Goal: Task Accomplishment & Management: Manage account settings

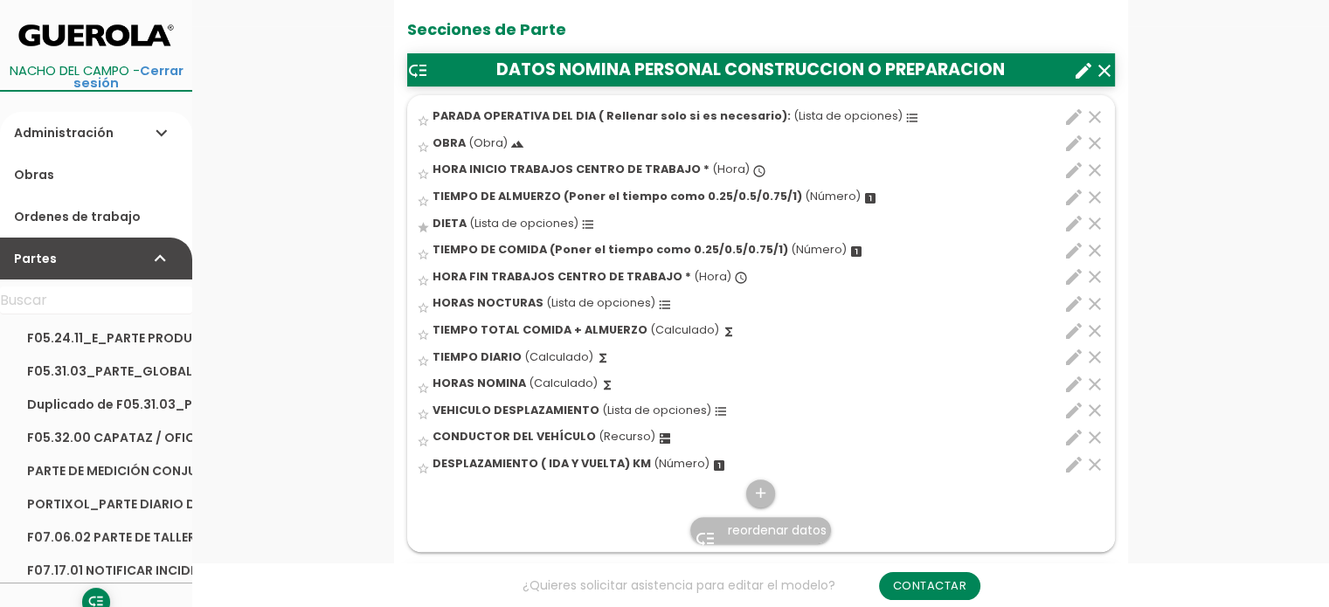
scroll to position [611, 0]
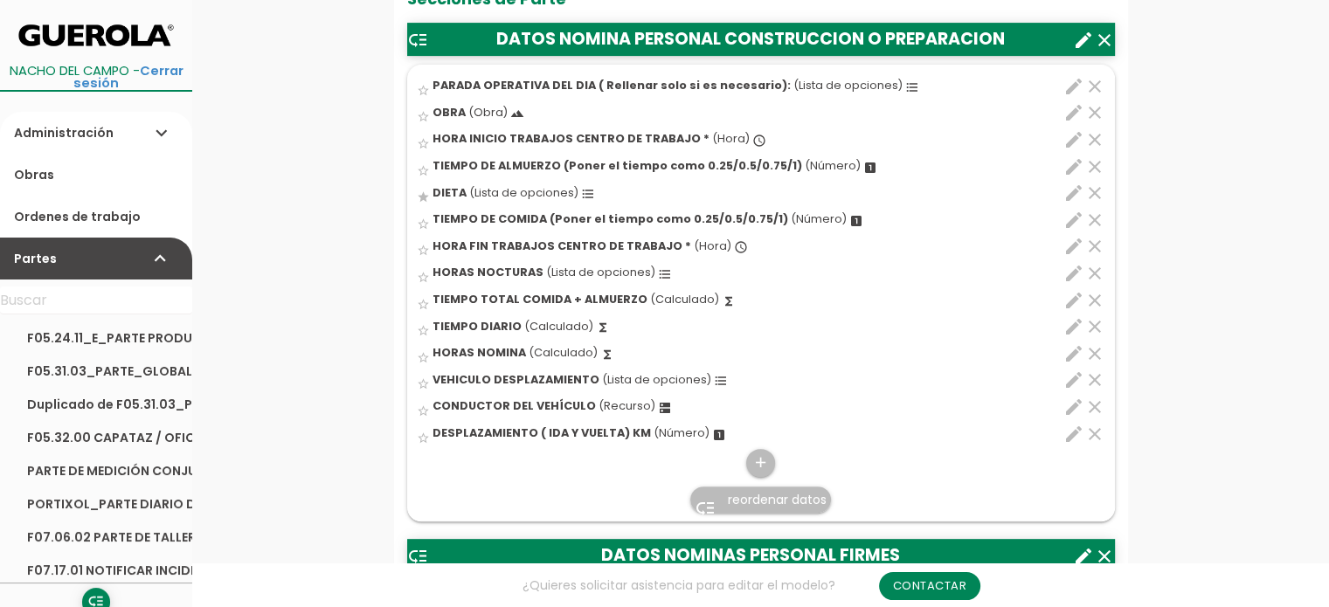
click at [1067, 269] on icon "edit" at bounding box center [1073, 273] width 21 height 21
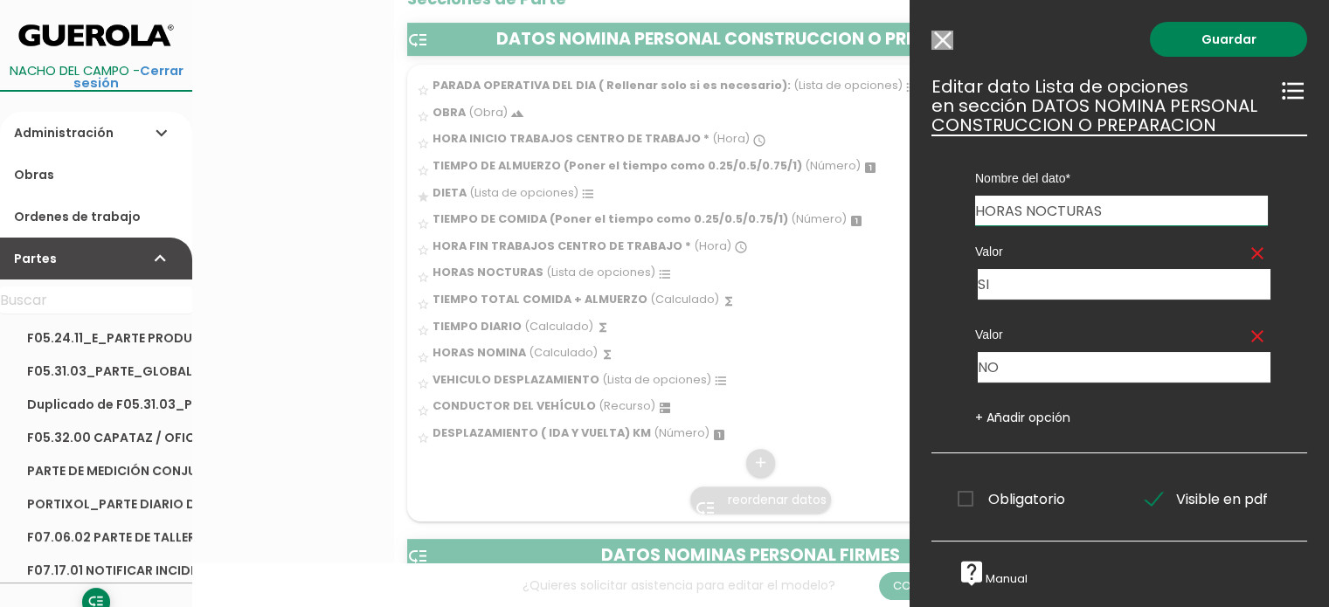
click at [946, 34] on input "Modelo sin Ordenes de trabajo" at bounding box center [942, 40] width 22 height 19
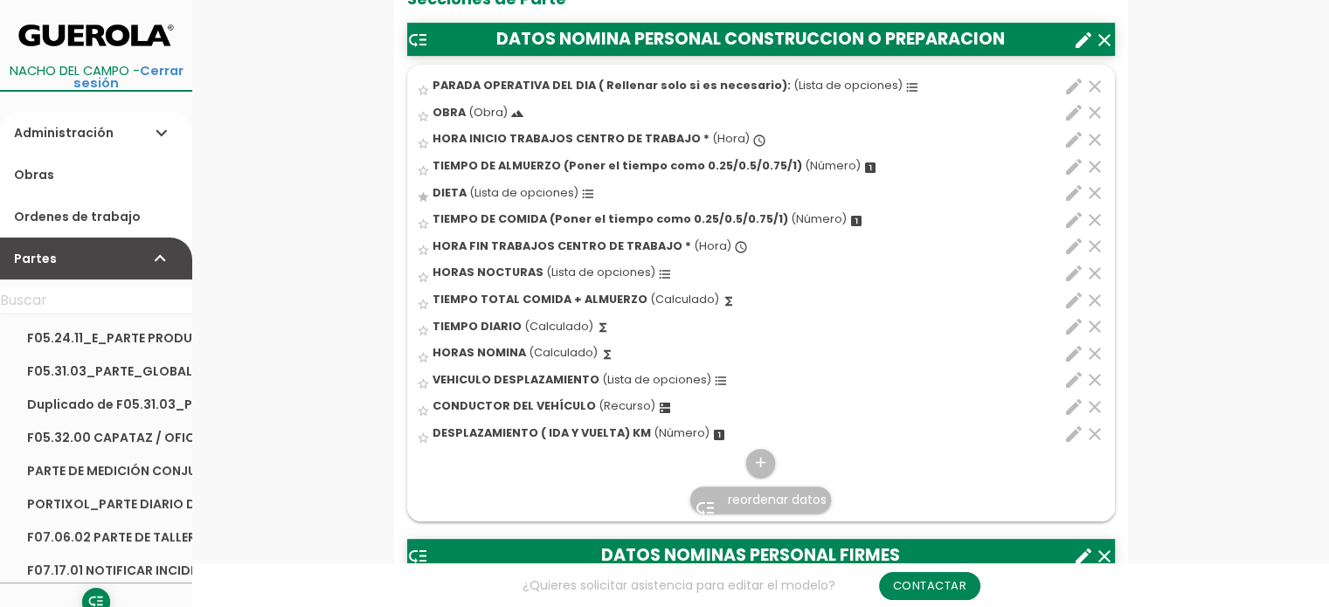
click at [1074, 327] on icon "edit" at bounding box center [1073, 326] width 21 height 21
select select "1"
select select "9899_pos7"
select select "-"
select select "9899_pos3"
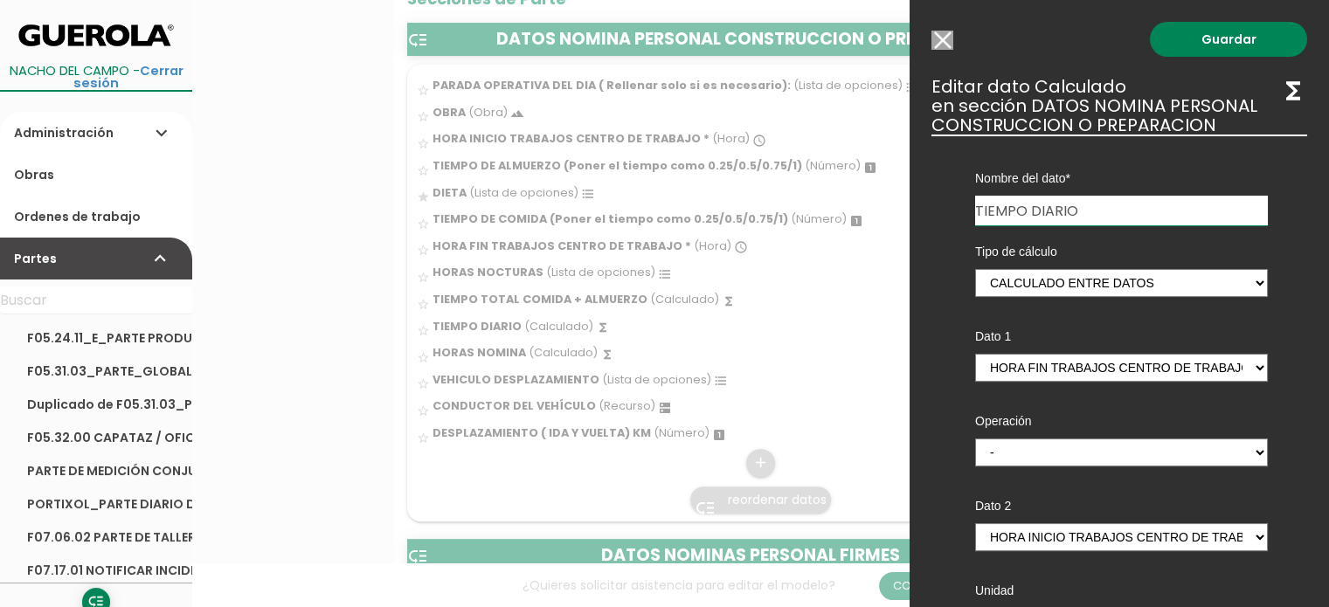
click at [942, 37] on input "Modelo sin Ordenes de trabajo" at bounding box center [942, 40] width 22 height 19
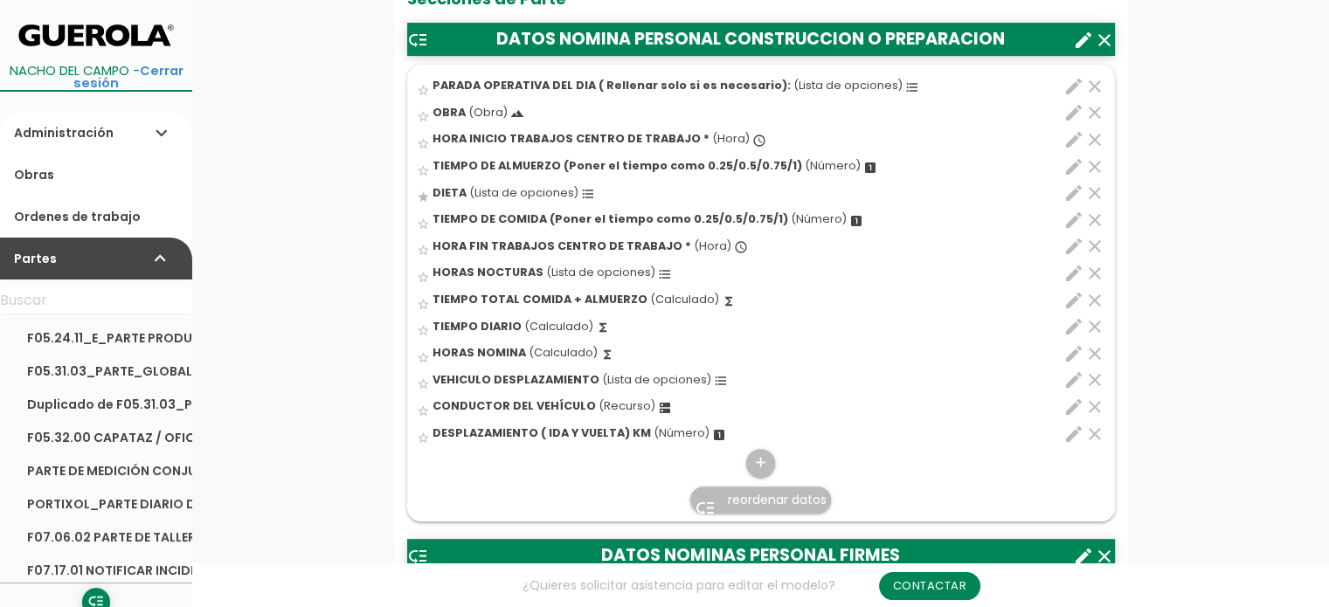
click at [1070, 353] on icon "edit" at bounding box center [1073, 353] width 21 height 21
select select "1"
select select "9899_pos11"
select select "-"
select select "9899_pos10"
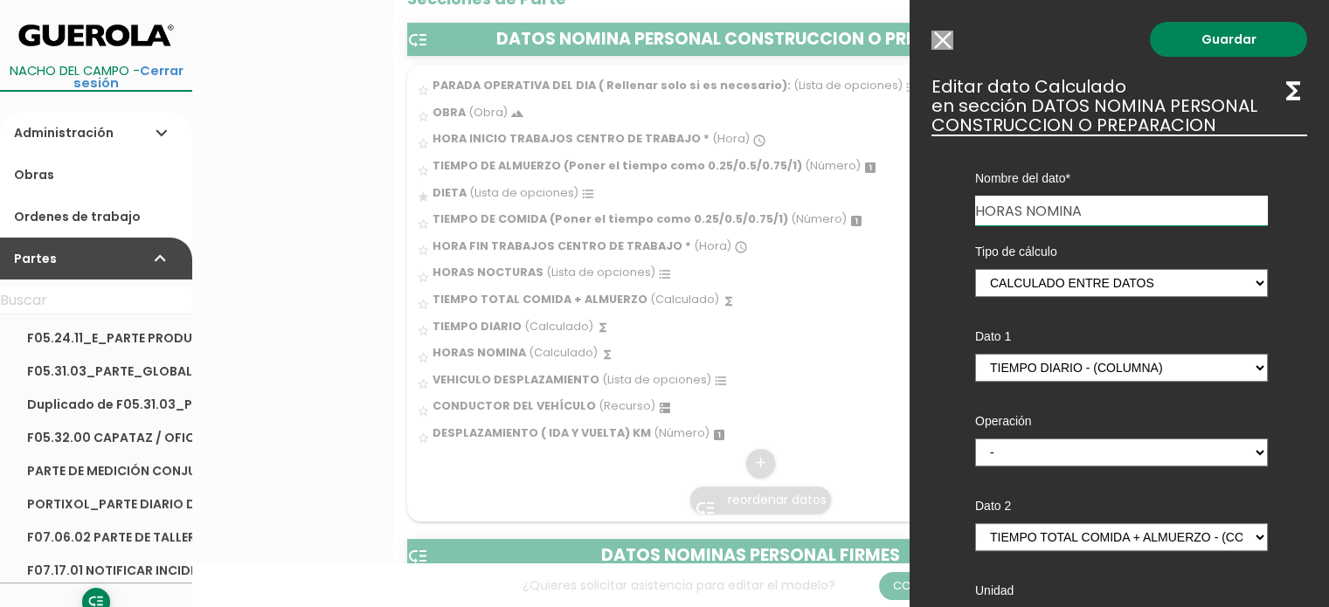
click at [942, 43] on input "Modelo sin Ordenes de trabajo" at bounding box center [942, 40] width 22 height 19
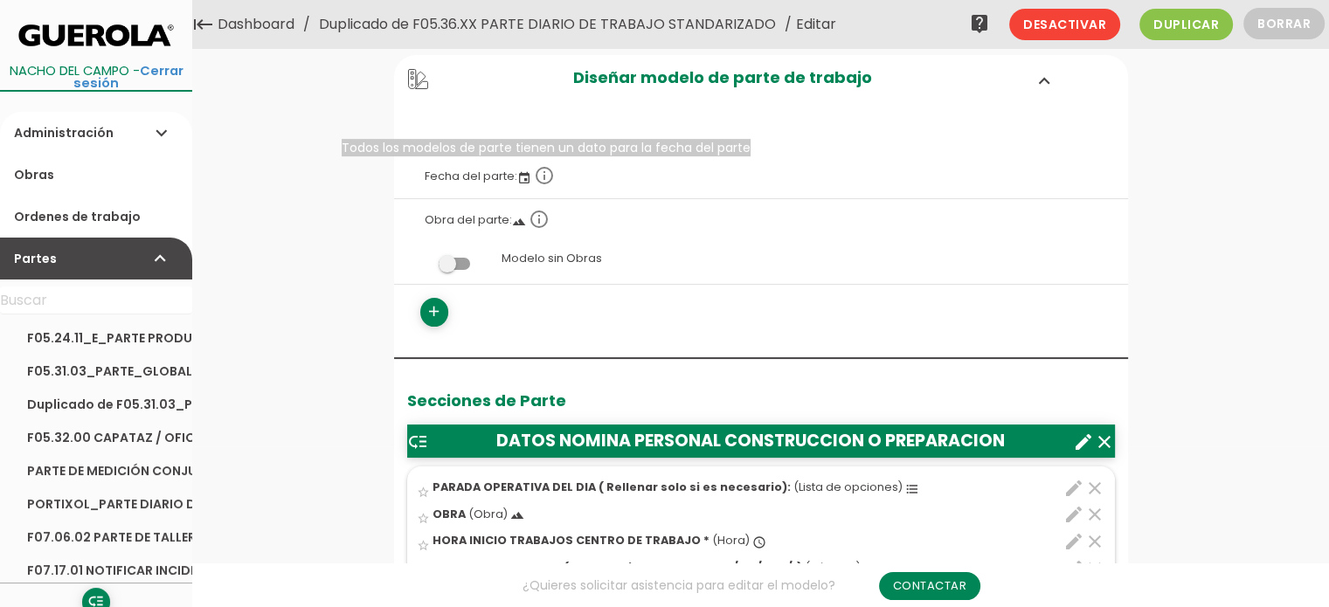
scroll to position [0, 0]
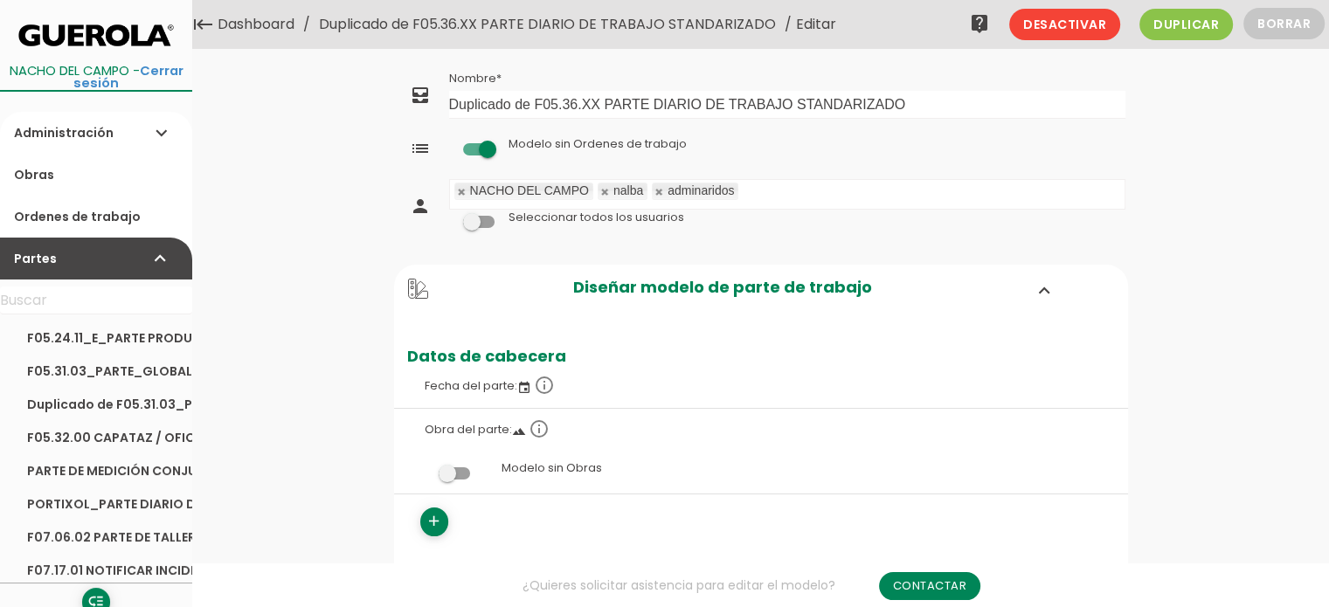
click at [718, 26] on link "Duplicado de F05.36.XX PARTE DIARIO DE TRABAJO STANDARIZADO" at bounding box center [547, 24] width 466 height 49
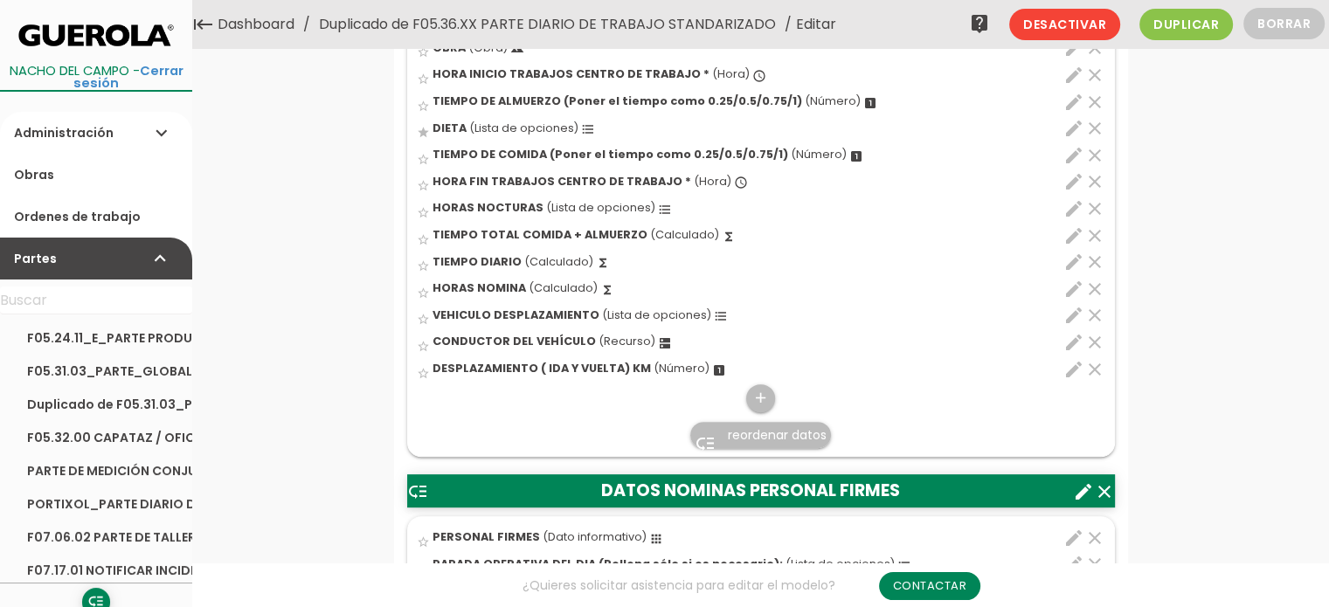
scroll to position [524, 0]
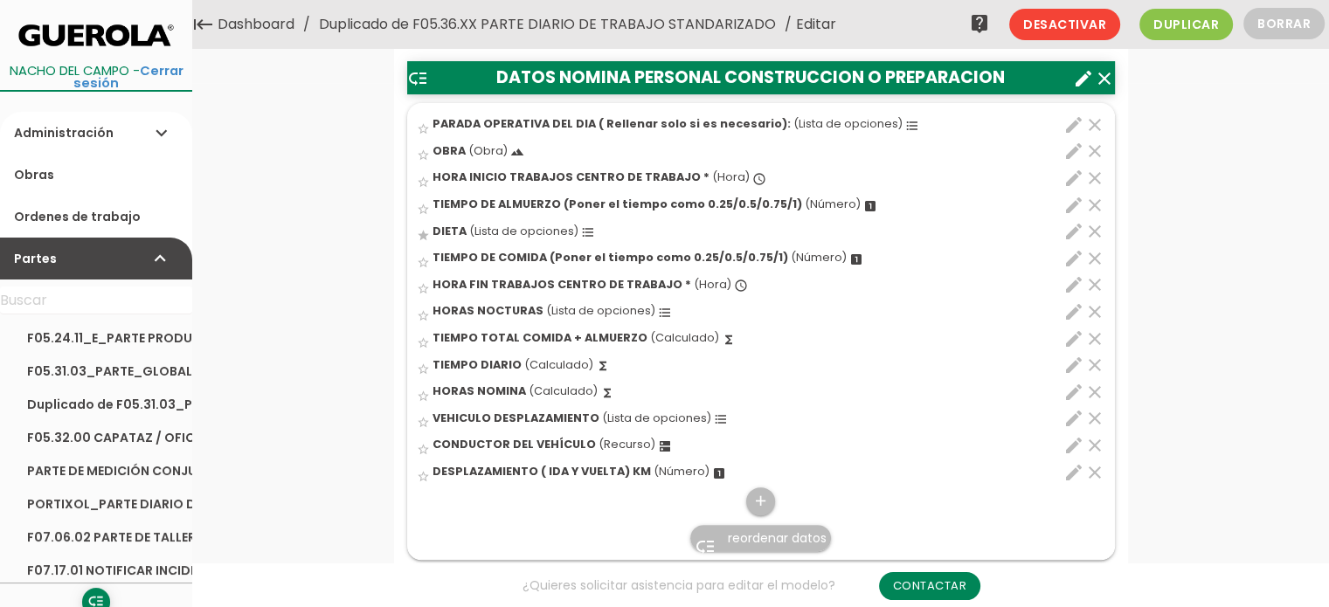
drag, startPoint x: 765, startPoint y: 536, endPoint x: 743, endPoint y: 535, distance: 21.9
click at [765, 536] on span "reordenar datos" at bounding box center [777, 537] width 99 height 17
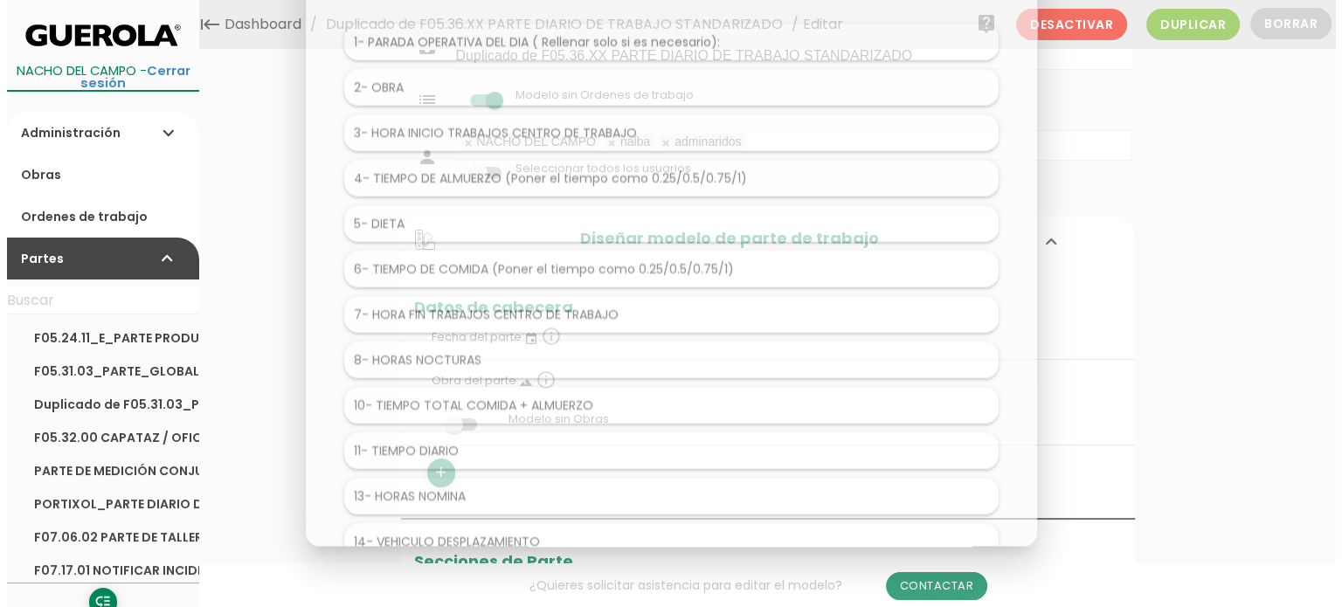
scroll to position [0, 0]
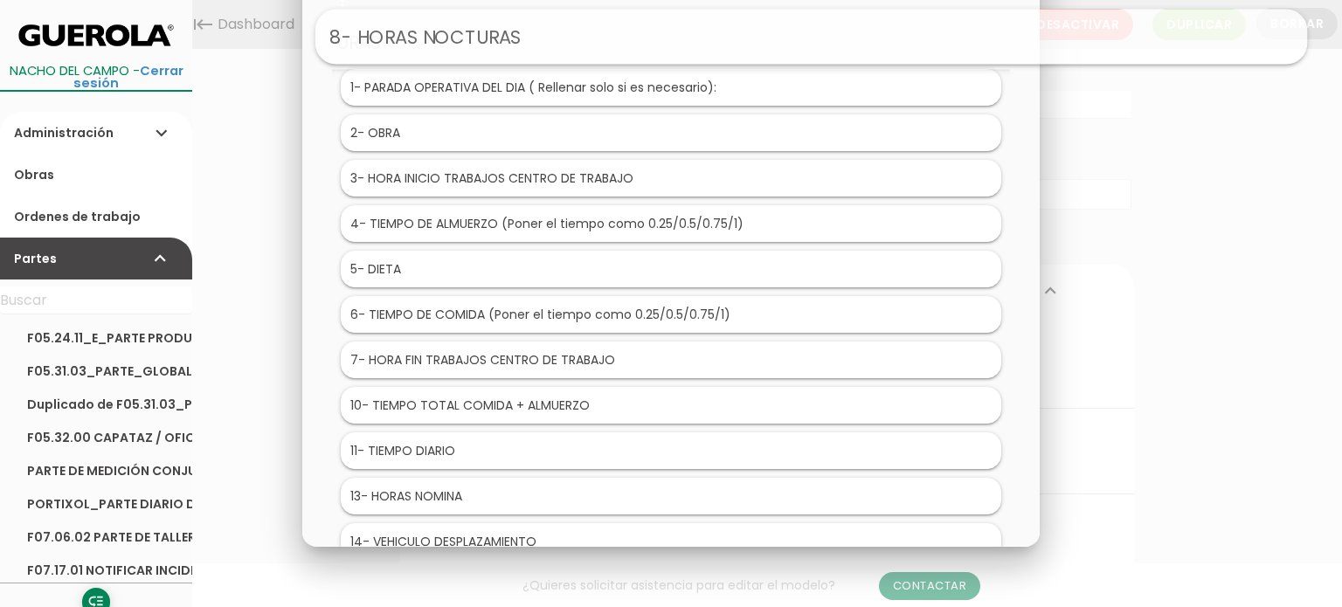
drag, startPoint x: 421, startPoint y: 362, endPoint x: 561, endPoint y: 41, distance: 350.5
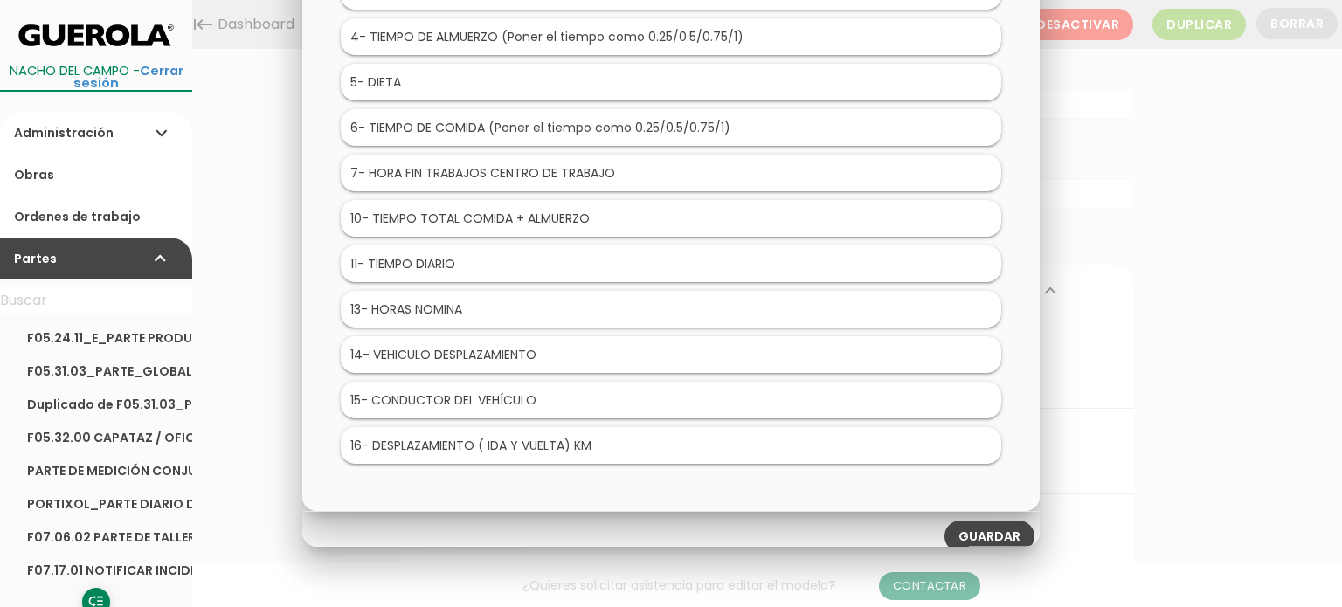
scroll to position [199, 0]
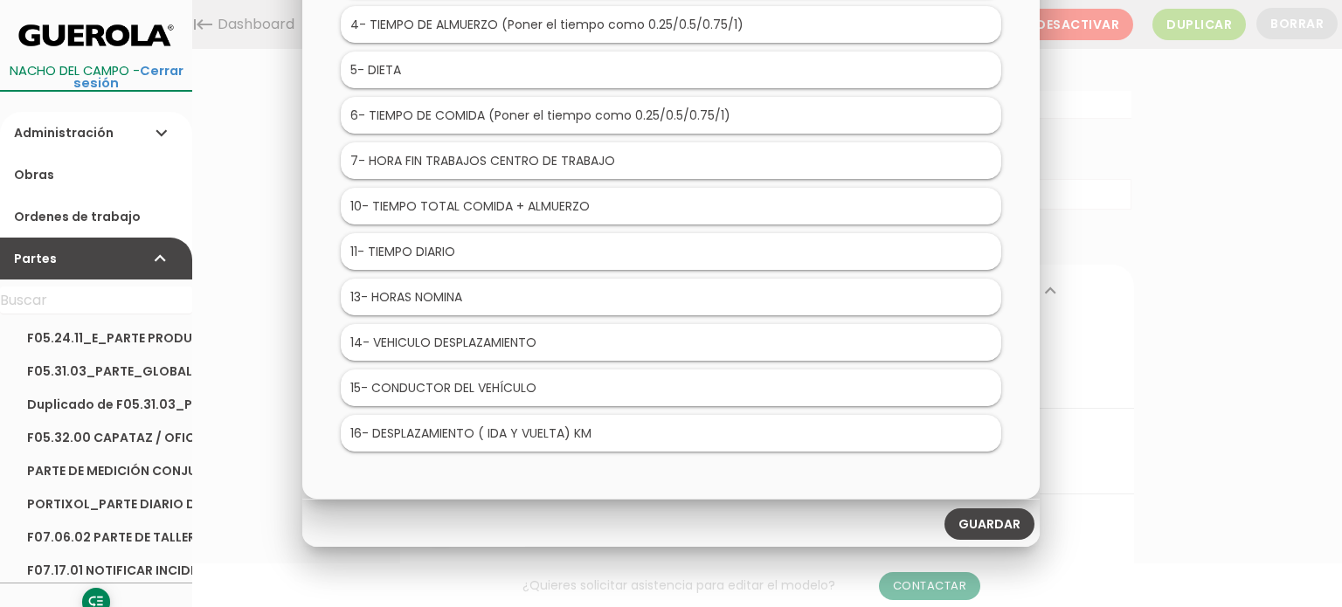
click at [982, 516] on link "Guardar" at bounding box center [989, 524] width 90 height 31
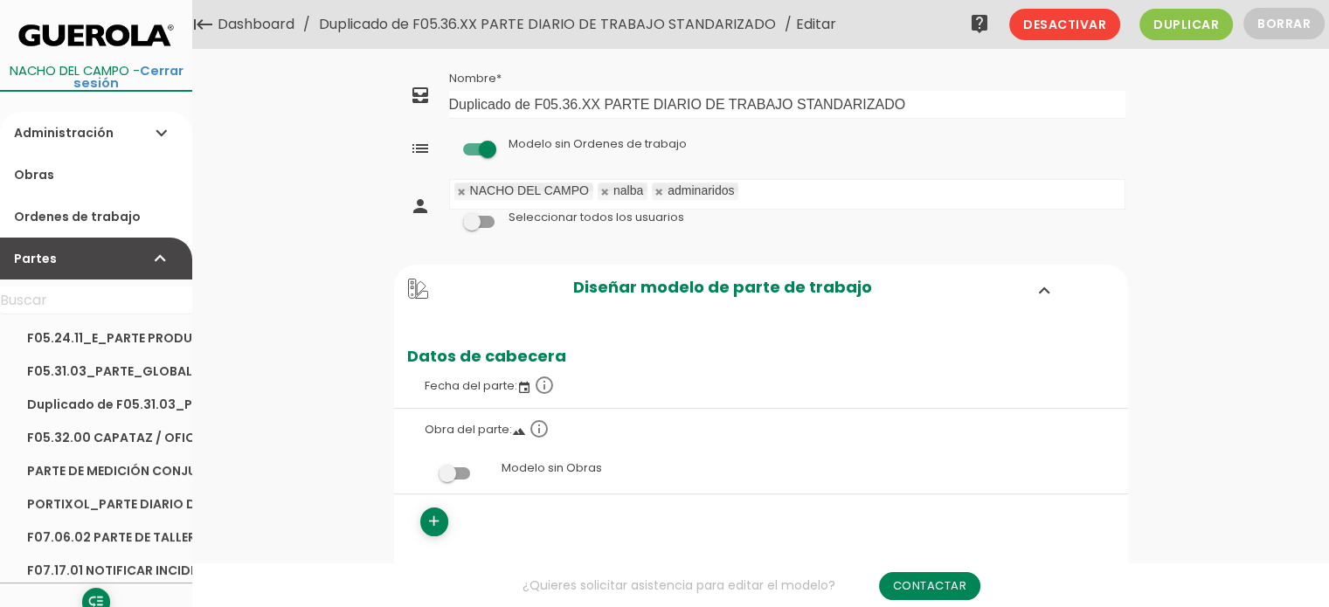
click at [685, 24] on link "Duplicado de F05.36.XX PARTE DIARIO DE TRABAJO STANDARIZADO" at bounding box center [547, 24] width 466 height 49
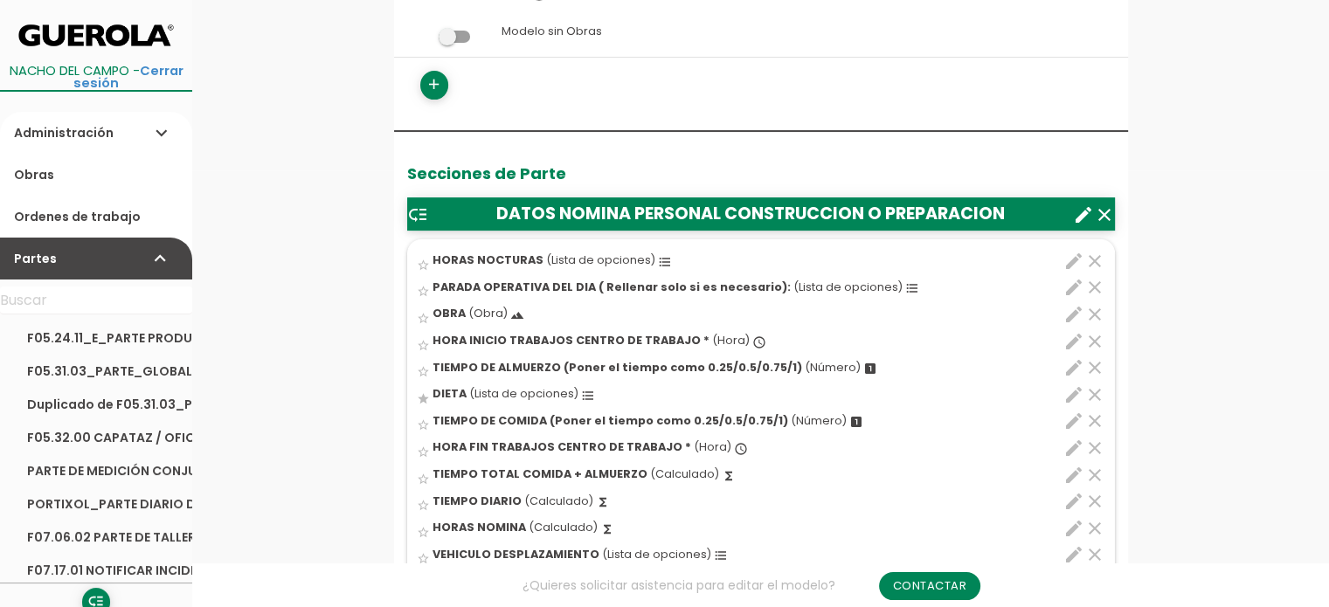
click at [1066, 259] on icon "edit" at bounding box center [1073, 261] width 21 height 21
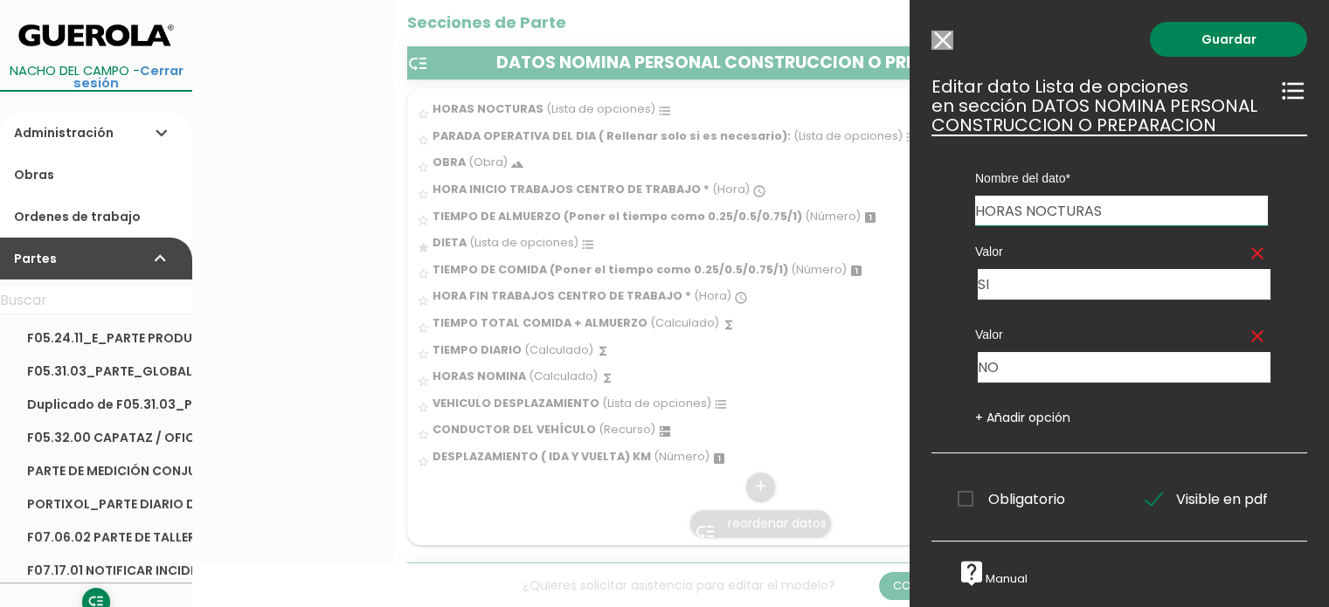
scroll to position [611, 0]
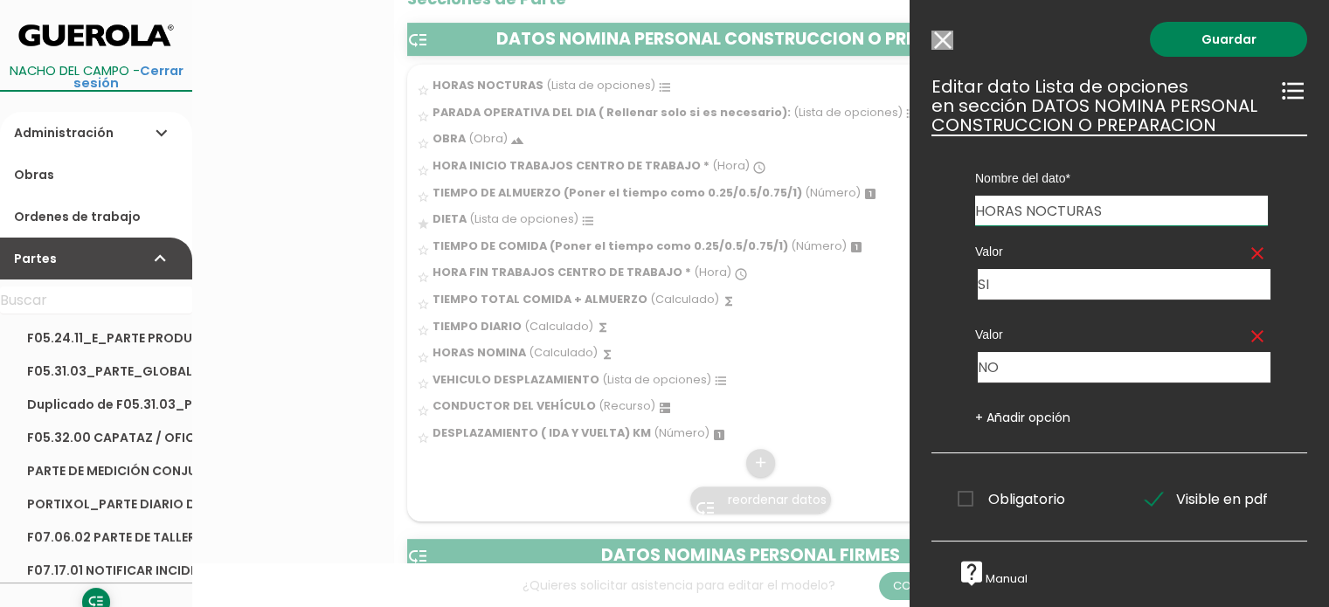
click at [946, 41] on input "Modelo sin Ordenes de trabajo" at bounding box center [942, 40] width 22 height 19
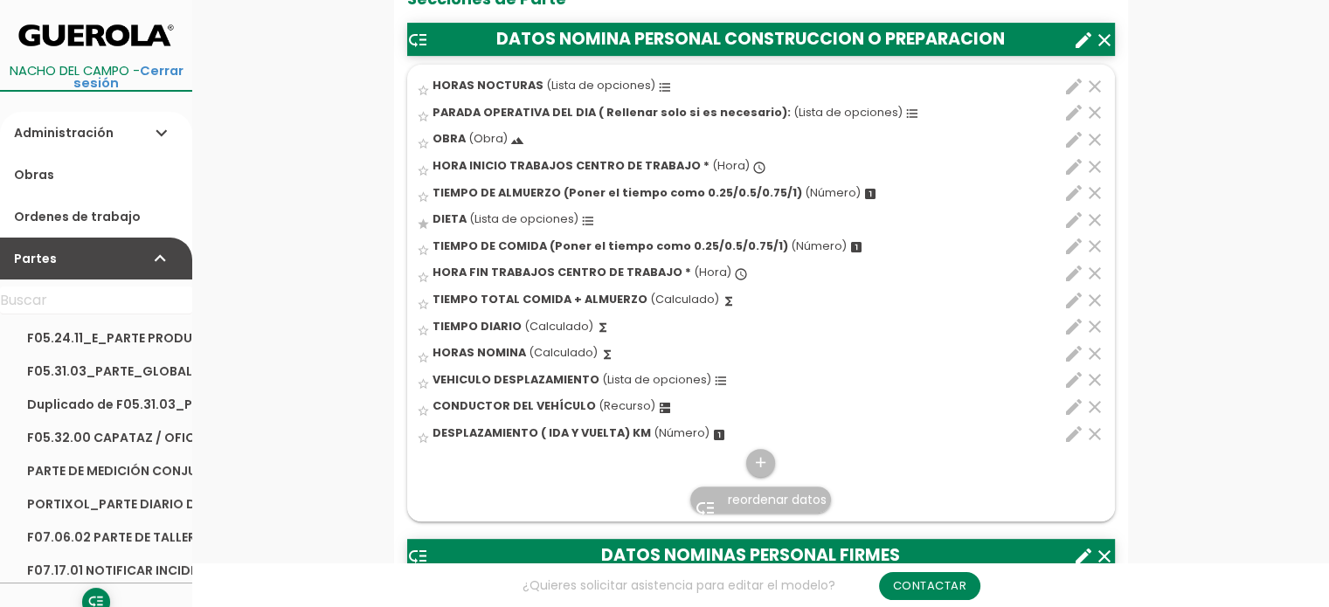
click at [791, 507] on link "low_priority reordenar datos" at bounding box center [760, 500] width 141 height 26
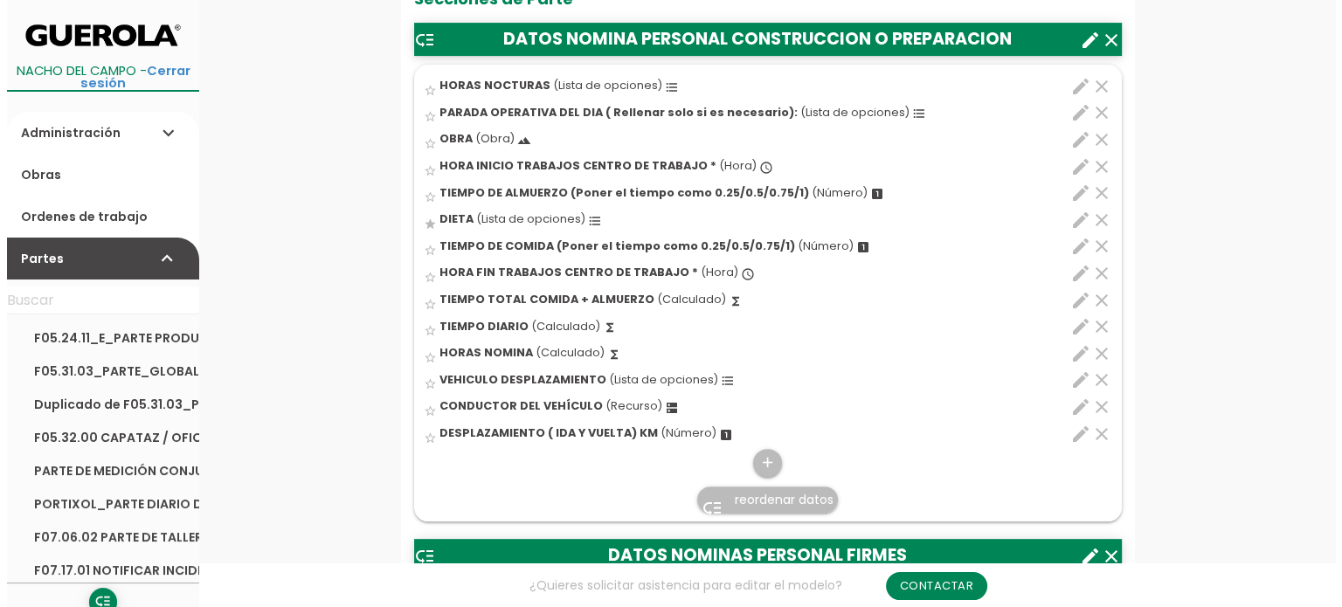
scroll to position [0, 0]
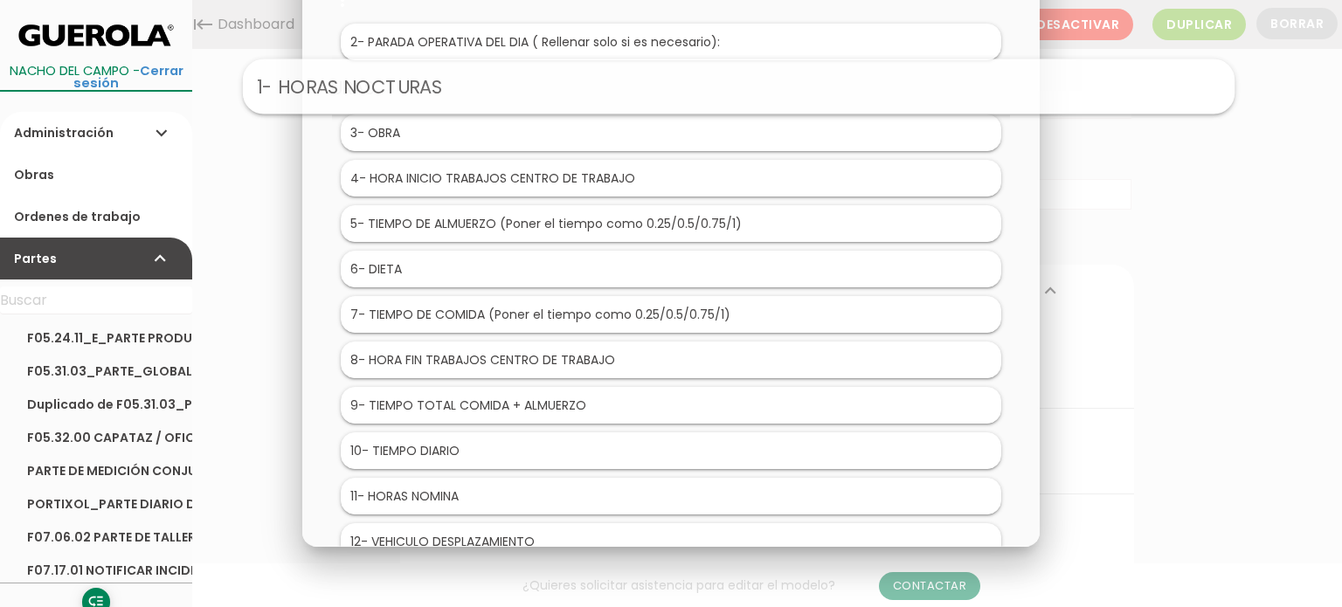
drag, startPoint x: 490, startPoint y: 42, endPoint x: 559, endPoint y: 89, distance: 83.6
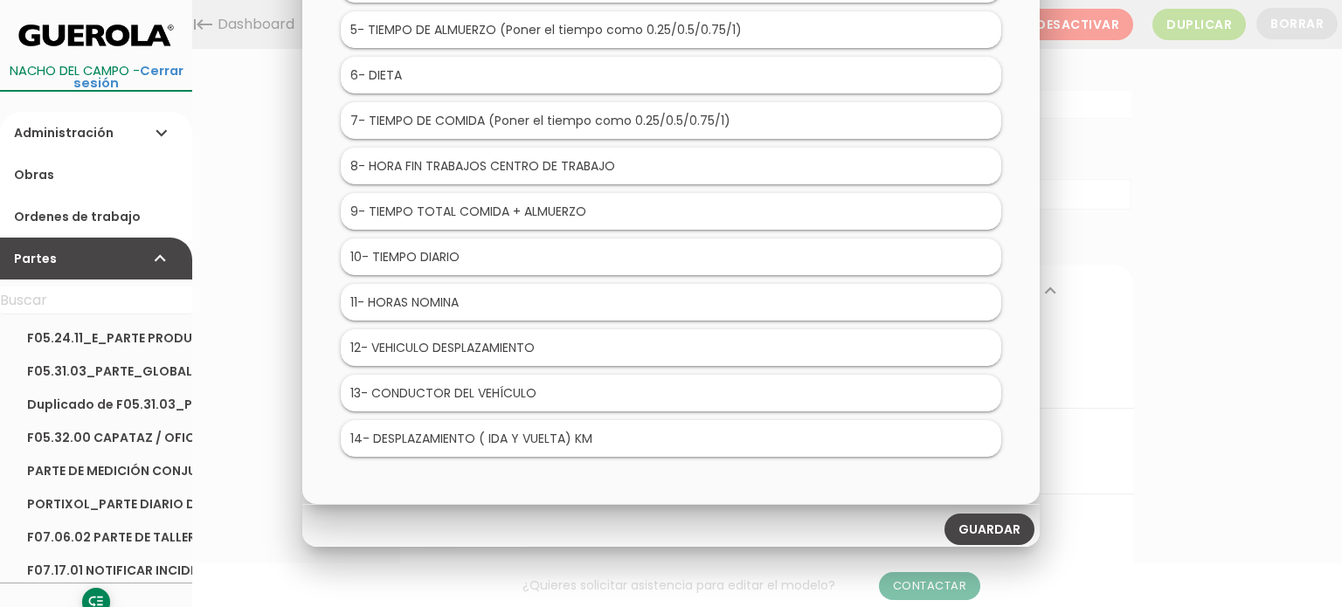
scroll to position [199, 0]
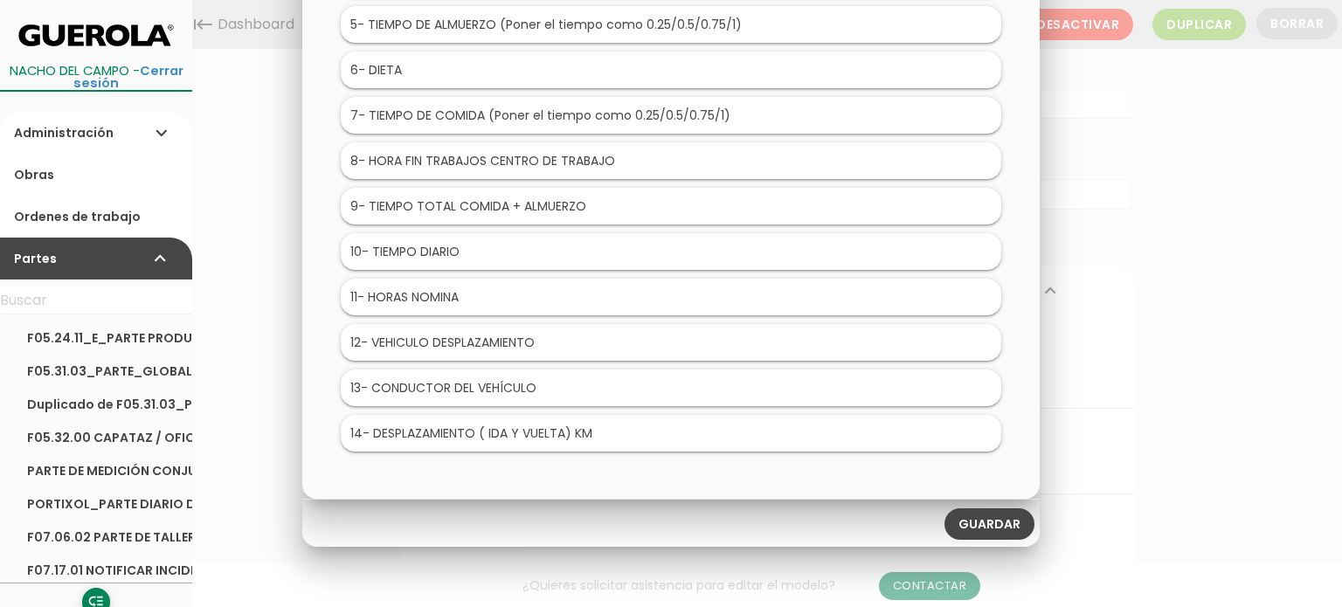
click at [1004, 515] on link "Guardar" at bounding box center [989, 524] width 90 height 31
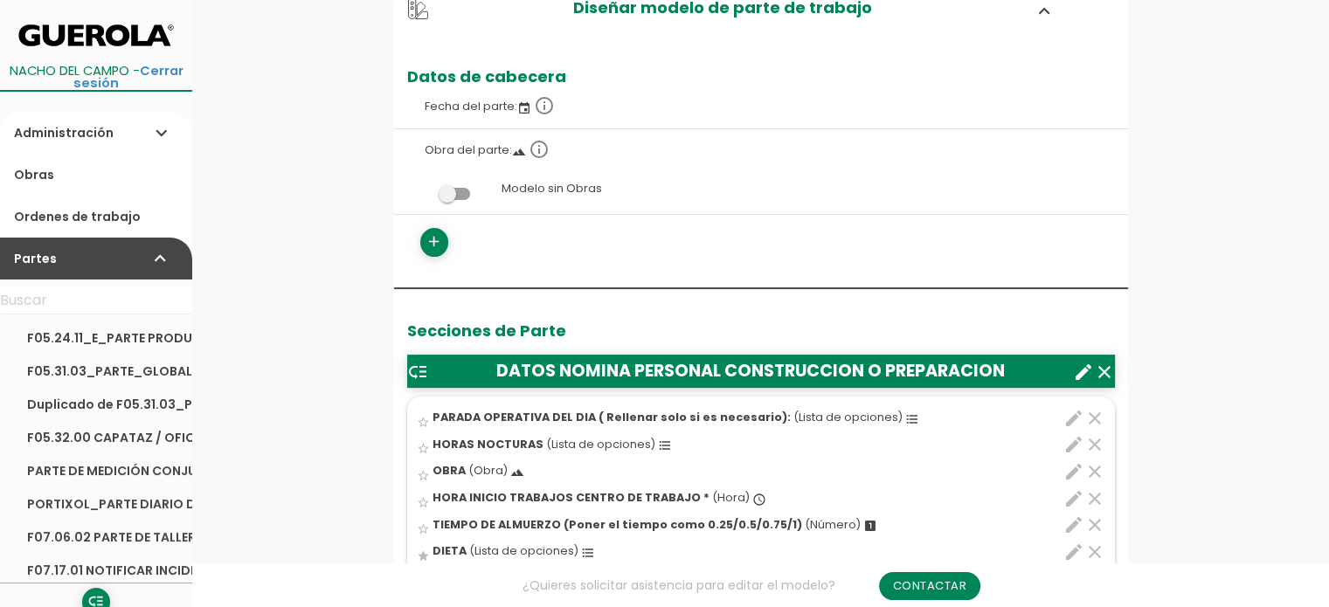
scroll to position [349, 0]
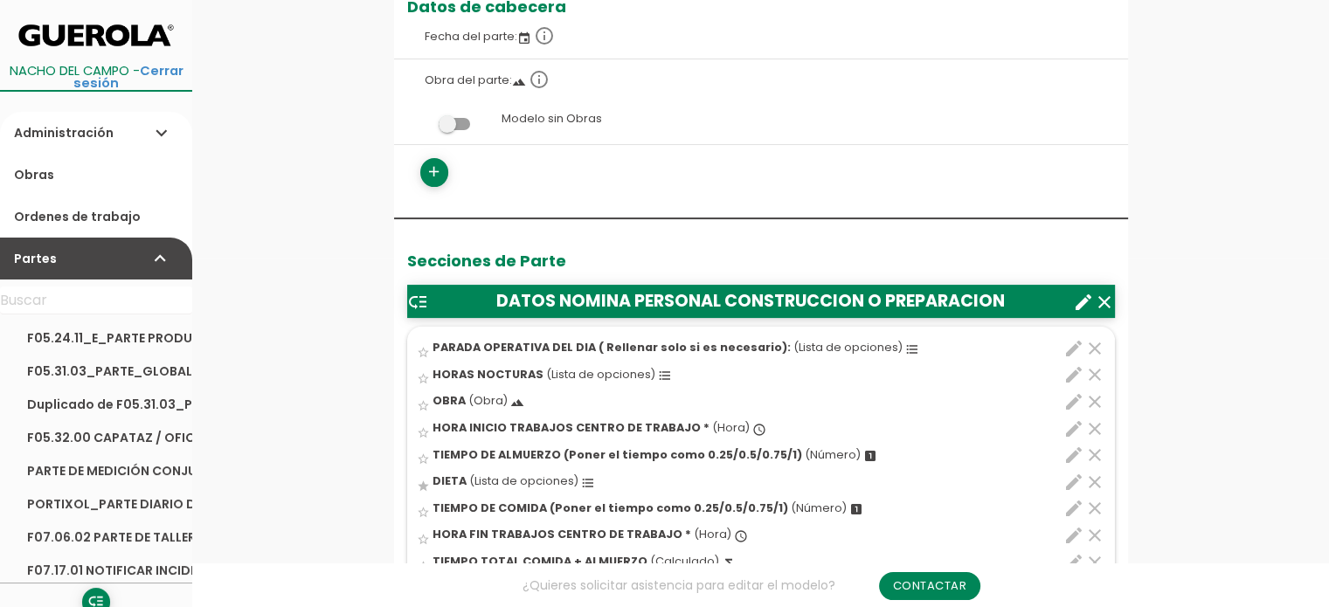
click at [1066, 372] on icon "edit" at bounding box center [1073, 374] width 21 height 21
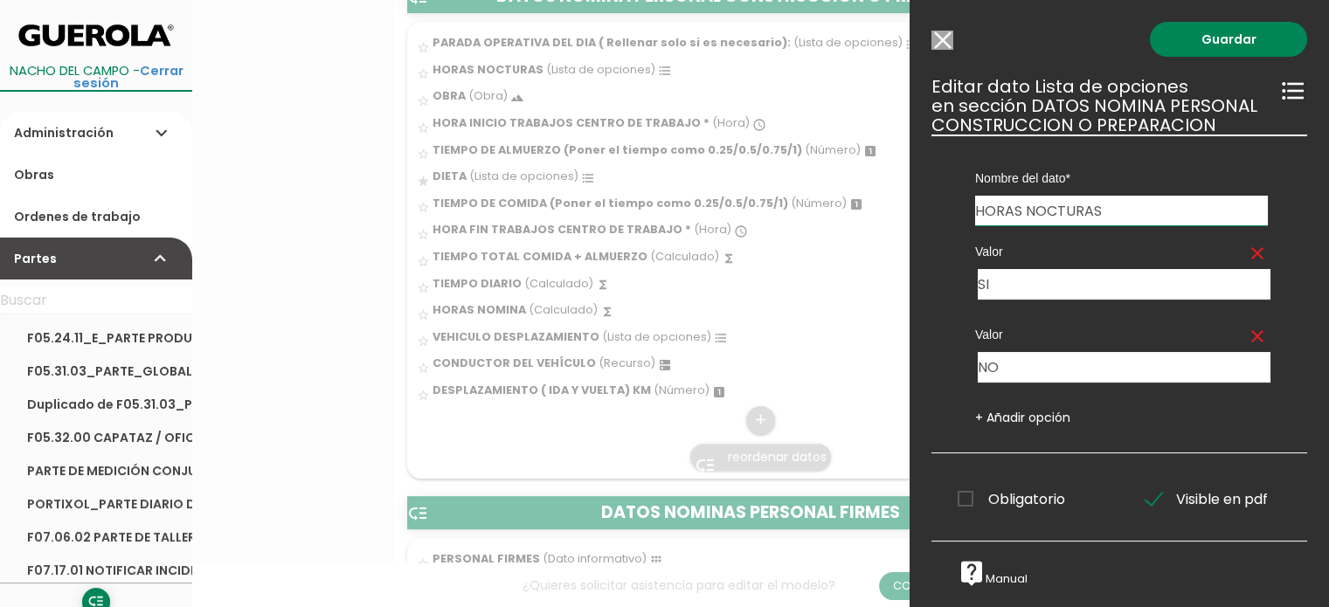
scroll to position [699, 0]
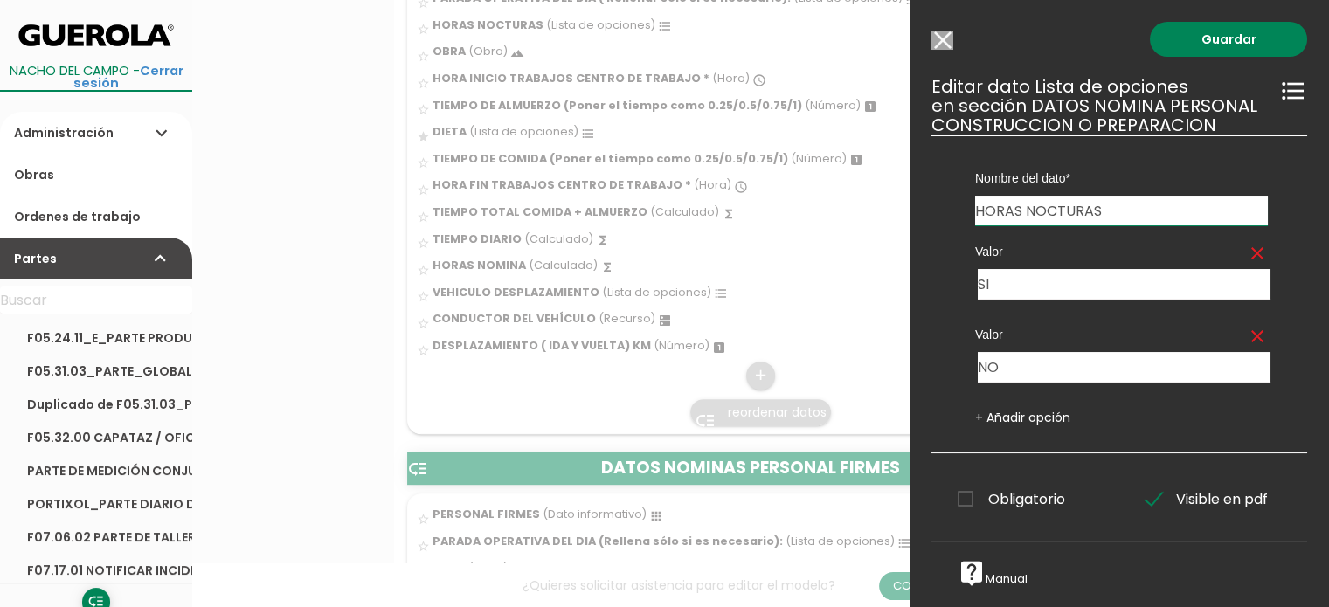
click at [950, 45] on input "Modelo sin Ordenes de trabajo" at bounding box center [942, 40] width 22 height 19
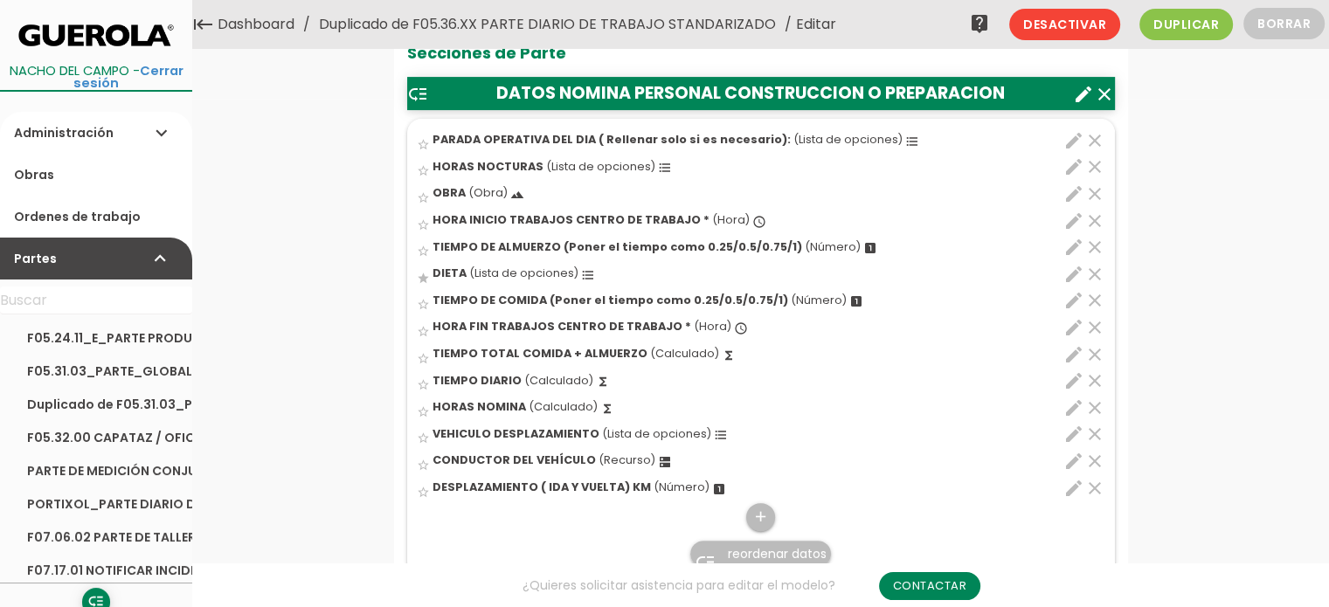
scroll to position [437, 0]
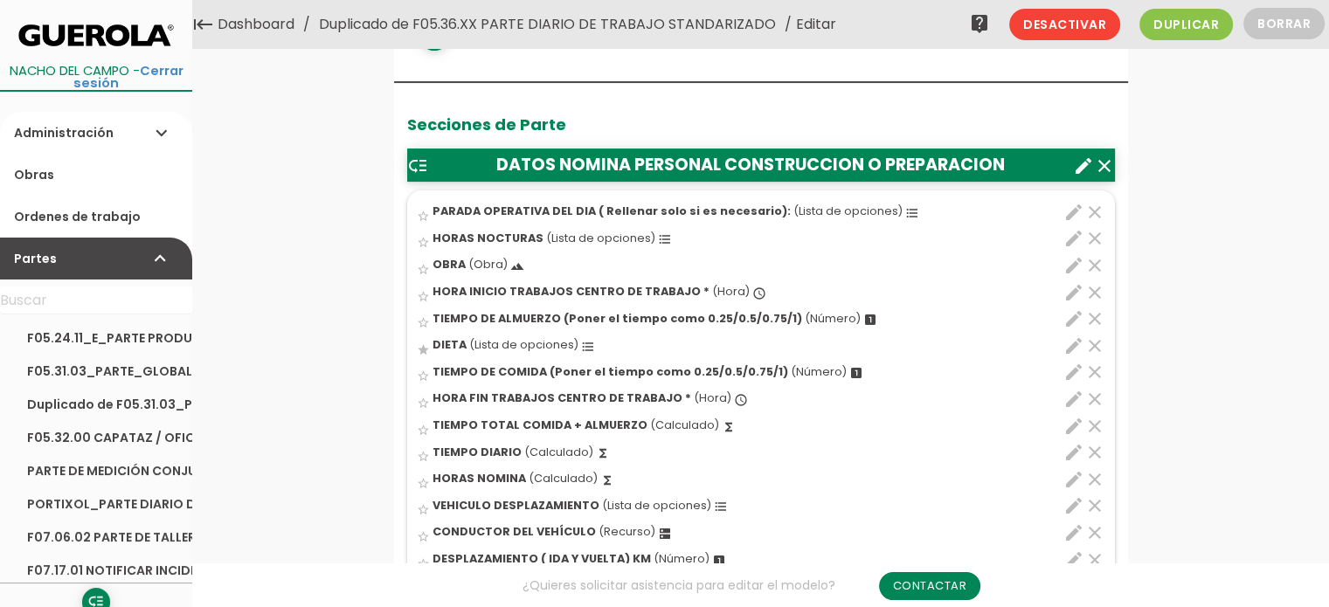
click at [1069, 215] on icon "edit" at bounding box center [1073, 212] width 21 height 21
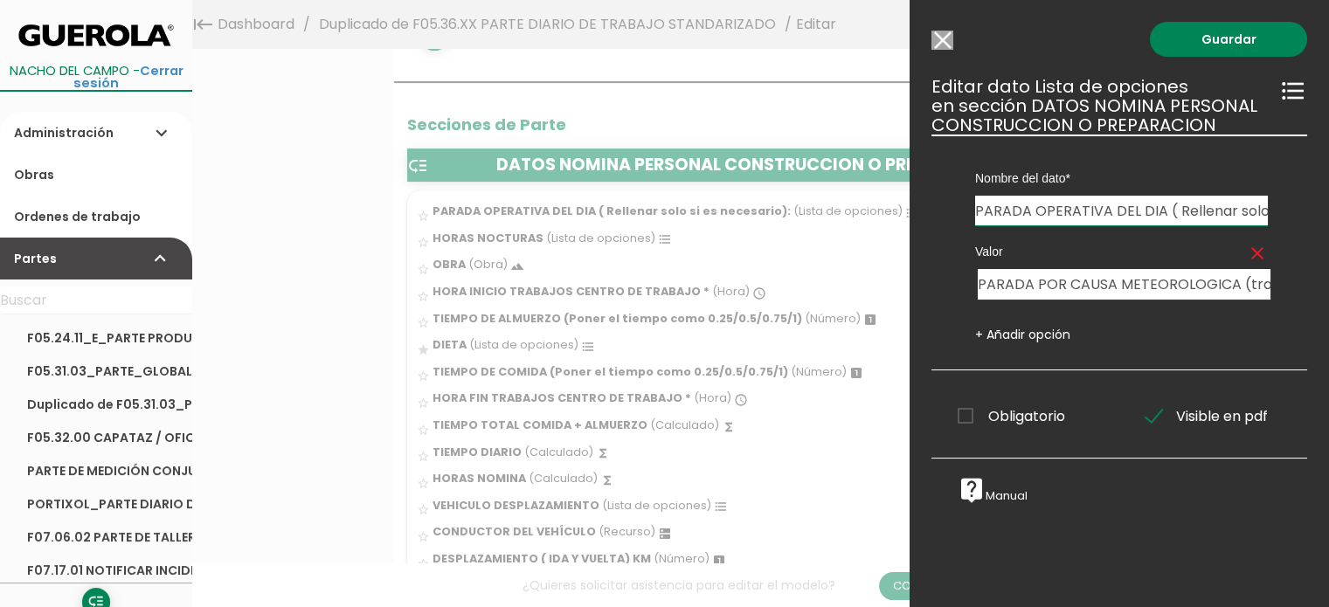
drag, startPoint x: 942, startPoint y: 35, endPoint x: 825, endPoint y: 128, distance: 150.5
click at [946, 38] on input "Modelo sin Ordenes de trabajo" at bounding box center [942, 40] width 22 height 19
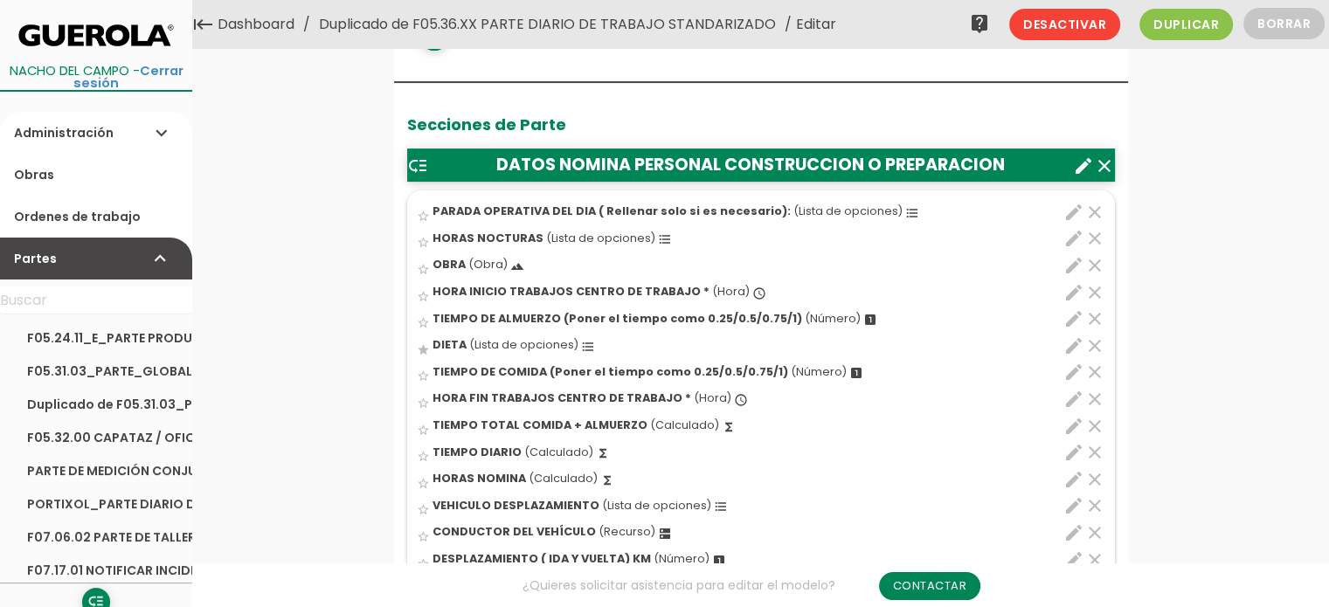
click at [1070, 238] on icon "edit" at bounding box center [1073, 238] width 21 height 21
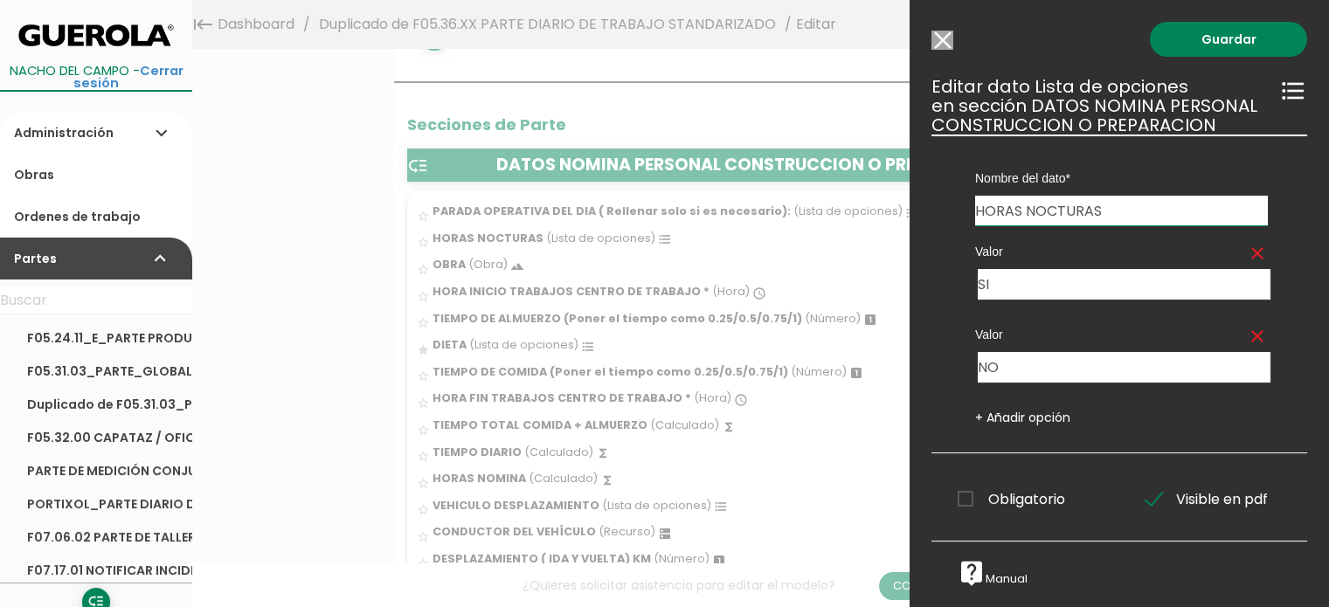
click at [1246, 335] on icon "clear" at bounding box center [1256, 336] width 21 height 21
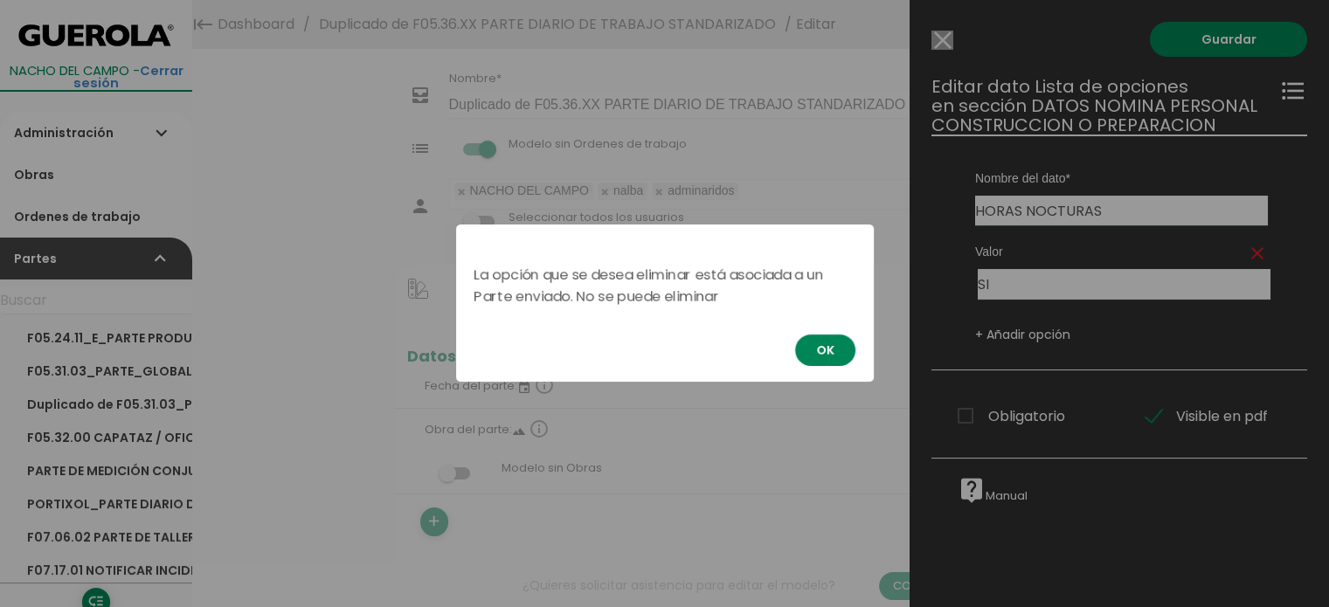
click at [819, 349] on button "OK" at bounding box center [825, 350] width 60 height 31
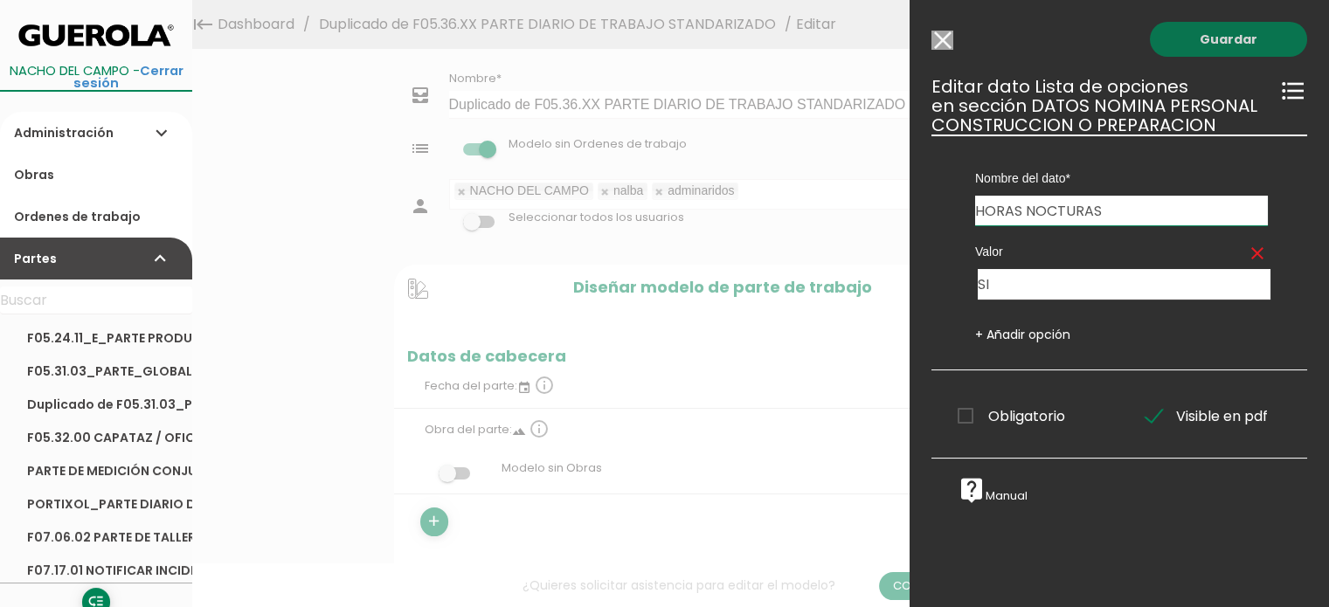
click at [1211, 41] on link "Guardar" at bounding box center [1227, 39] width 157 height 35
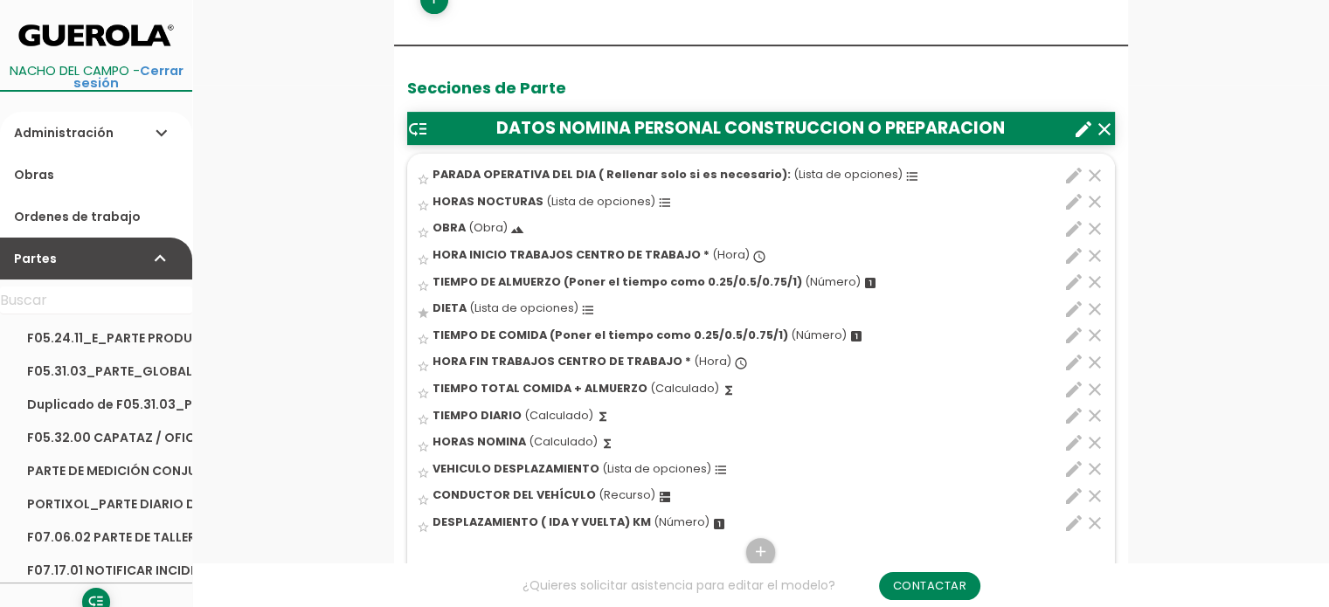
scroll to position [611, 0]
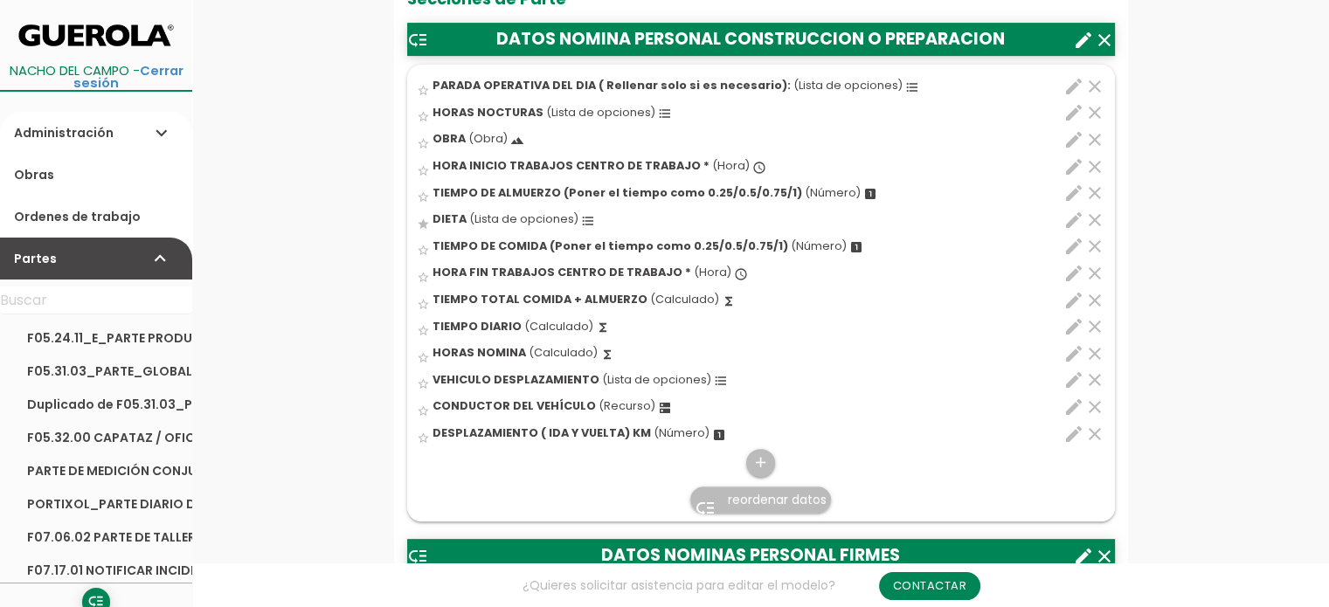
click at [1076, 111] on icon "edit" at bounding box center [1073, 112] width 21 height 21
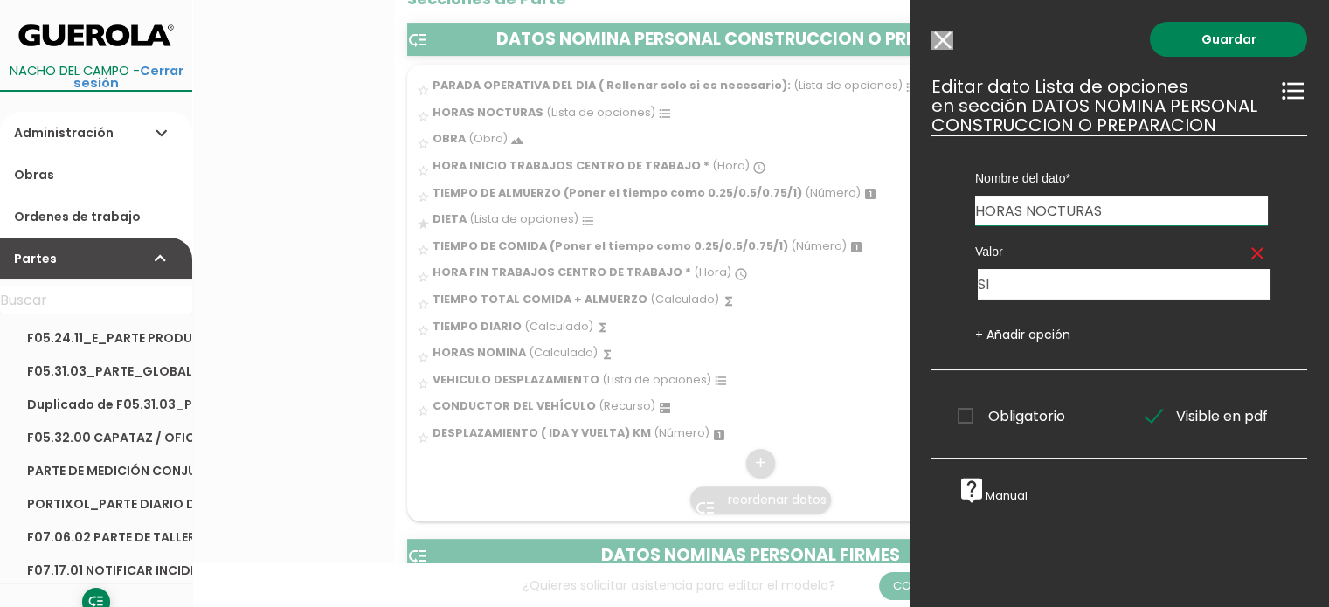
click at [947, 41] on input "Modelo sin Ordenes de trabajo" at bounding box center [942, 40] width 22 height 19
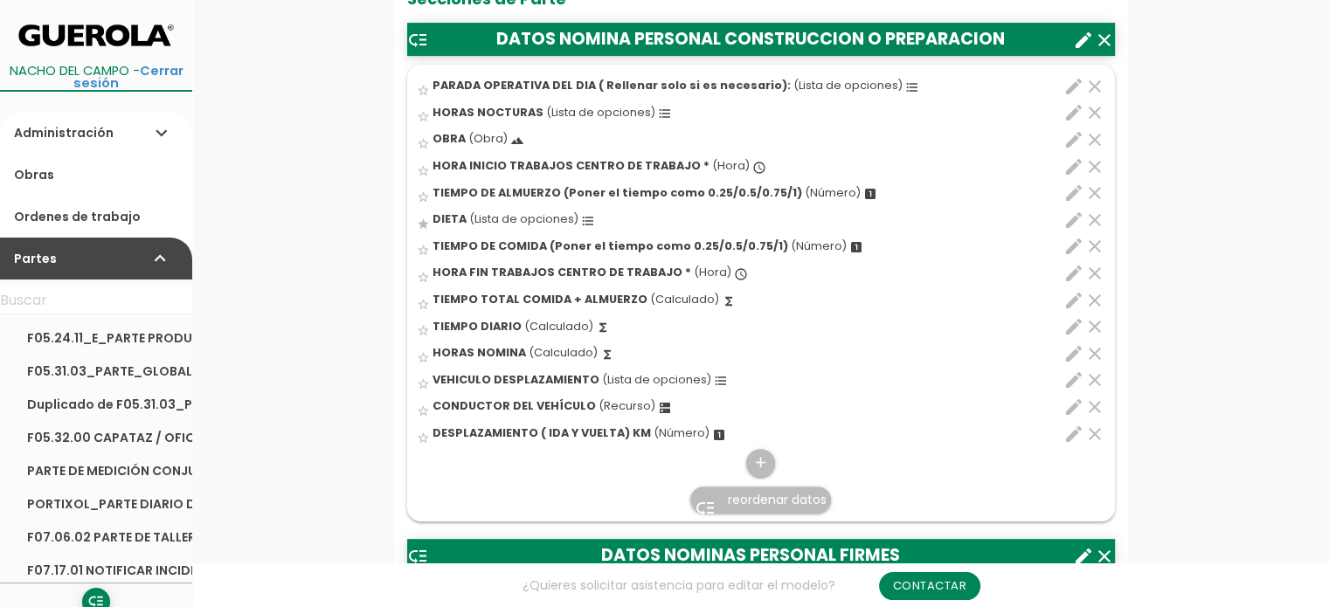
click at [1075, 109] on icon "edit" at bounding box center [1073, 112] width 21 height 21
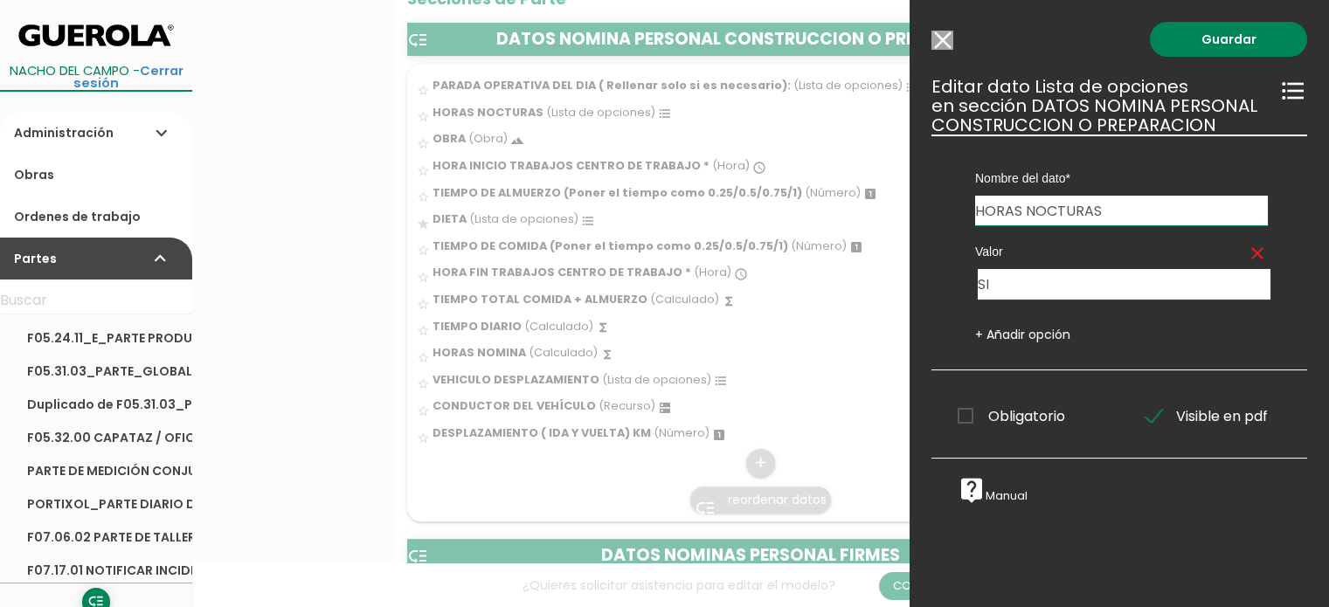
click at [1122, 212] on input "HORAS NOCTURAS" at bounding box center [1121, 211] width 293 height 30
drag, startPoint x: 1017, startPoint y: 211, endPoint x: 809, endPoint y: 203, distance: 208.0
click at [859, 237] on div at bounding box center [664, 227] width 1329 height 759
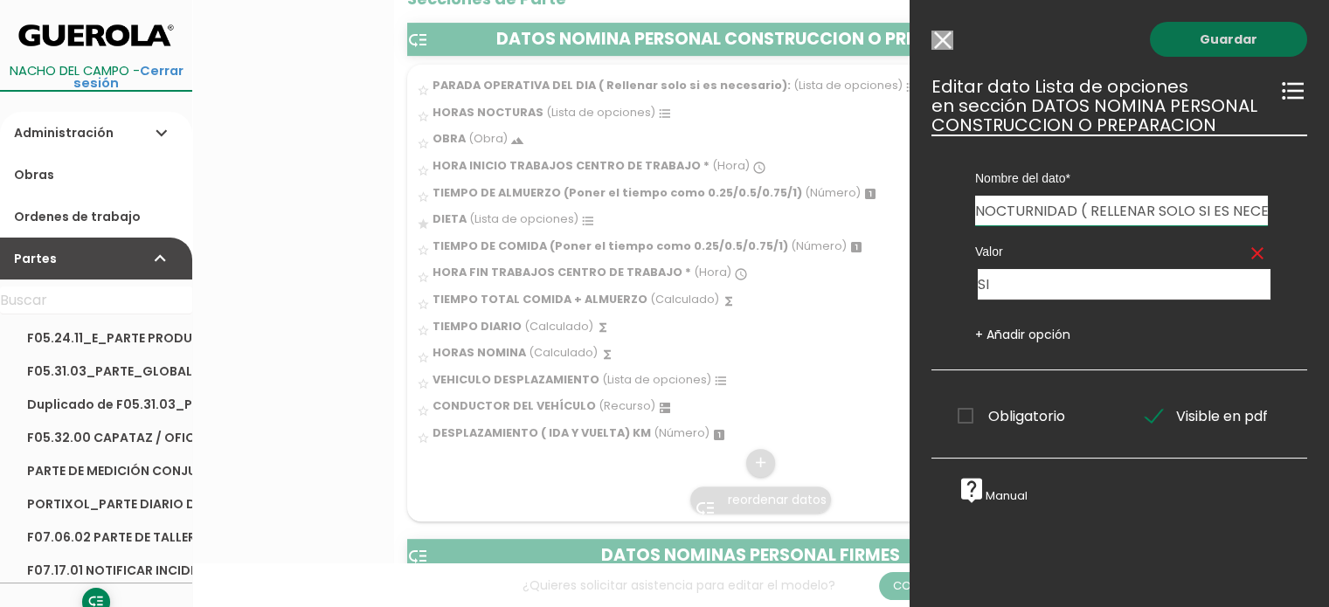
type input "NOCTURNIDAD ( RELLENAR SOLO SI ES NECESARIO)"
click at [1225, 52] on link "Guardar" at bounding box center [1227, 39] width 157 height 35
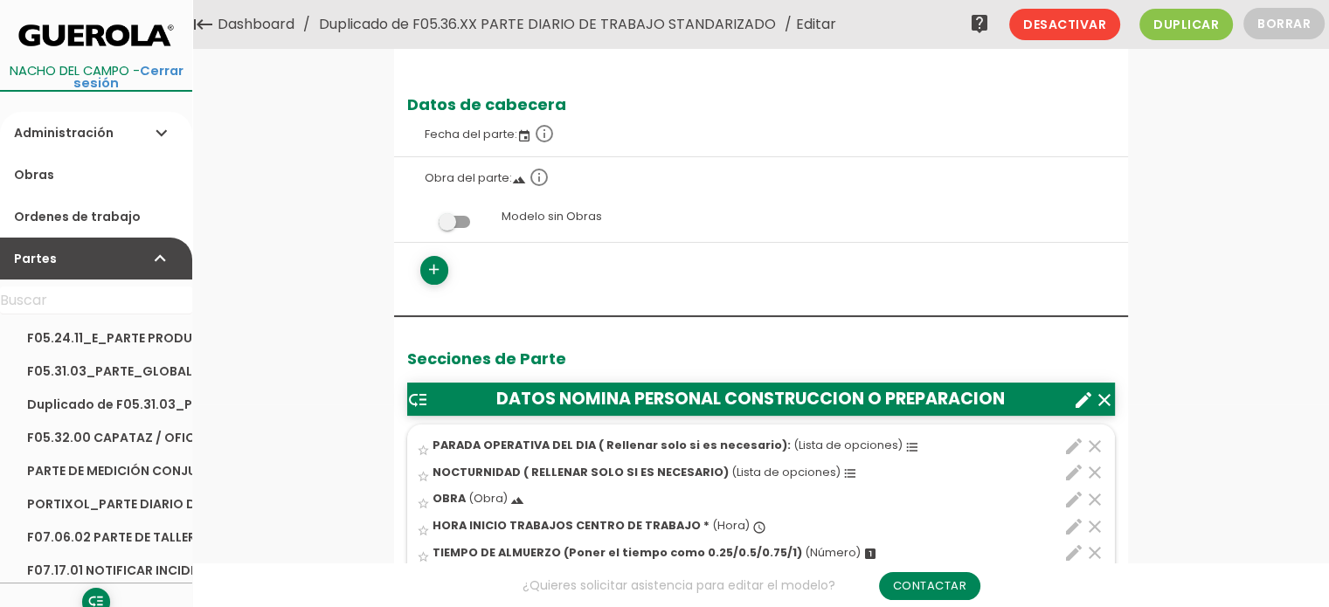
scroll to position [349, 0]
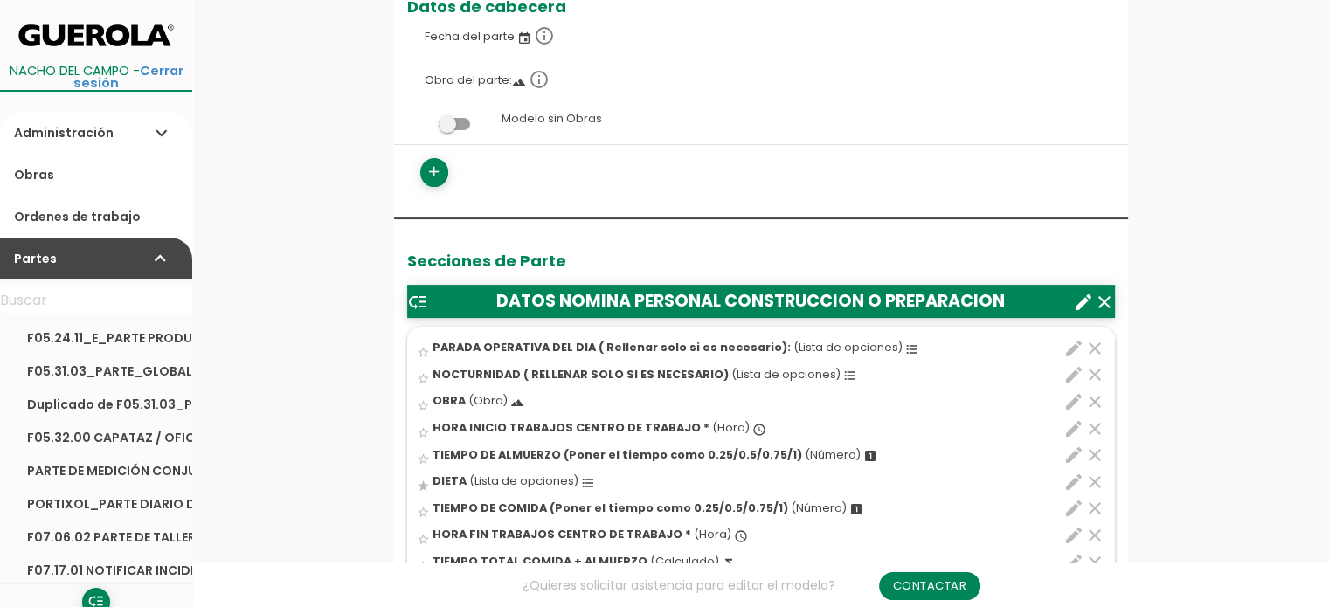
drag, startPoint x: 1068, startPoint y: 369, endPoint x: 1112, endPoint y: 379, distance: 44.9
click at [1068, 369] on icon "edit" at bounding box center [1073, 374] width 21 height 21
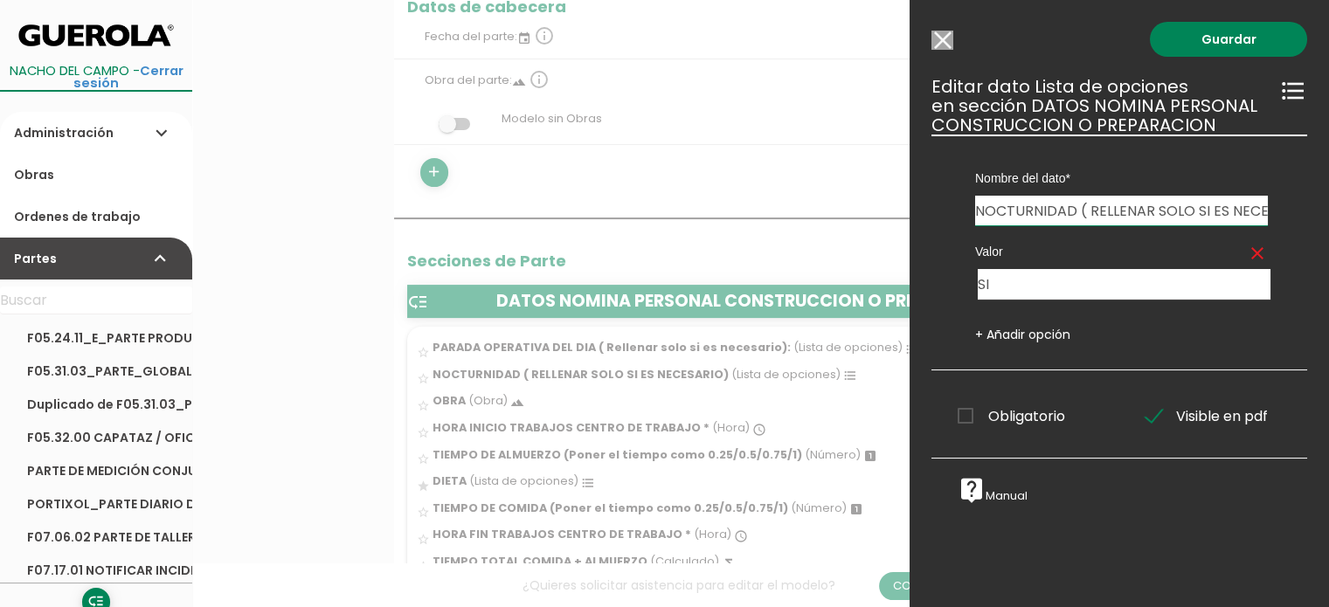
click at [1087, 207] on input "NOCTURNIDAD ( RELLENAR SOLO SI ES NECESARIO)" at bounding box center [1121, 211] width 293 height 30
type input "NOCTURNIDAD (RELLENAR SOLO SI ES NECESARIO)"
click at [1217, 37] on link "Guardar" at bounding box center [1227, 39] width 157 height 35
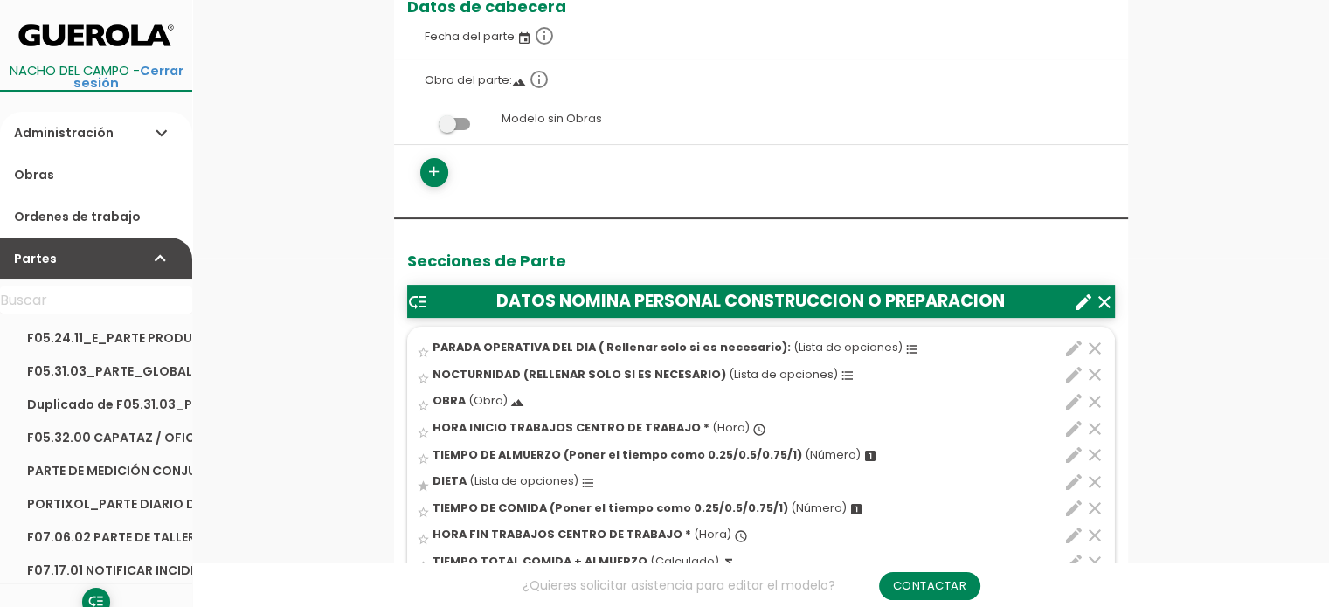
click at [1073, 345] on icon "edit" at bounding box center [1073, 348] width 21 height 21
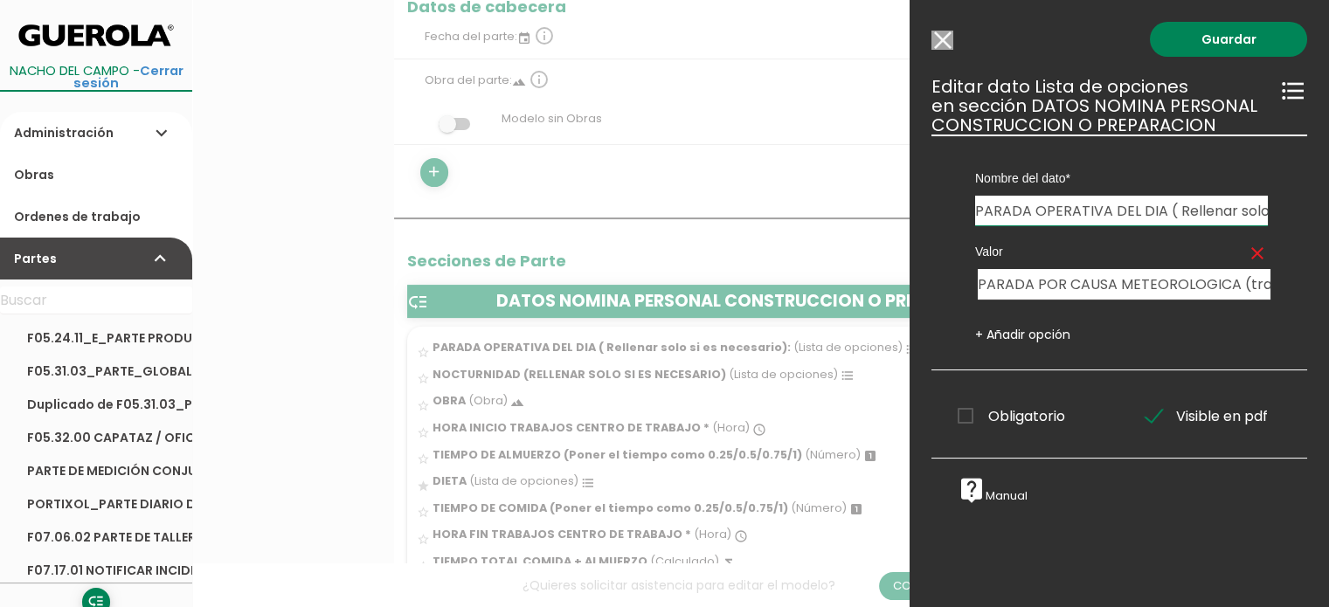
click at [1177, 206] on input "PARADA OPERATIVA DEL DIA ( Rellenar solo si es necesario):" at bounding box center [1121, 211] width 293 height 30
type input "PARADA OPERATIVA DEL DIA (Rellenar solo si es necesario):"
click at [1193, 37] on link "Guardar" at bounding box center [1227, 39] width 157 height 35
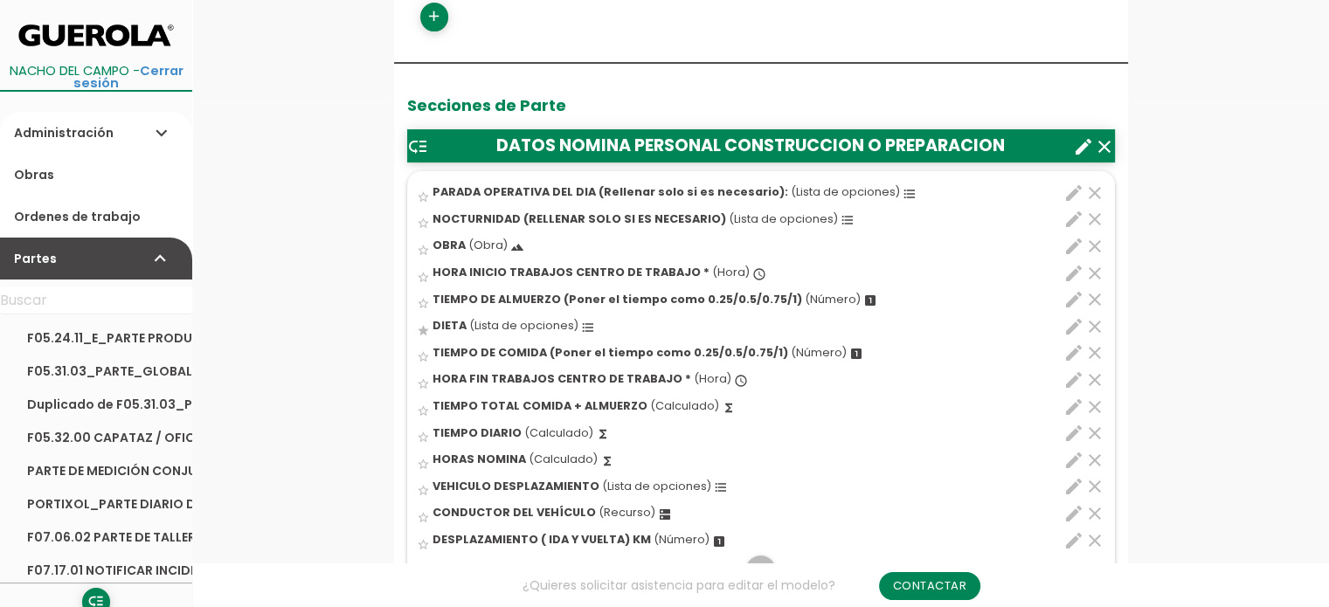
scroll to position [524, 0]
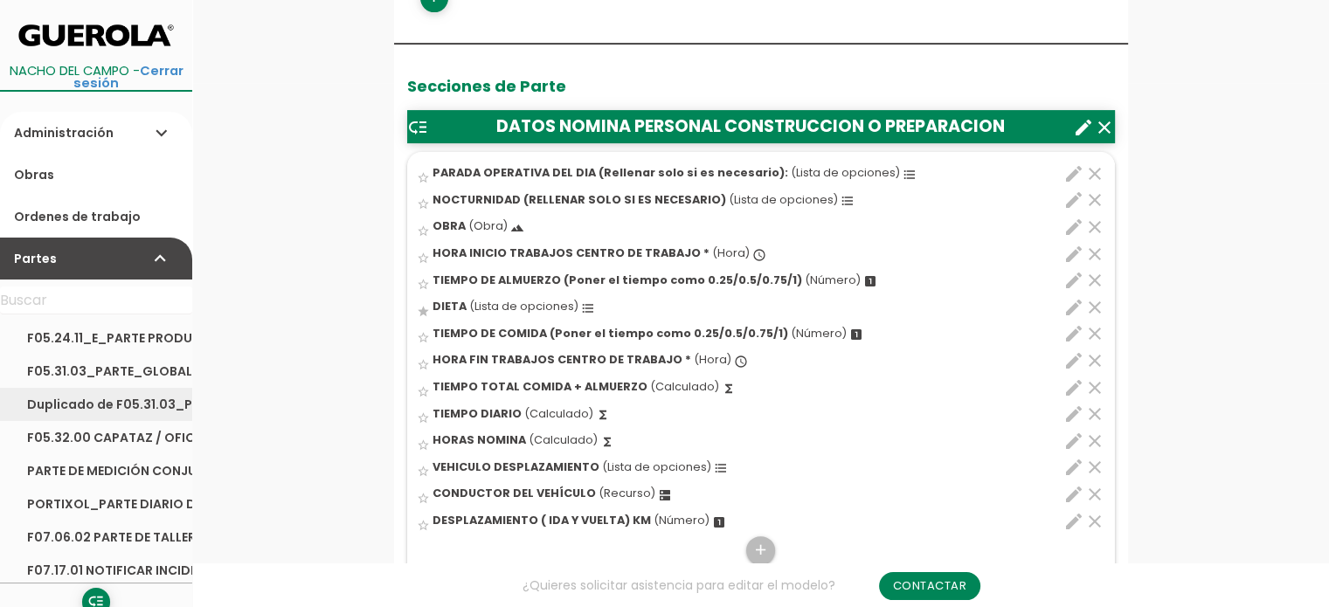
click at [106, 410] on link "Duplicado de F05.31.03_PARTE_GLOBAL TRANSPORTE_HORMIGON_Y_PLANTA_ASFALTO" at bounding box center [96, 404] width 192 height 33
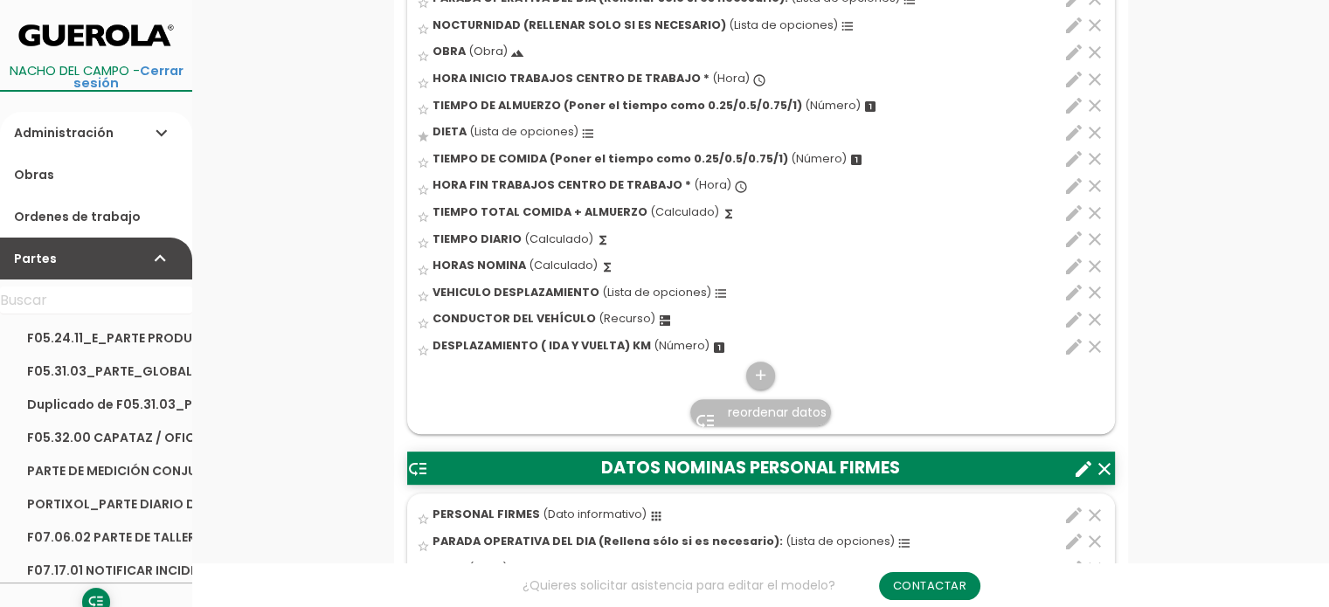
click at [1070, 319] on icon "edit" at bounding box center [1073, 319] width 21 height 21
select select "344"
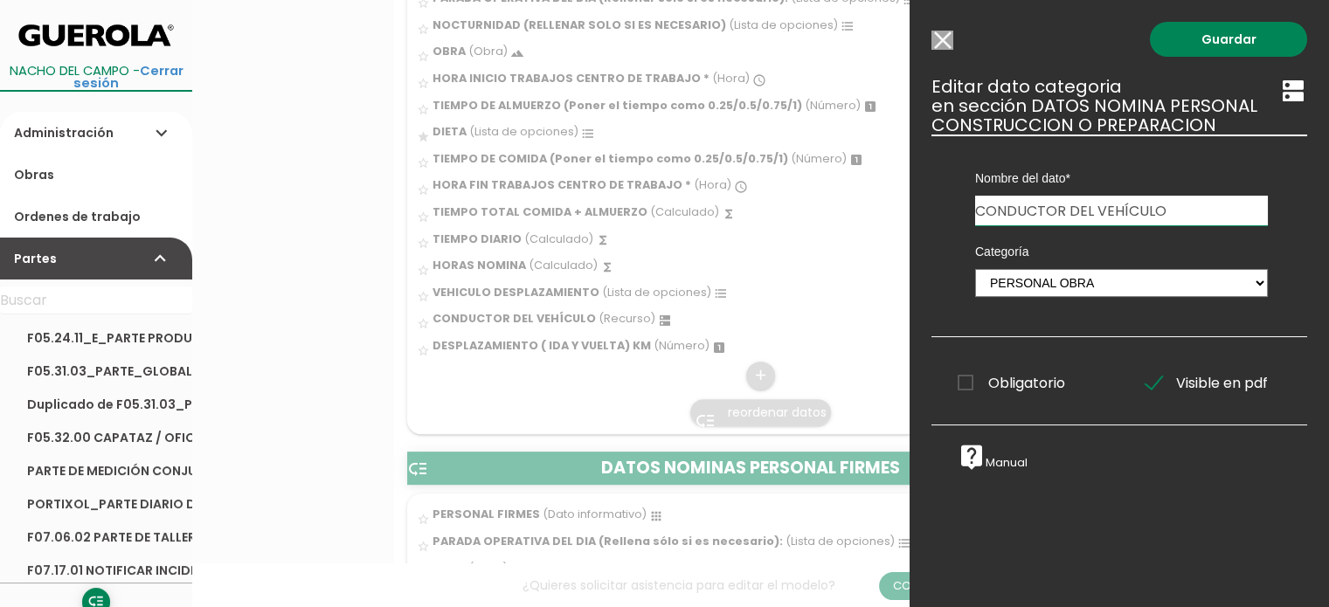
click at [949, 37] on input "Modelo sin Ordenes de trabajo" at bounding box center [942, 40] width 22 height 19
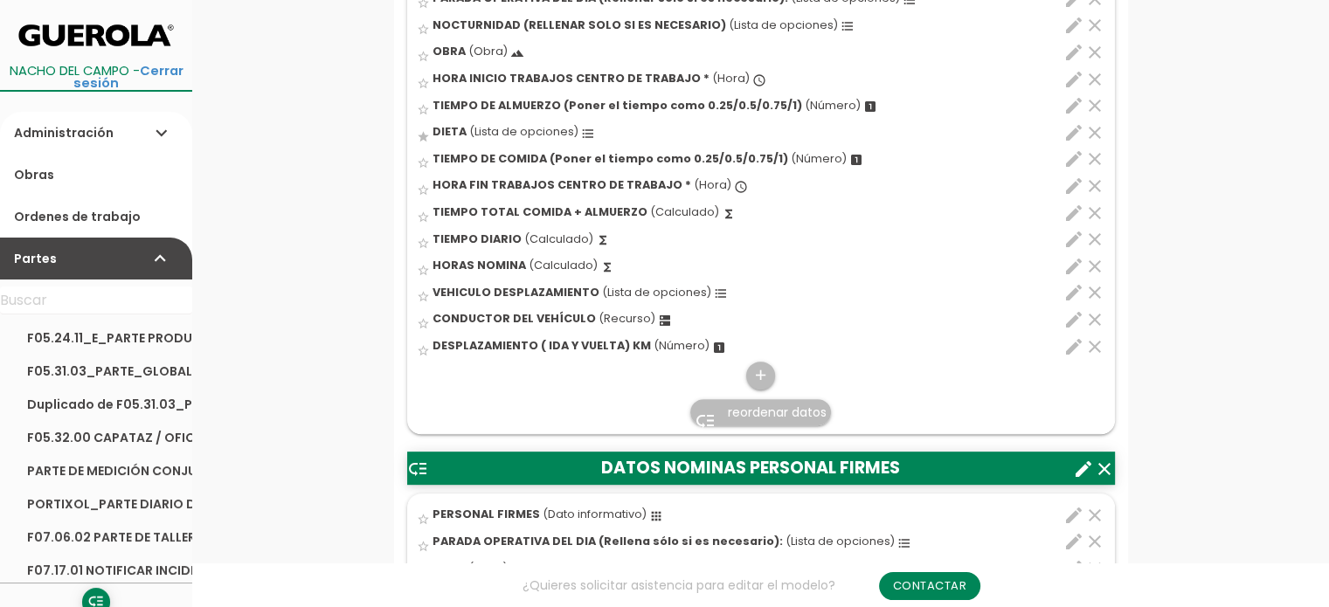
click at [1073, 292] on icon "edit" at bounding box center [1073, 292] width 21 height 21
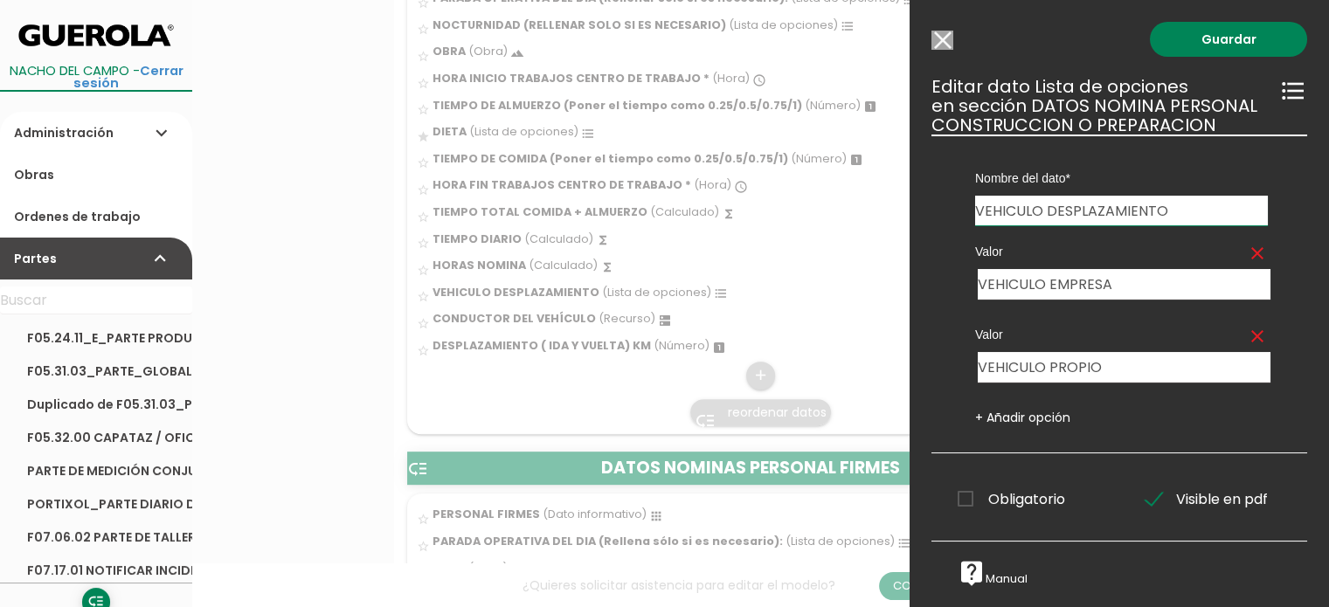
click at [945, 36] on input "Modelo sin Ordenes de trabajo" at bounding box center [942, 40] width 22 height 19
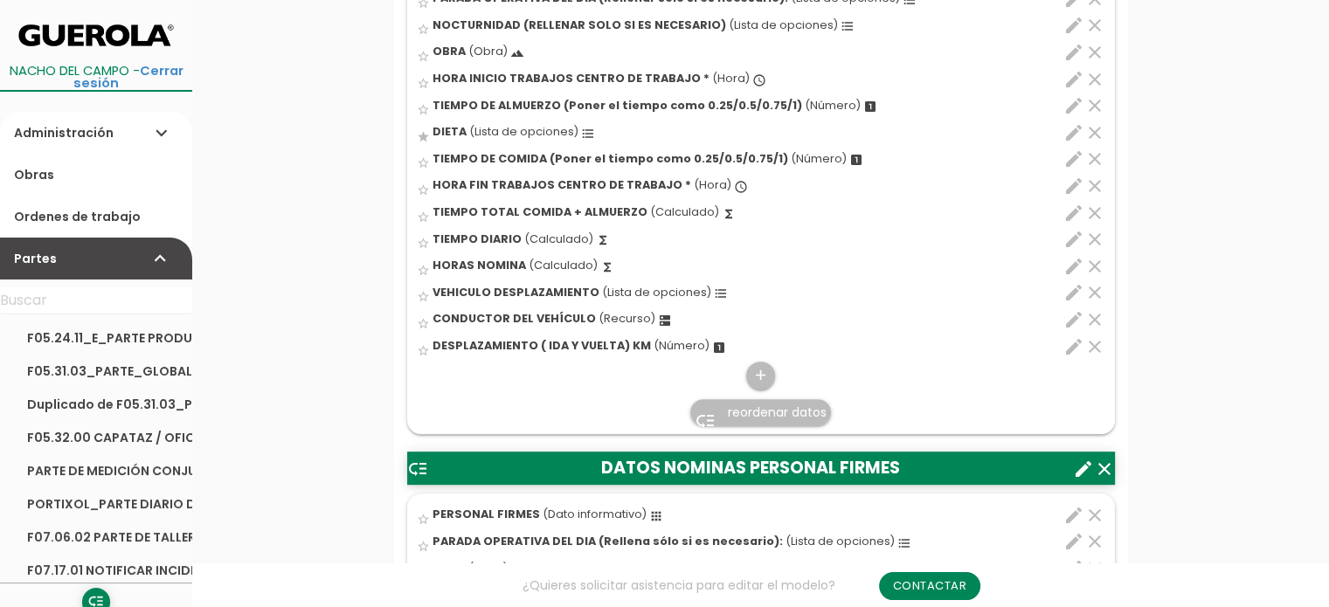
click at [1073, 314] on icon "edit" at bounding box center [1073, 319] width 21 height 21
select select "344"
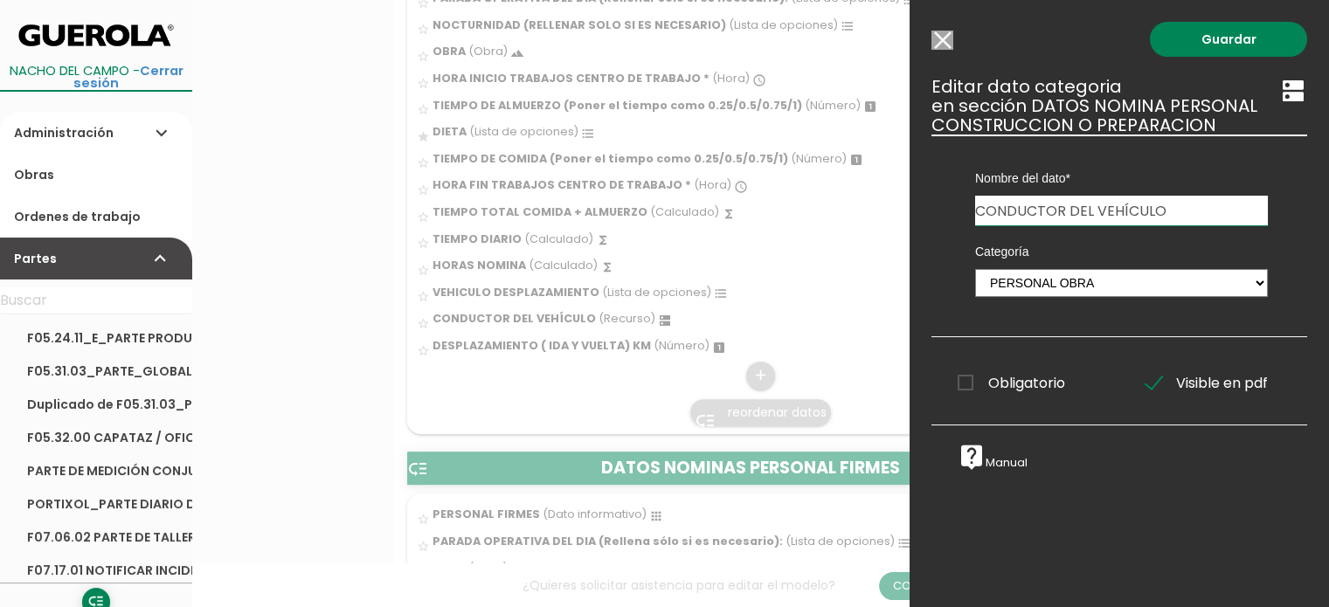
click at [941, 38] on input "Modelo sin Ordenes de trabajo" at bounding box center [942, 40] width 22 height 19
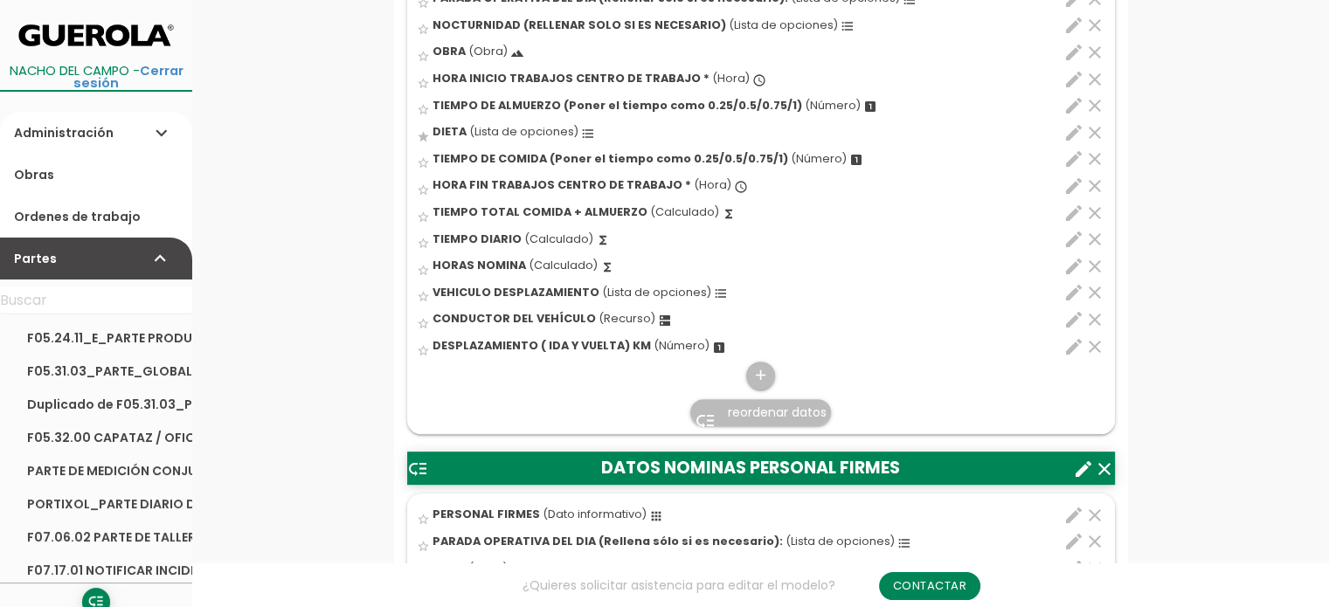
click at [1068, 343] on icon "edit" at bounding box center [1073, 346] width 21 height 21
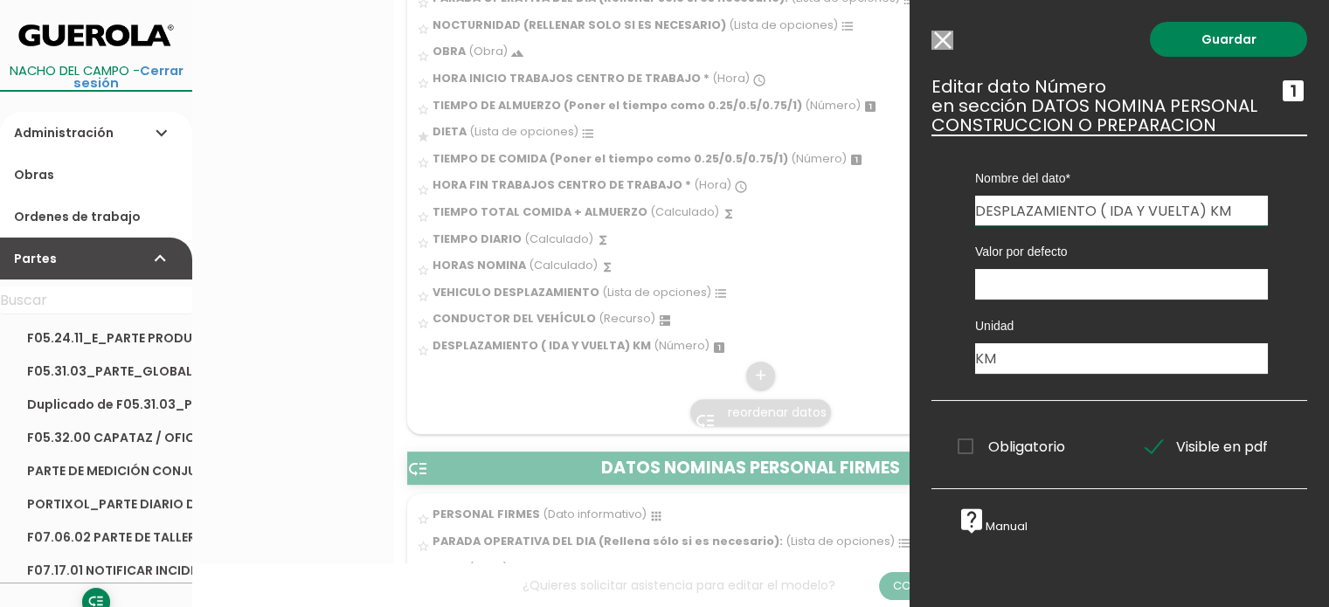
click at [943, 36] on input "Modelo sin Ordenes de trabajo" at bounding box center [942, 40] width 22 height 19
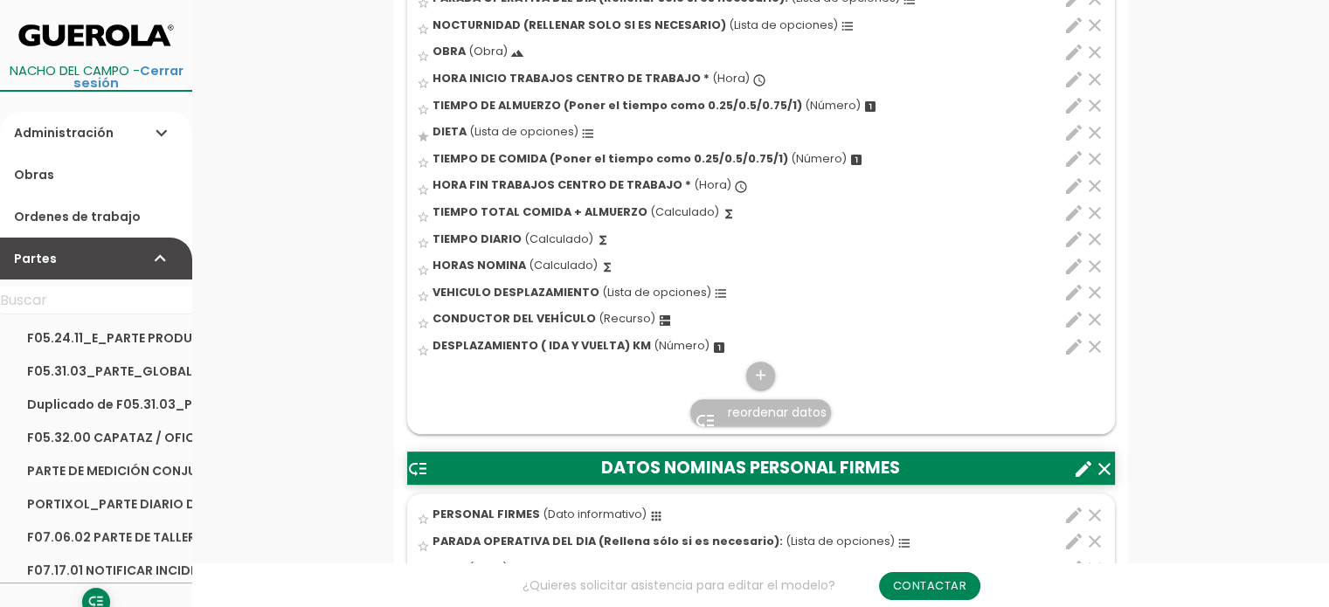
click at [1073, 289] on icon "edit" at bounding box center [1073, 292] width 21 height 21
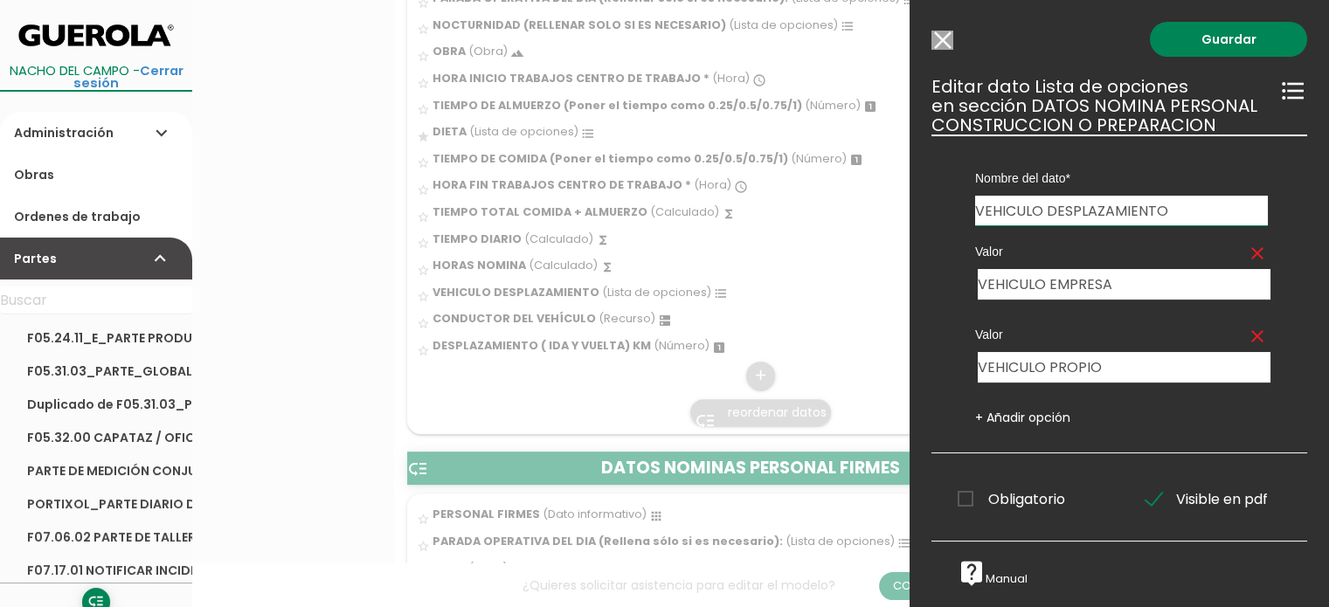
click at [936, 38] on input "Modelo sin Ordenes de trabajo" at bounding box center [942, 40] width 22 height 19
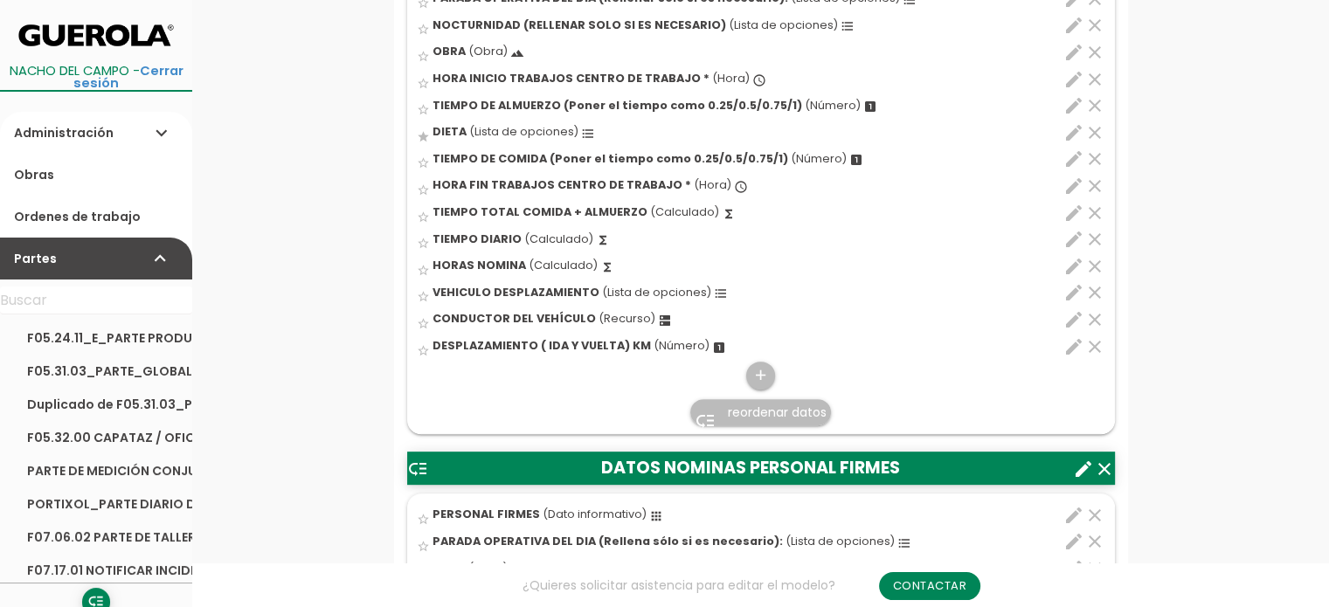
click at [1069, 346] on icon "edit" at bounding box center [1073, 346] width 21 height 21
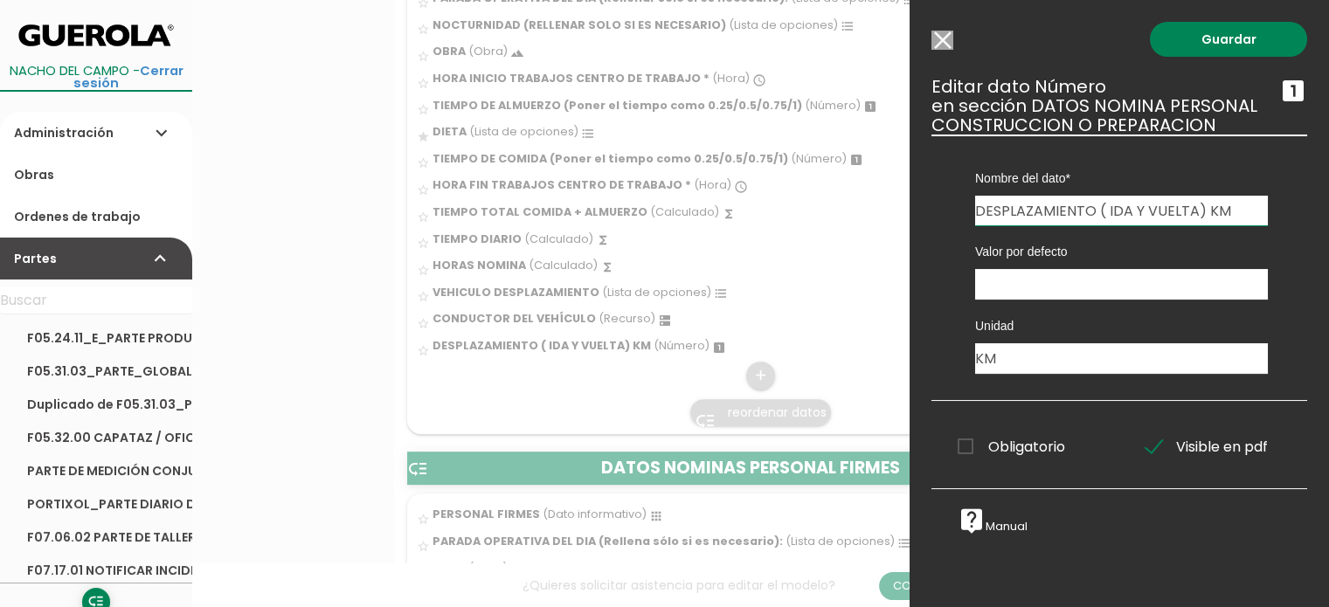
click at [1188, 210] on input "DESPLAZAMIENTO ( IDA Y VUELTA) KM" at bounding box center [1121, 211] width 293 height 30
type input "DESPLAZAMIENTO ( IDA Y VUELTA SI ERES CONDUCTOR, SOLO IDA SI ERES PASAJERO) KM"
click at [1239, 38] on link "Guardar" at bounding box center [1227, 39] width 157 height 35
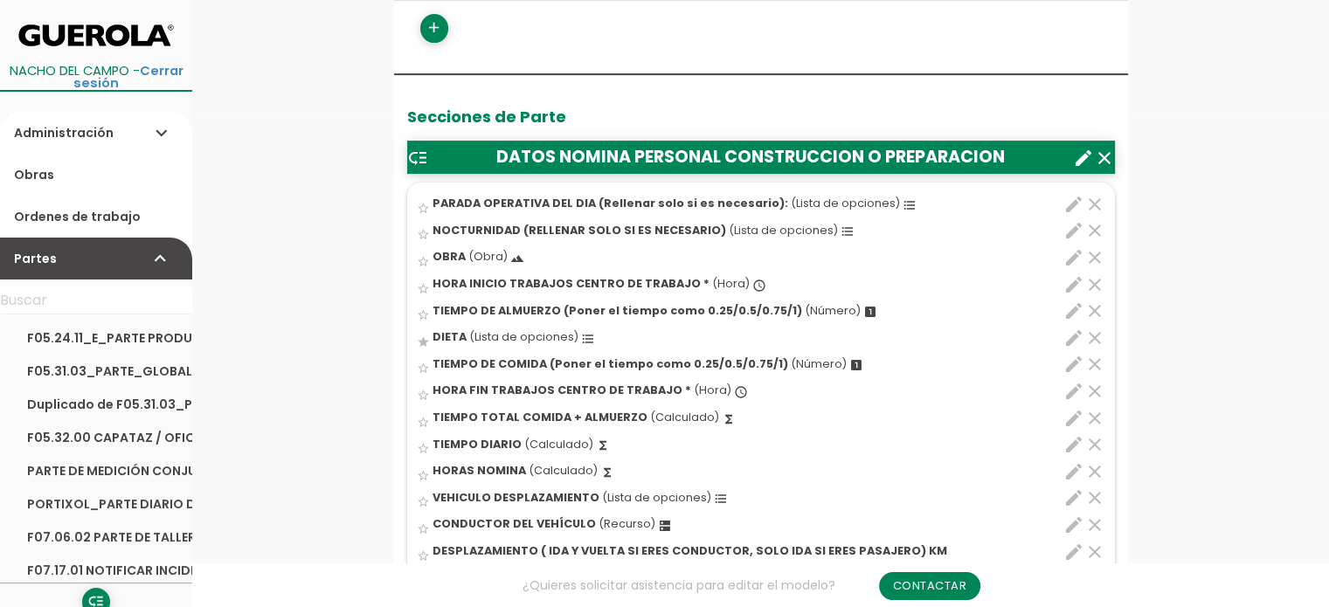
scroll to position [524, 0]
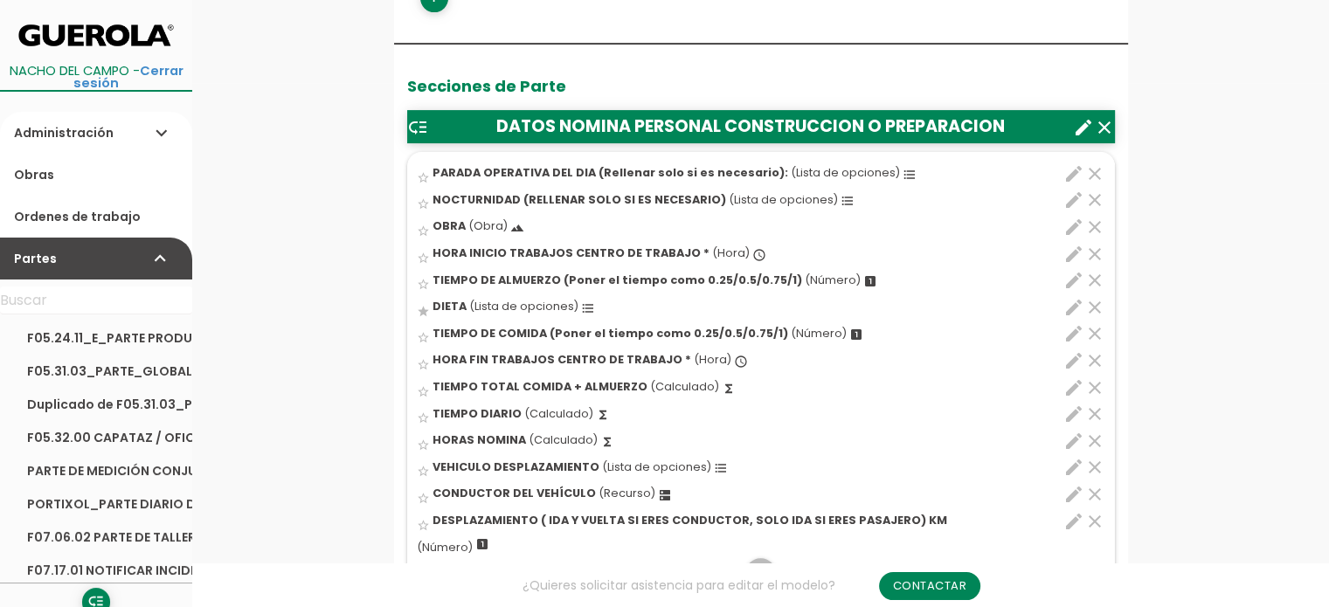
click at [1073, 492] on icon "edit" at bounding box center [1073, 494] width 21 height 21
select select "344"
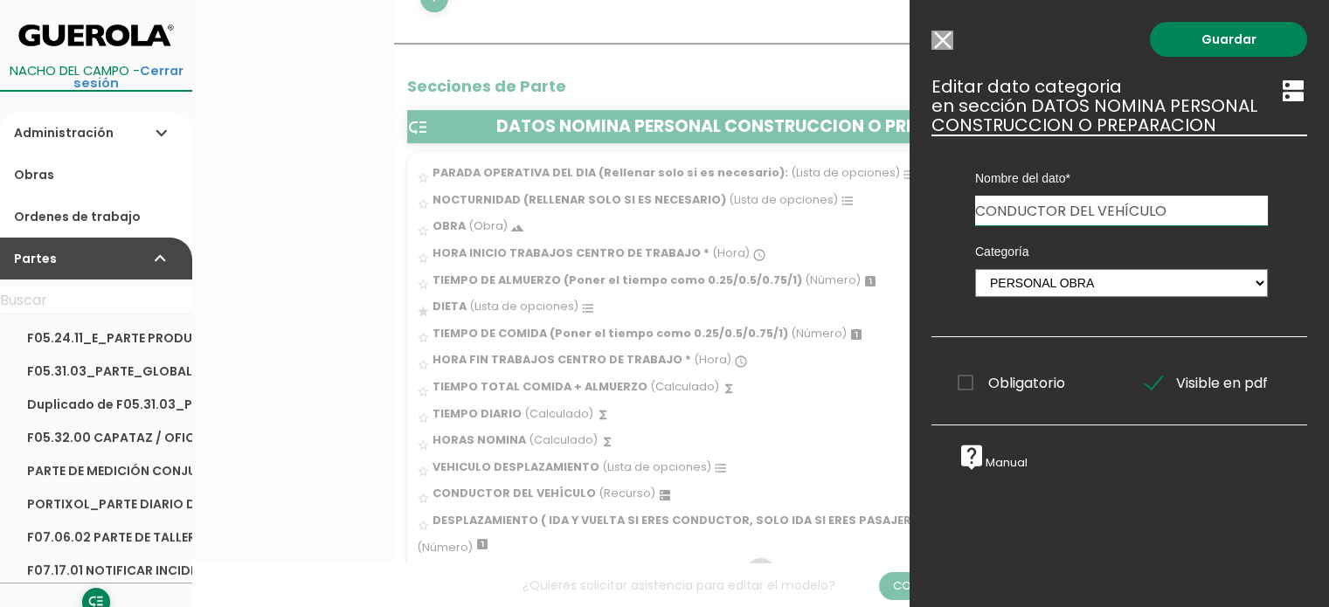
click at [936, 34] on input "Modelo sin Ordenes de trabajo" at bounding box center [942, 40] width 22 height 19
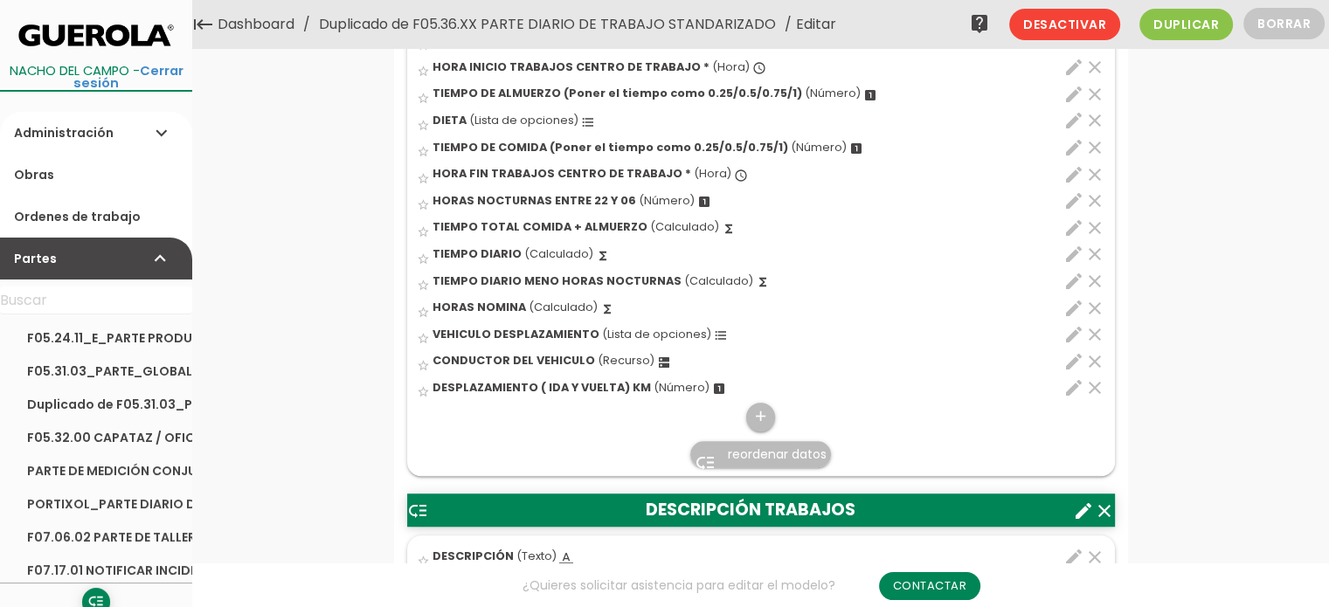
scroll to position [1223, 0]
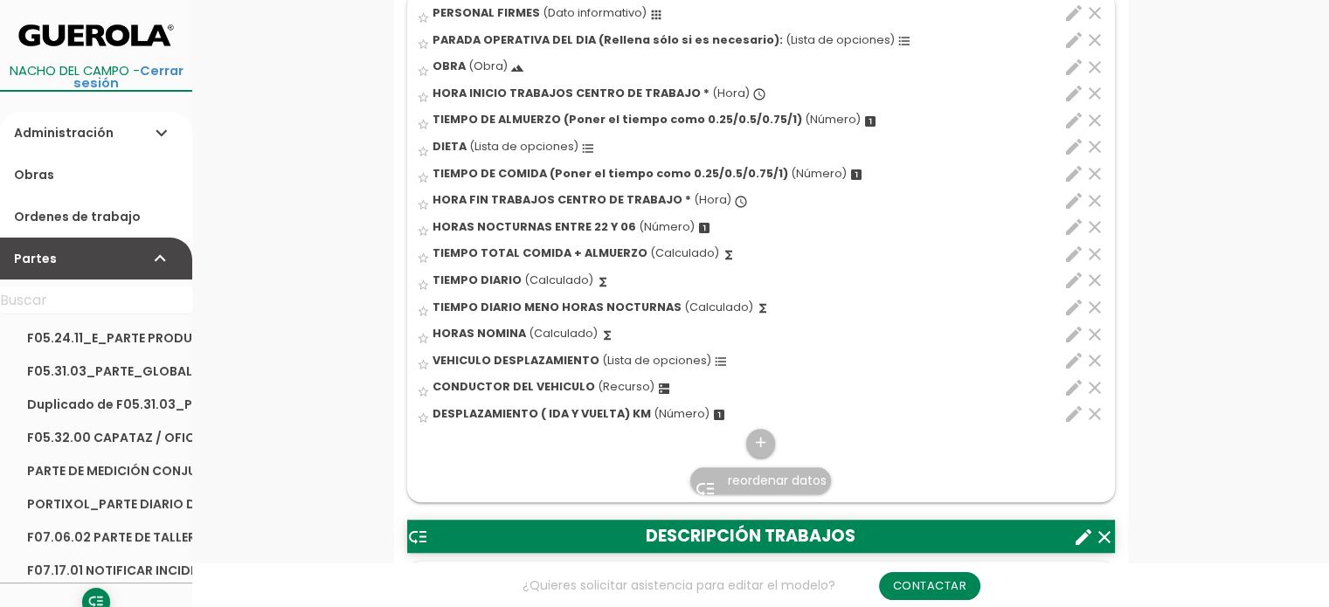
click at [1076, 387] on icon "edit" at bounding box center [1073, 387] width 21 height 21
select select "3038"
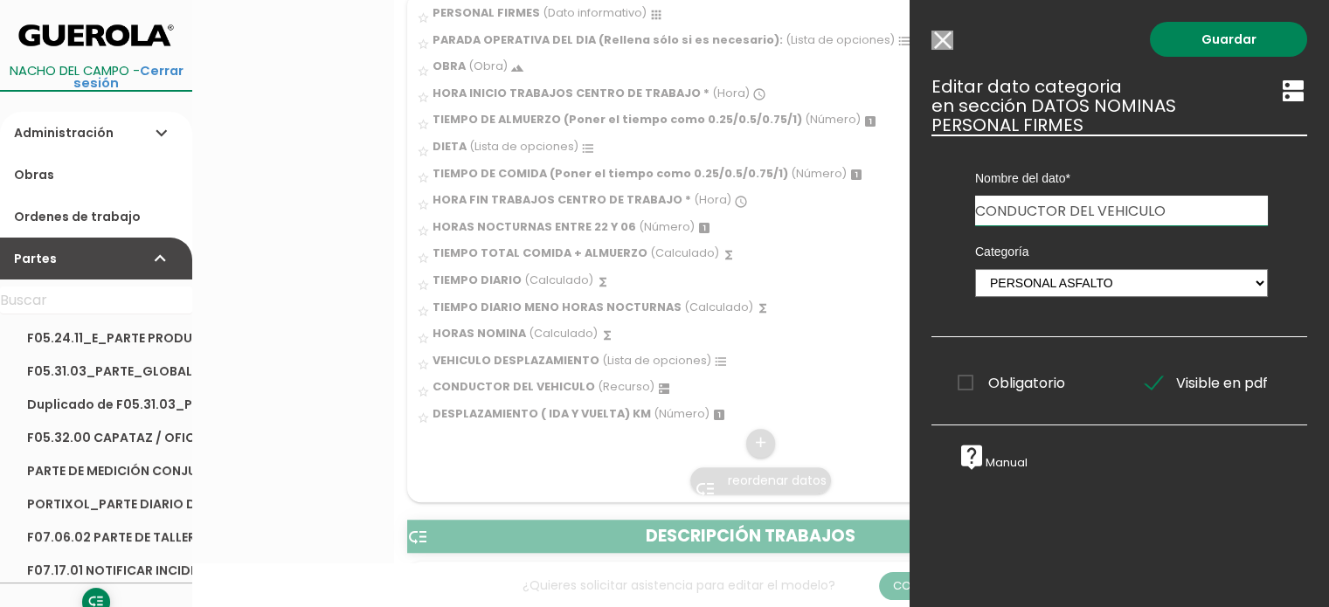
click at [941, 38] on input "Modelo sin Ordenes de trabajo" at bounding box center [942, 40] width 22 height 19
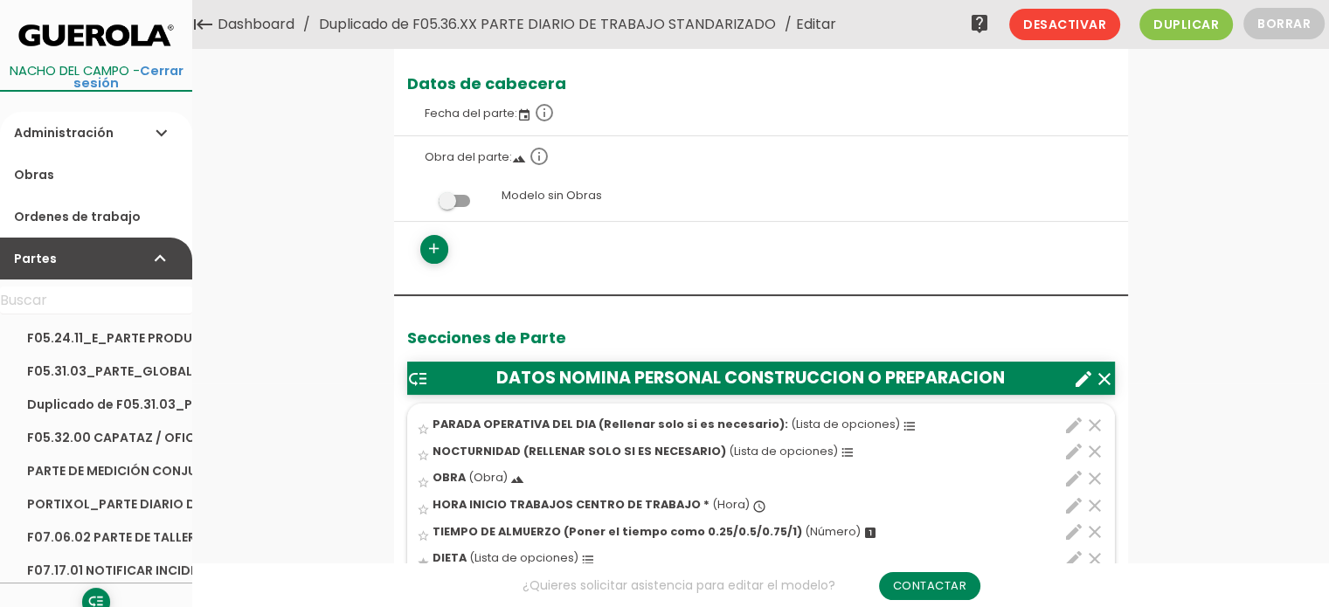
scroll to position [87, 0]
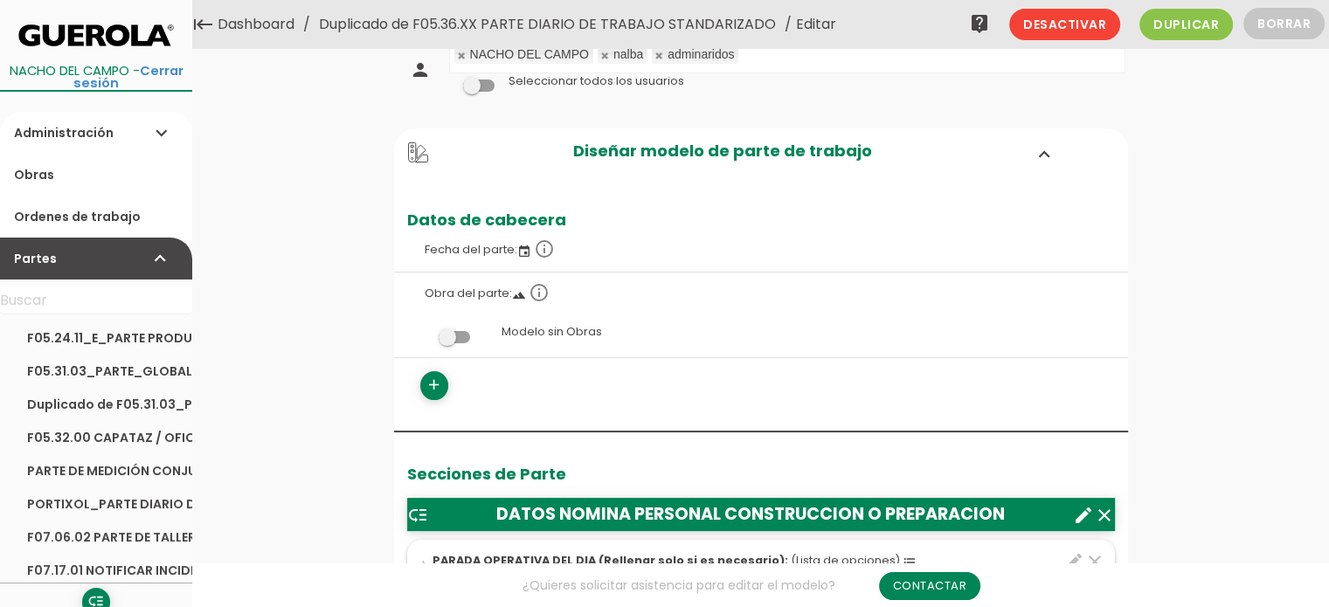
click at [528, 17] on link "Duplicado de F05.36.XX PARTE DIARIO DE TRABAJO STANDARIZADO" at bounding box center [547, 24] width 466 height 49
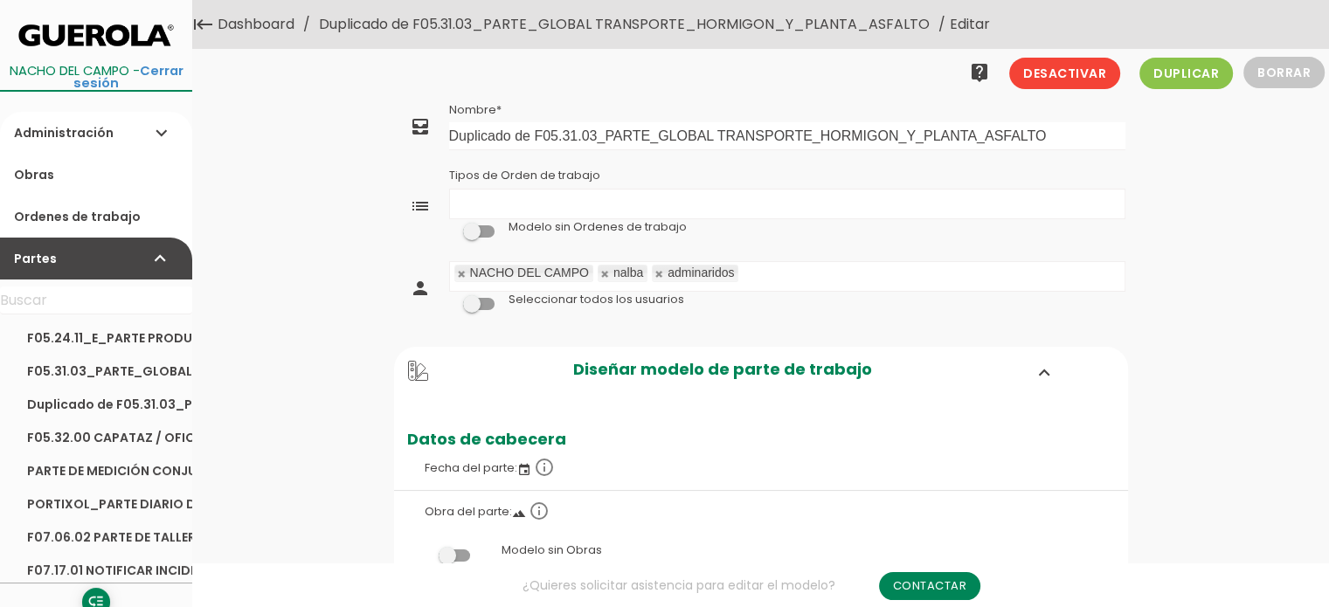
drag, startPoint x: 776, startPoint y: 27, endPoint x: 807, endPoint y: 102, distance: 81.4
click at [776, 27] on link "Duplicado de F05.31.03_PARTE_GLOBAL TRANSPORTE_HORMIGON_Y_PLANTA_ASFALTO" at bounding box center [623, 24] width 619 height 49
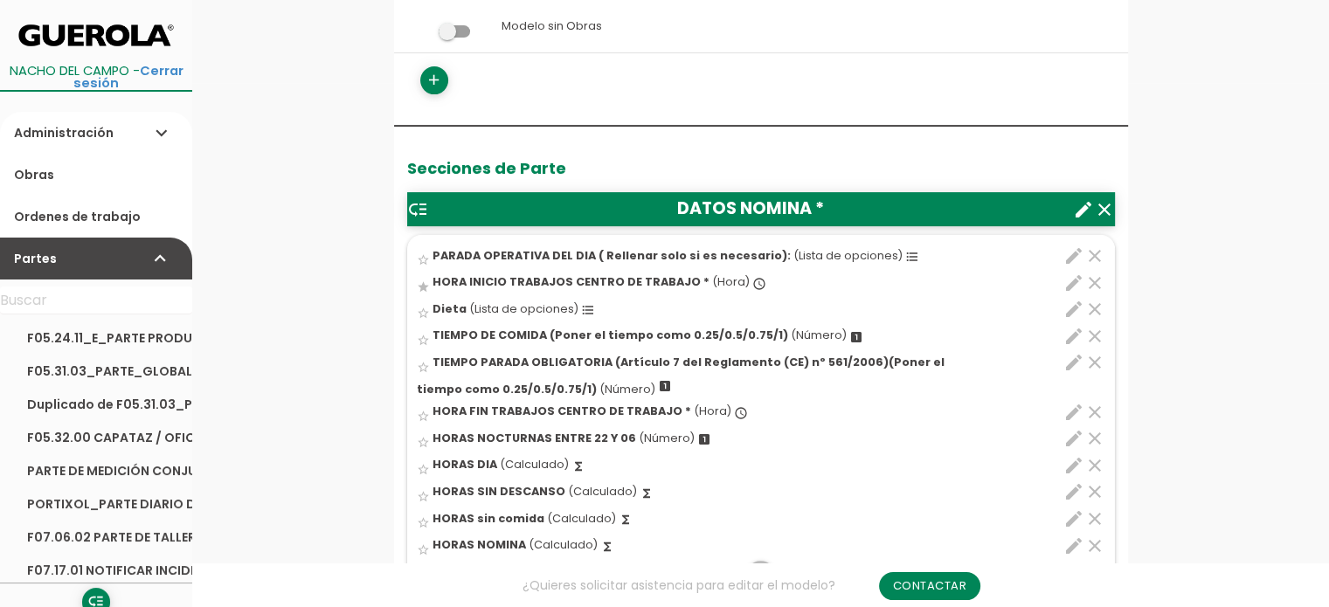
click at [1083, 197] on link "create" at bounding box center [1083, 208] width 21 height 33
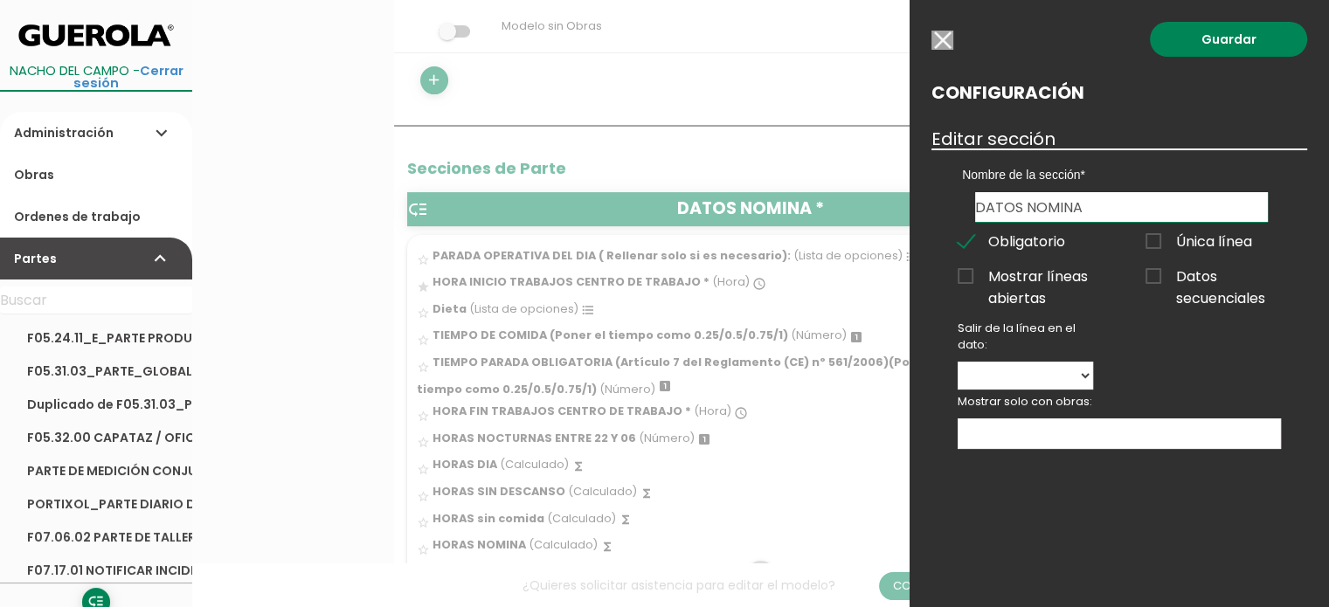
click at [951, 31] on input "button" at bounding box center [942, 40] width 22 height 19
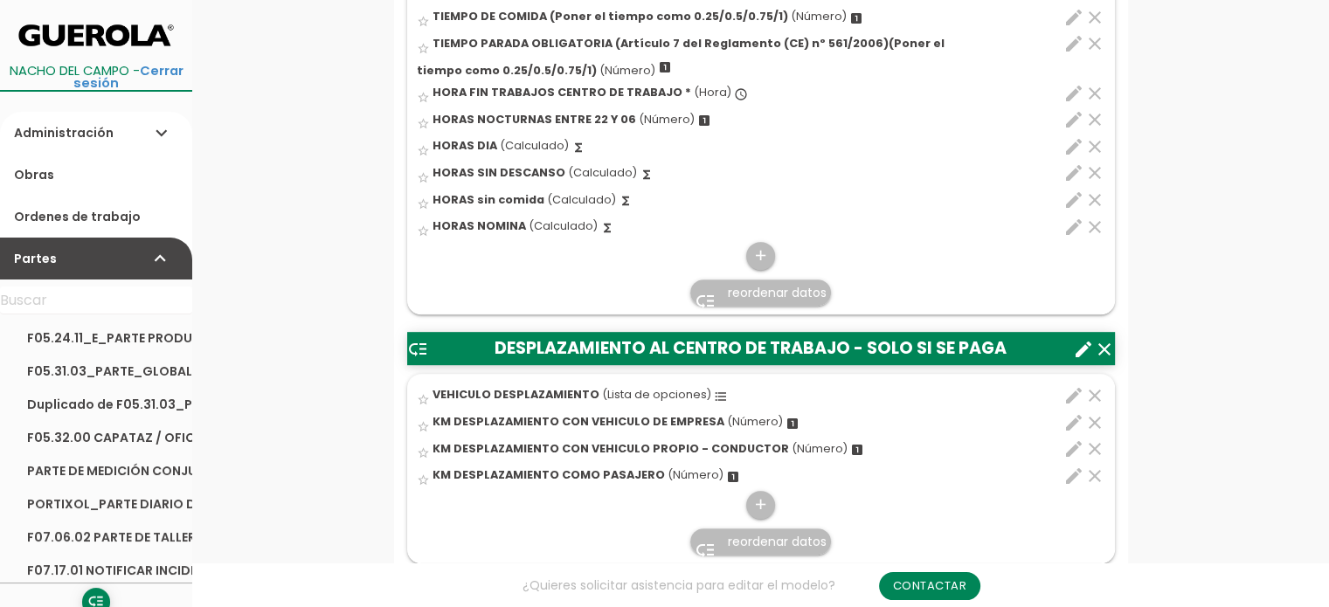
scroll to position [873, 0]
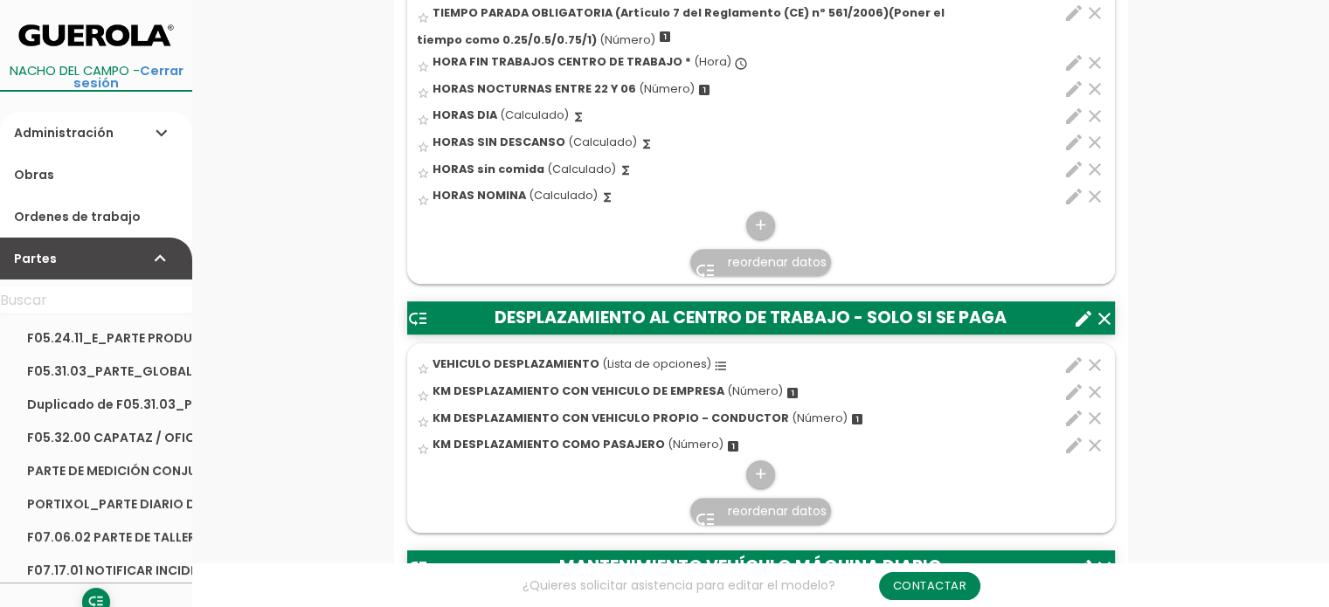
click at [1077, 321] on icon "create" at bounding box center [1083, 318] width 21 height 21
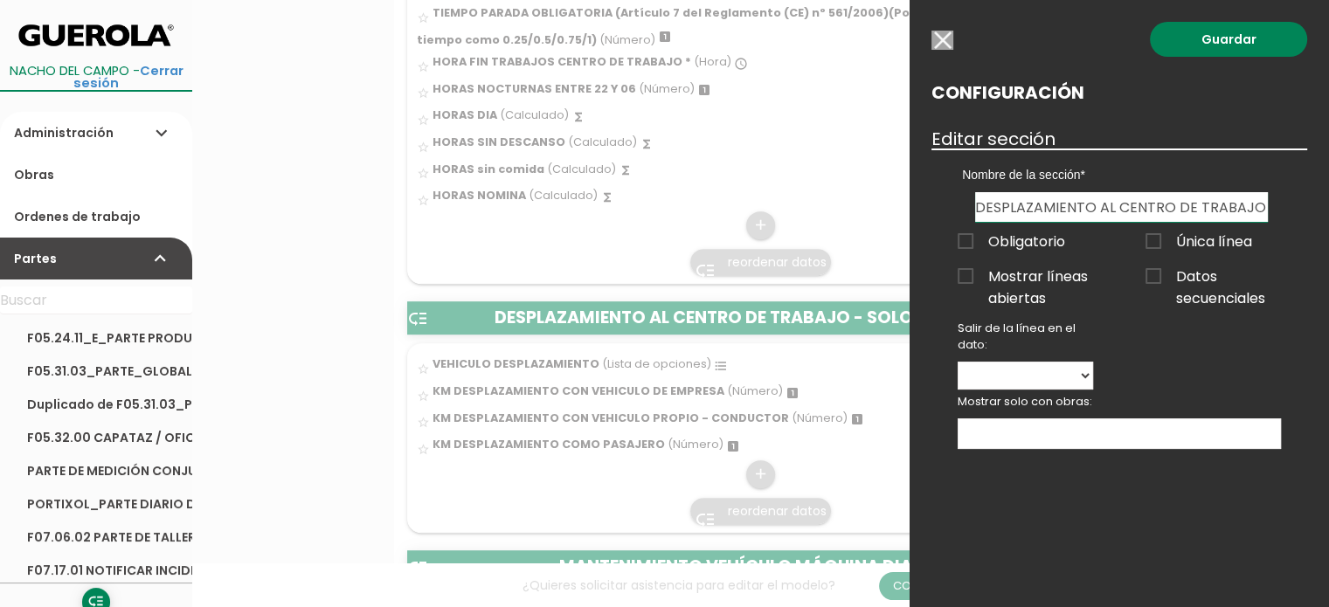
click at [946, 30] on div "Guardar Configuración Editar sección Nombre de la sección DATOS NOMINA DESPLAZA…" at bounding box center [1118, 303] width 419 height 607
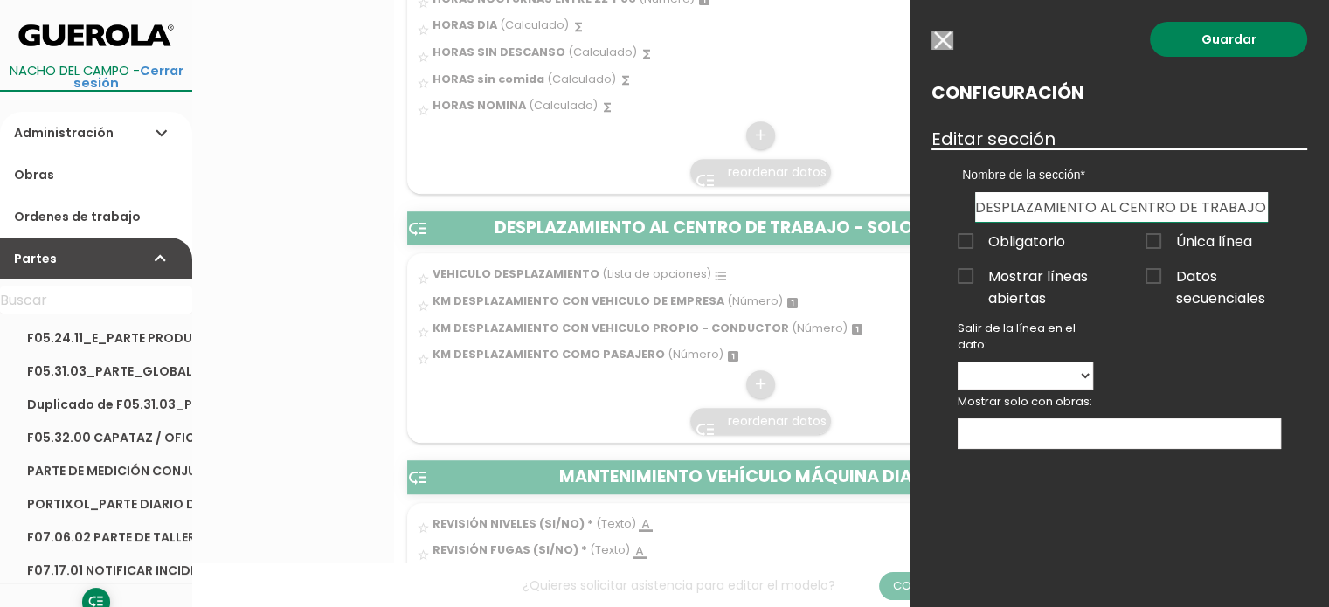
scroll to position [1048, 0]
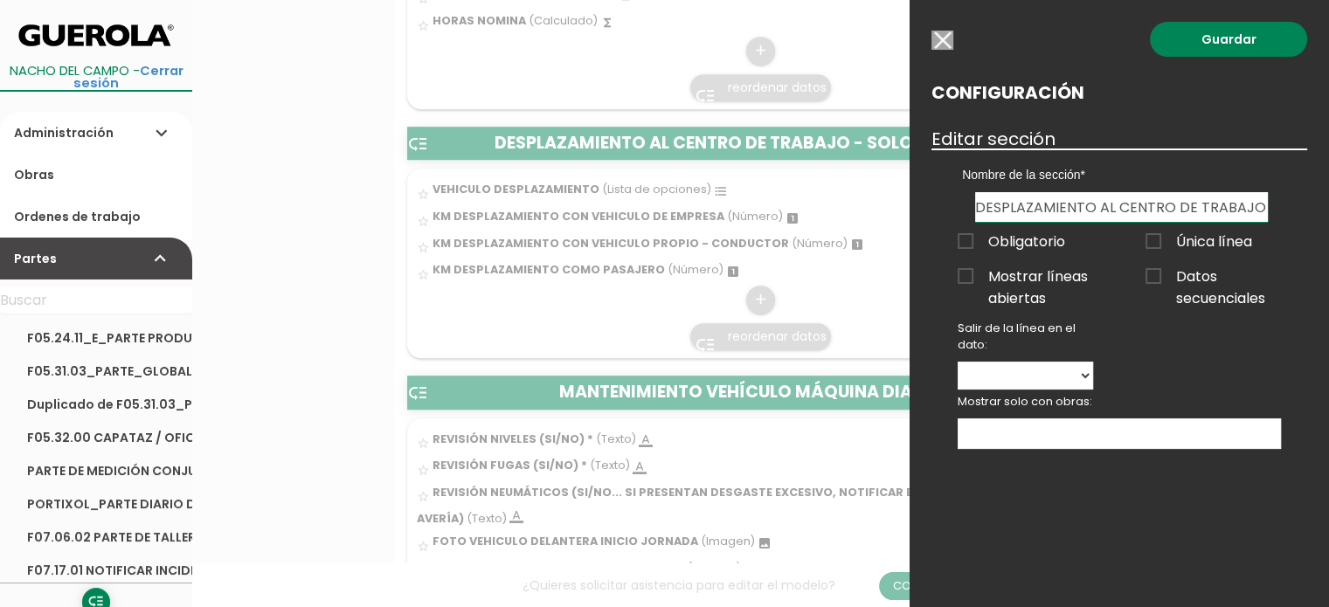
click at [936, 38] on input "button" at bounding box center [942, 40] width 22 height 19
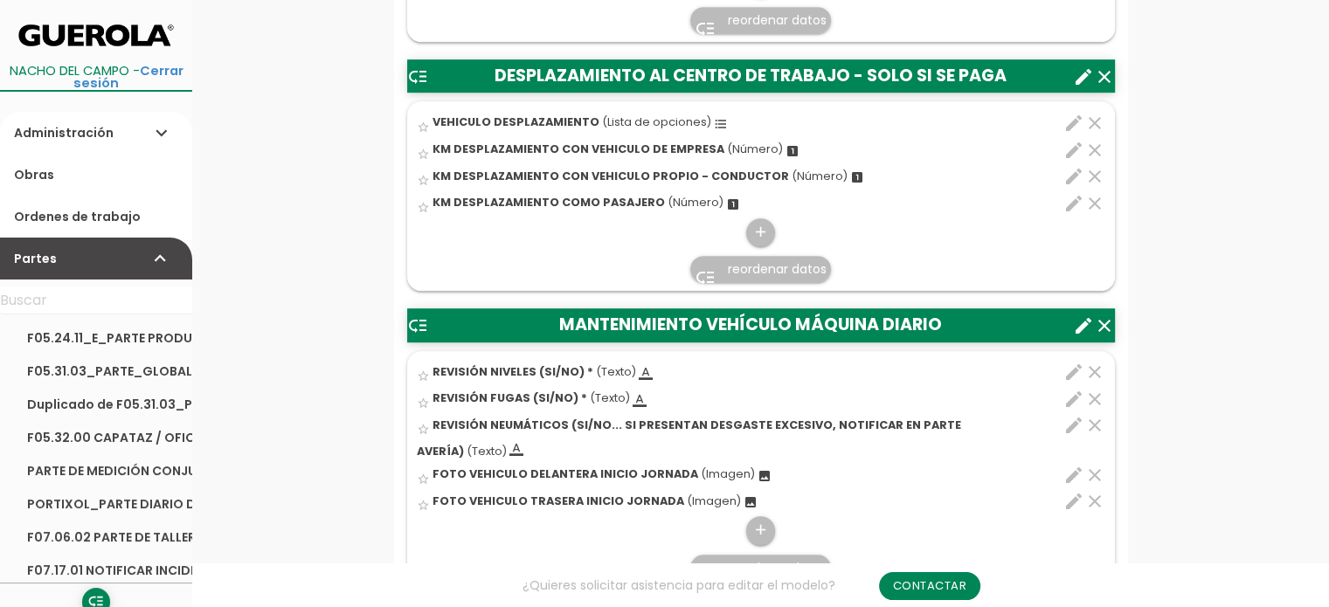
scroll to position [1136, 0]
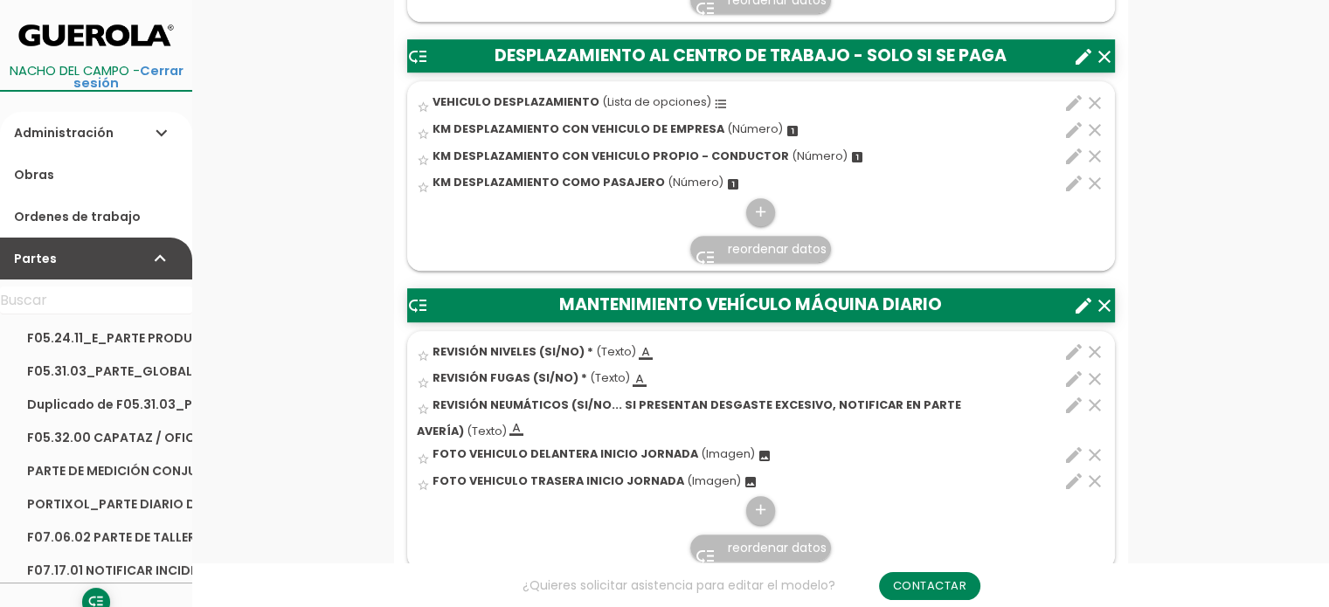
click at [1083, 303] on icon "create" at bounding box center [1083, 305] width 21 height 21
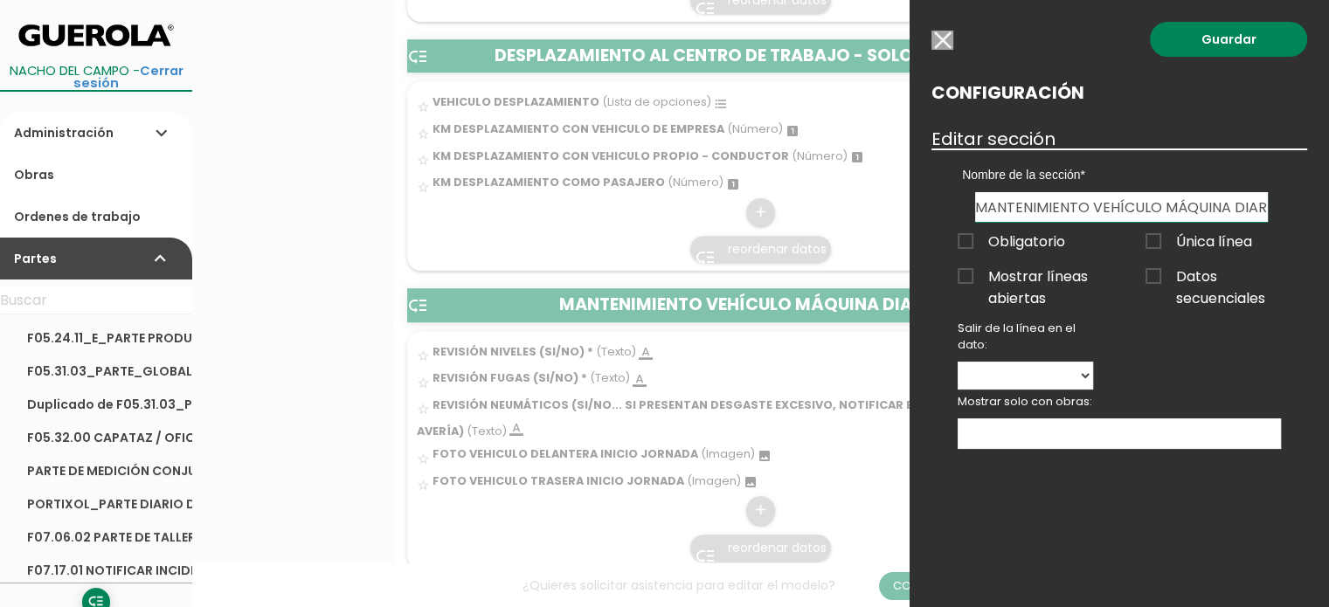
click at [947, 43] on input "button" at bounding box center [942, 40] width 22 height 19
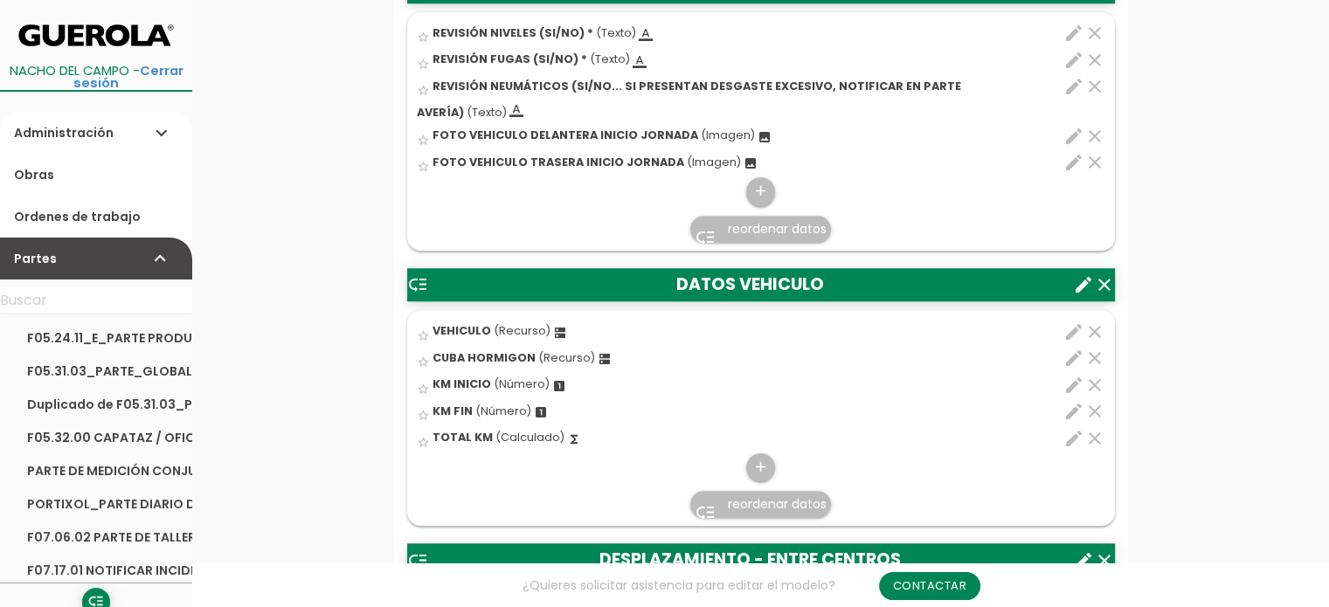
scroll to position [1485, 0]
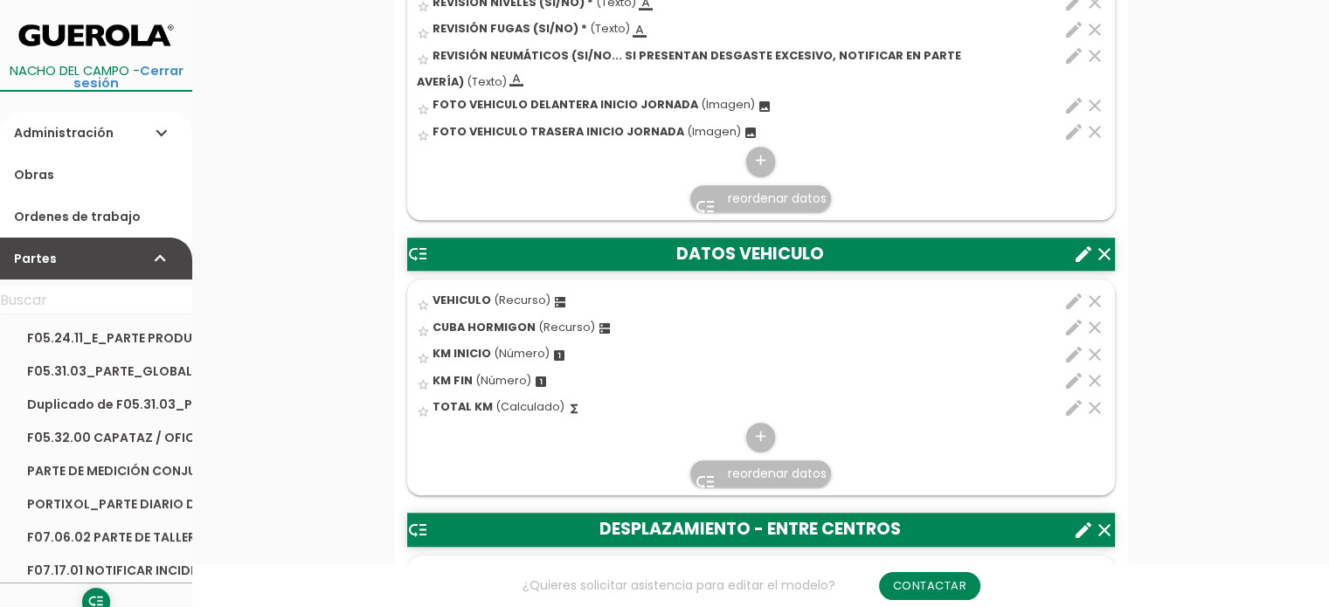
click at [1078, 247] on icon "create" at bounding box center [1083, 254] width 21 height 21
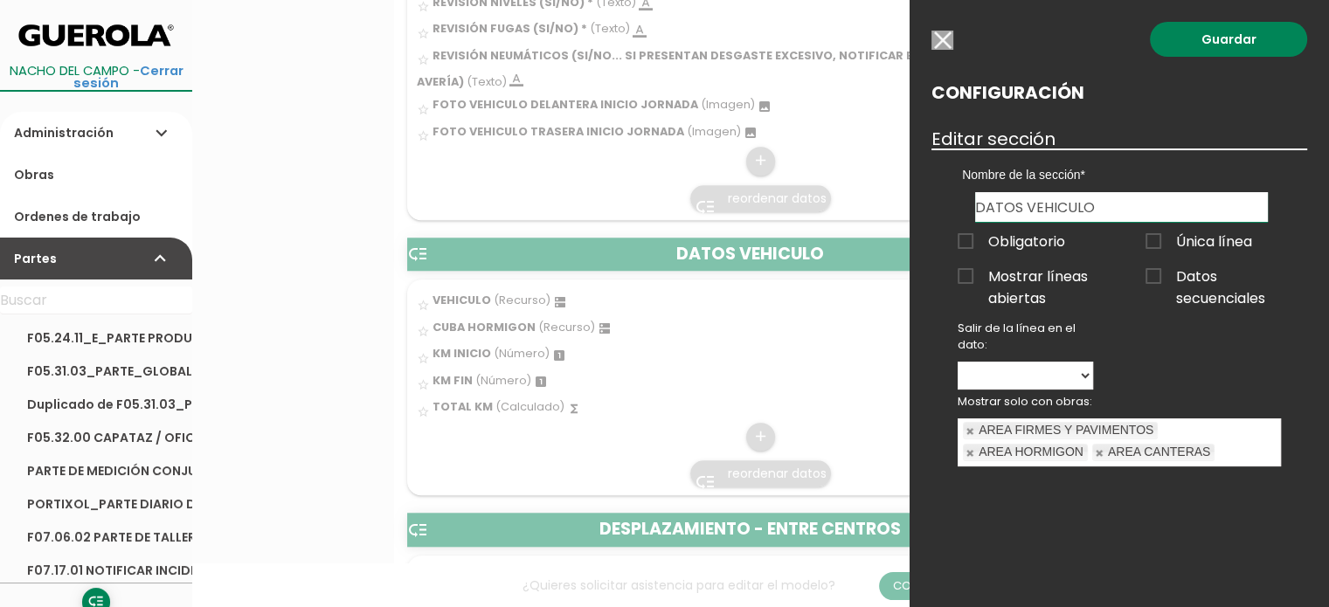
click at [940, 38] on input "button" at bounding box center [942, 40] width 22 height 19
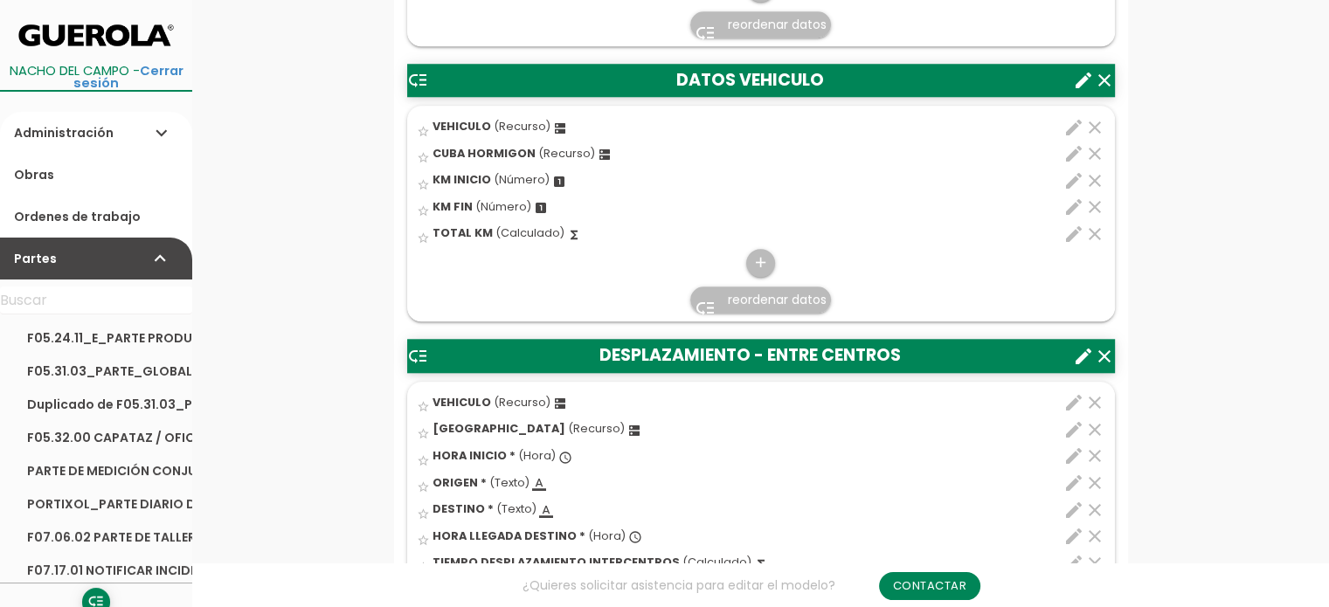
scroll to position [1660, 0]
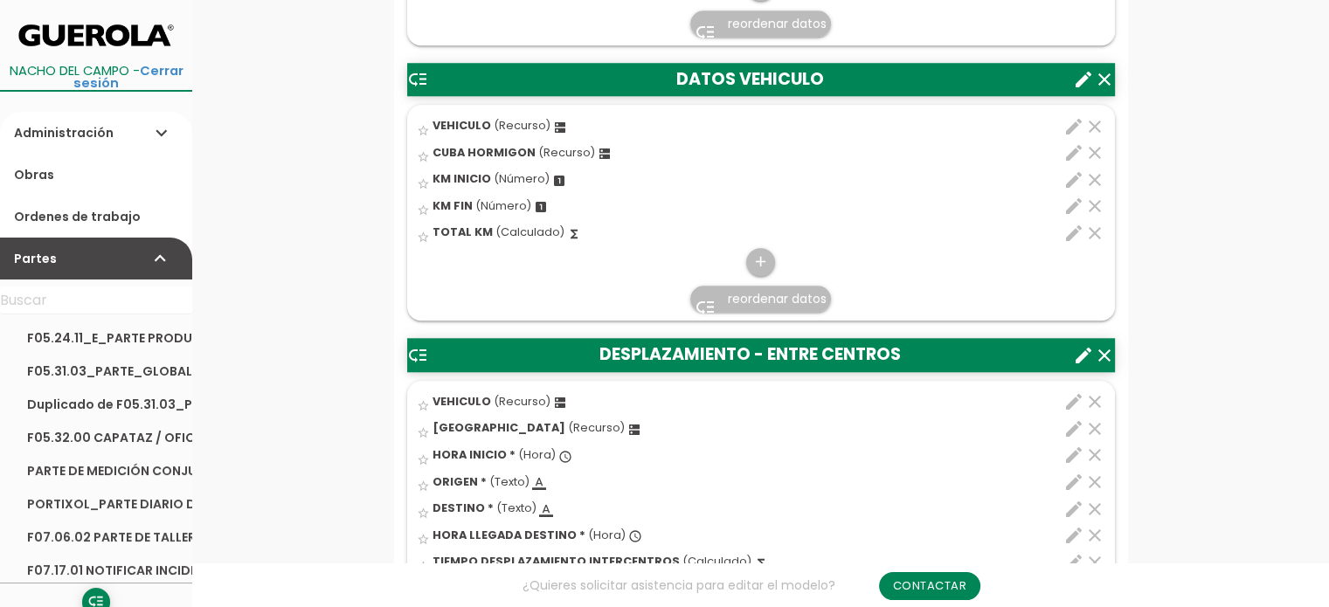
click at [1082, 351] on icon "create" at bounding box center [1083, 355] width 21 height 21
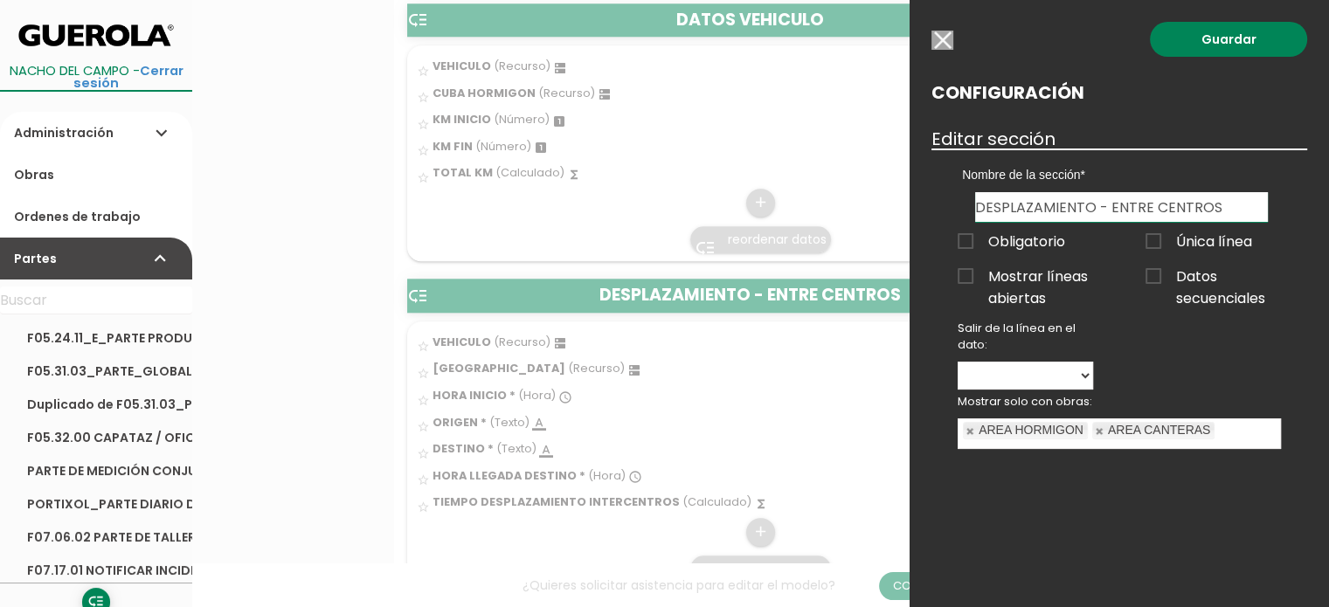
scroll to position [1747, 0]
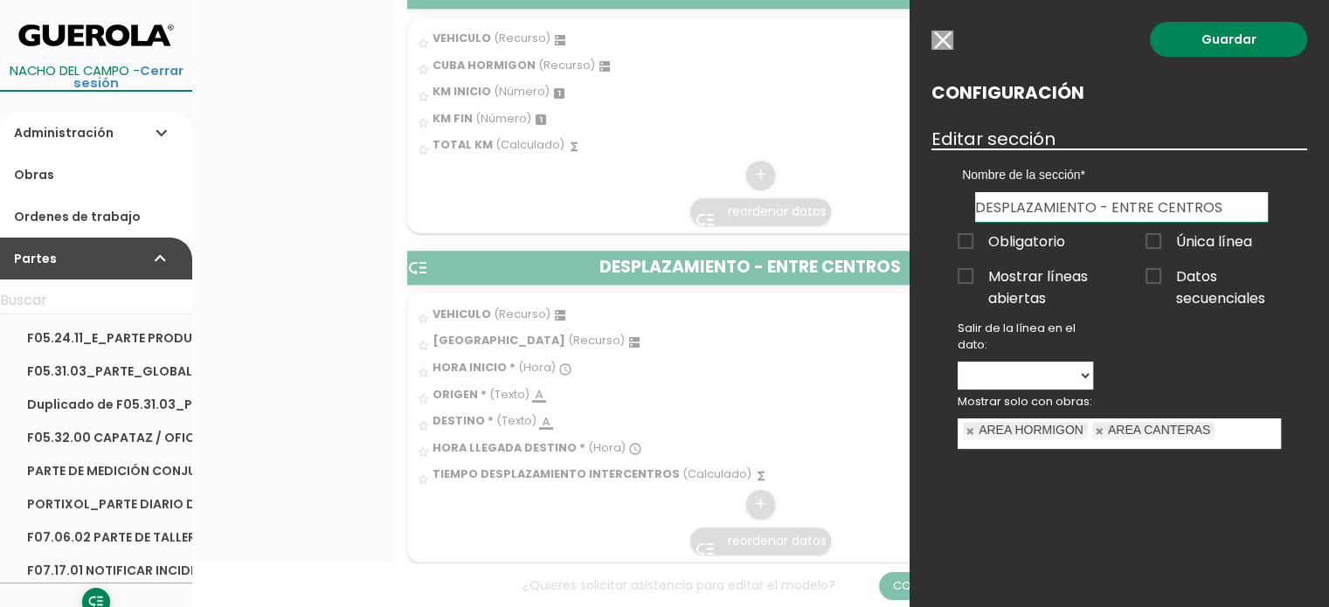
click at [945, 41] on input "button" at bounding box center [942, 40] width 22 height 19
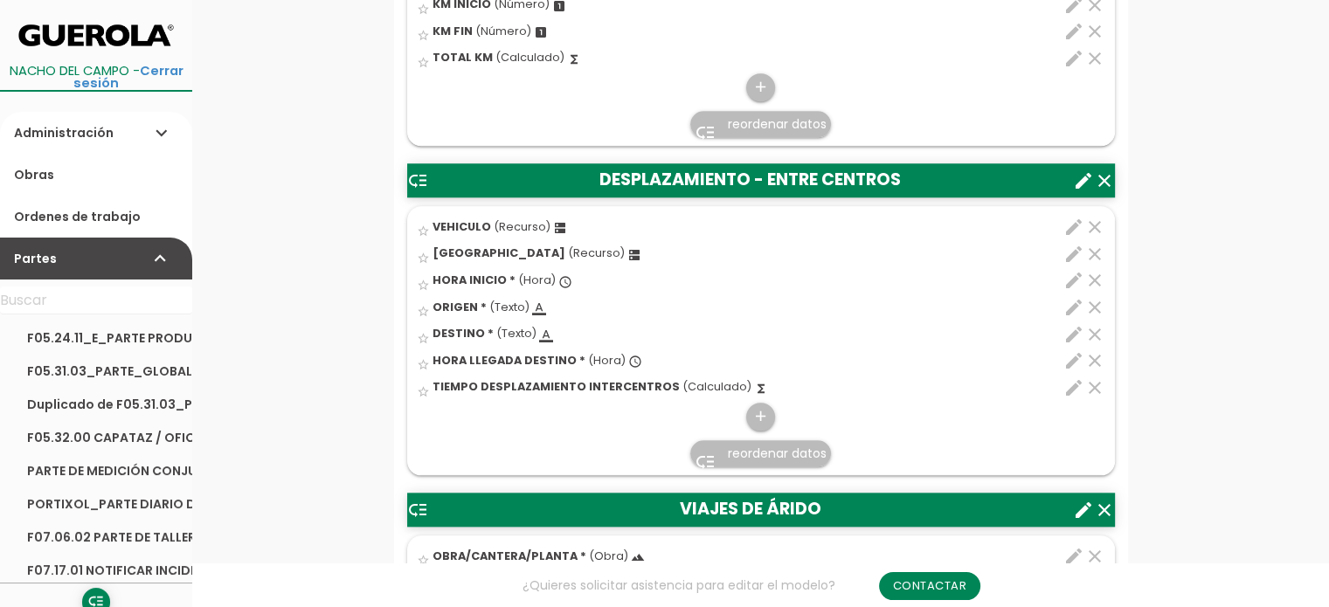
scroll to position [2009, 0]
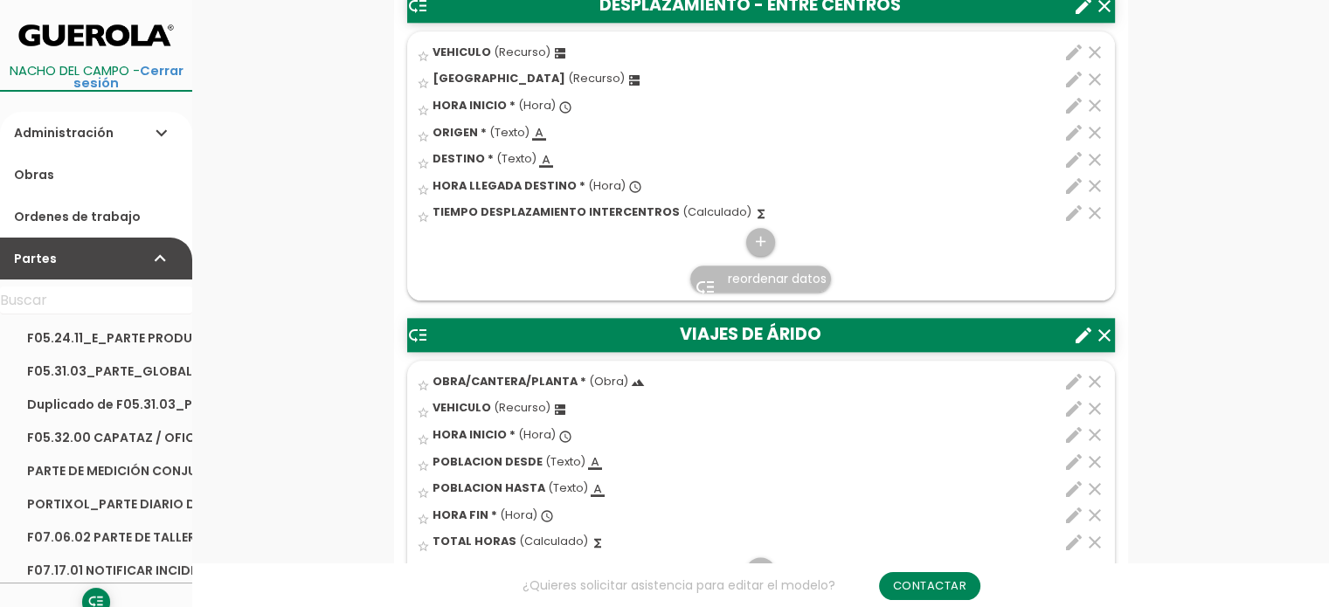
click at [1080, 331] on icon "create" at bounding box center [1083, 335] width 21 height 21
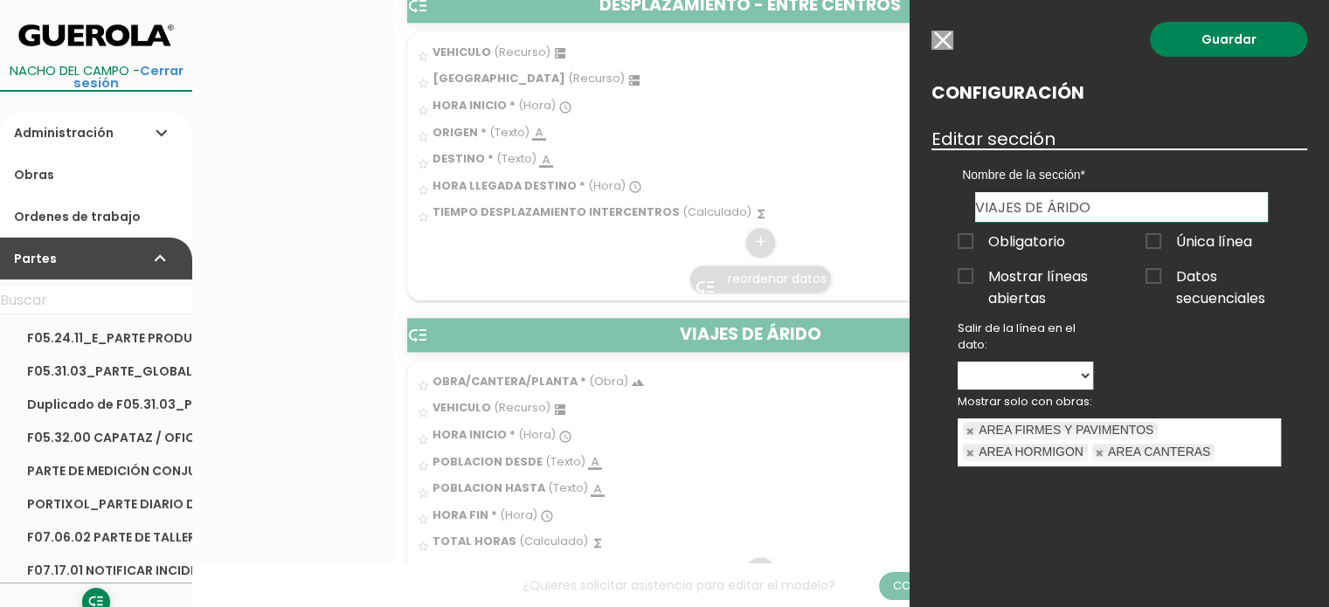
click at [943, 36] on input "button" at bounding box center [942, 40] width 22 height 19
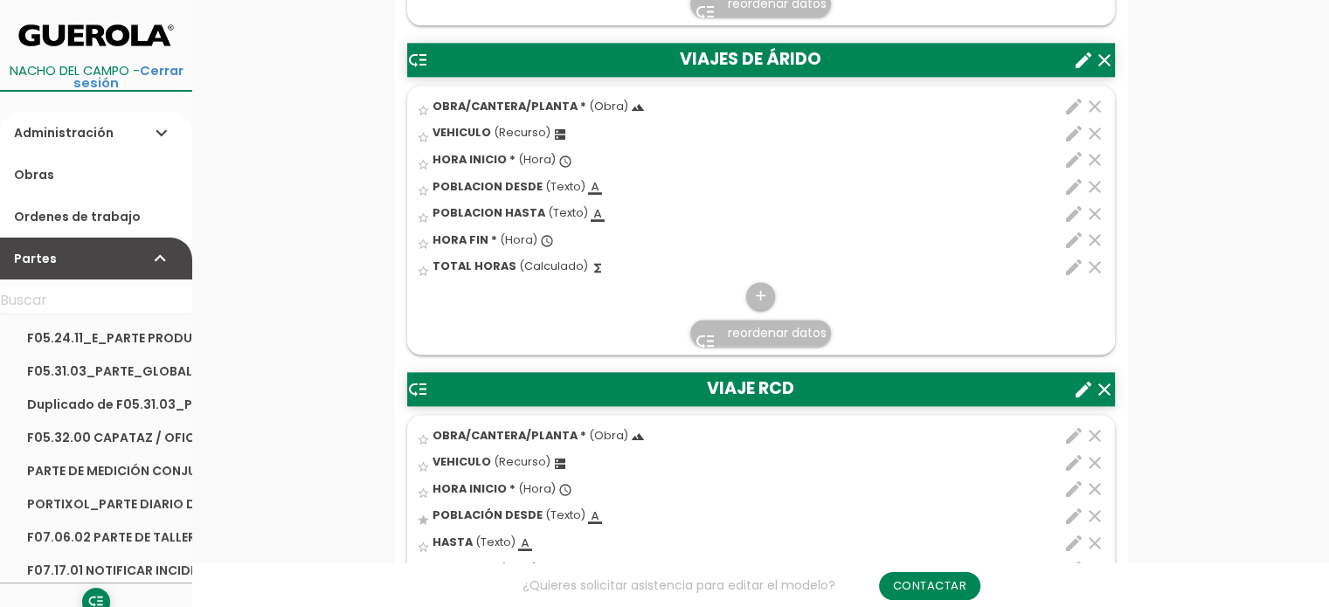
scroll to position [2358, 0]
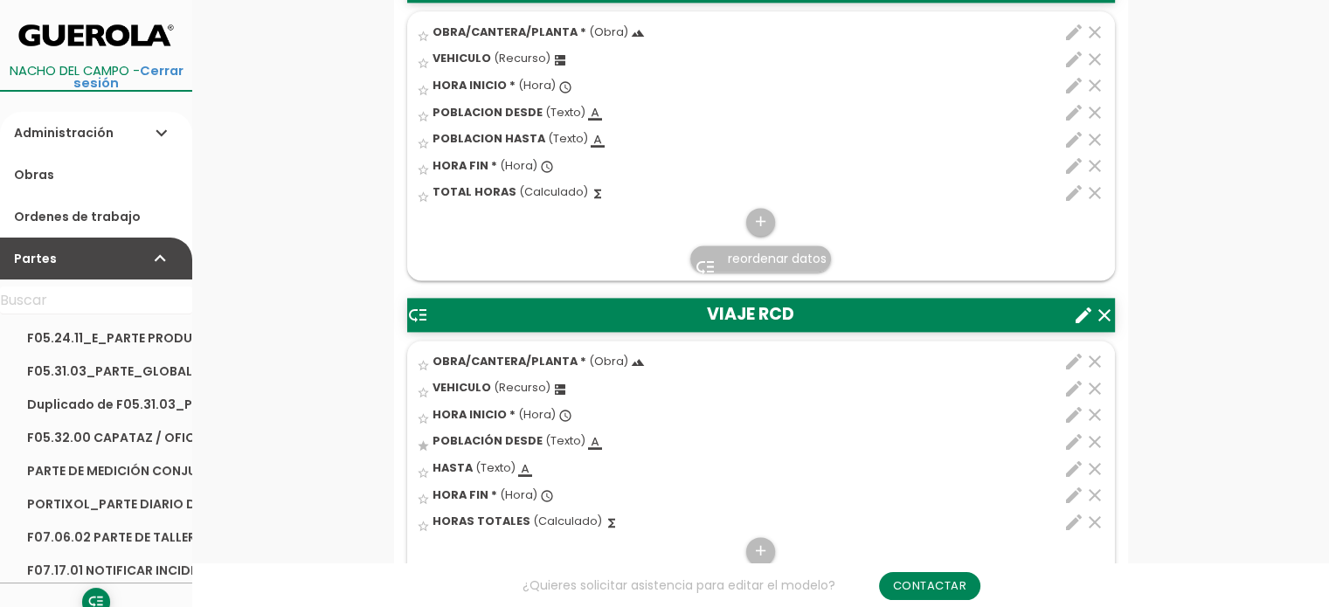
click at [1092, 314] on icon "create" at bounding box center [1083, 315] width 21 height 21
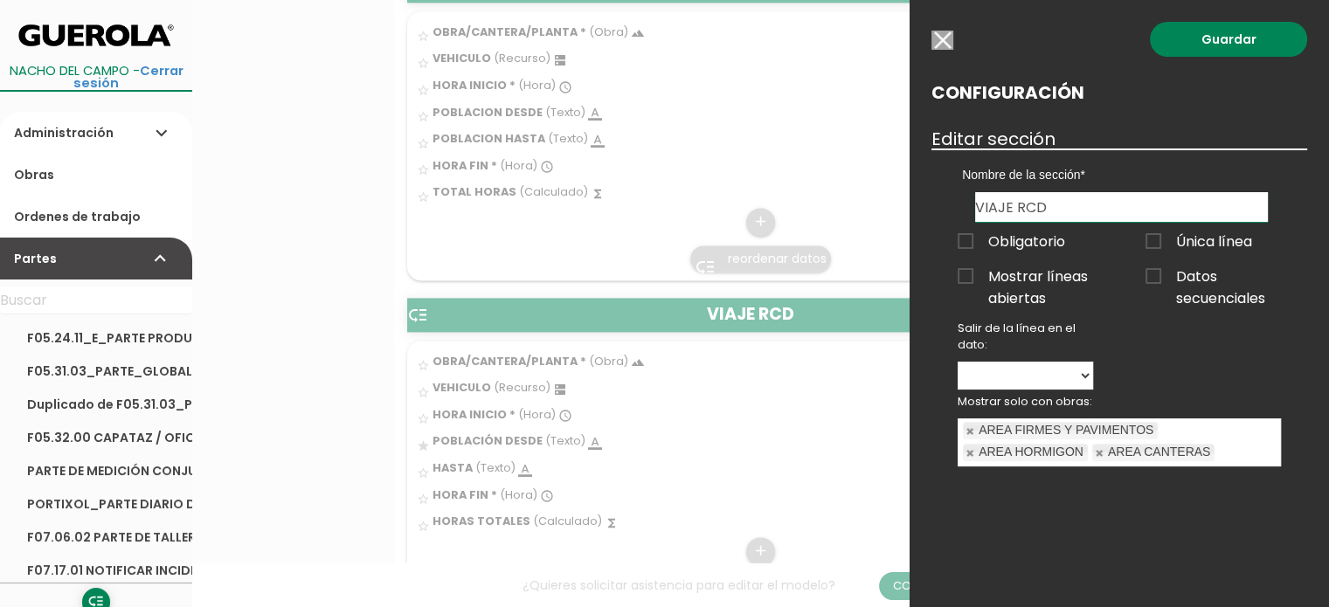
click at [944, 36] on input "button" at bounding box center [942, 40] width 22 height 19
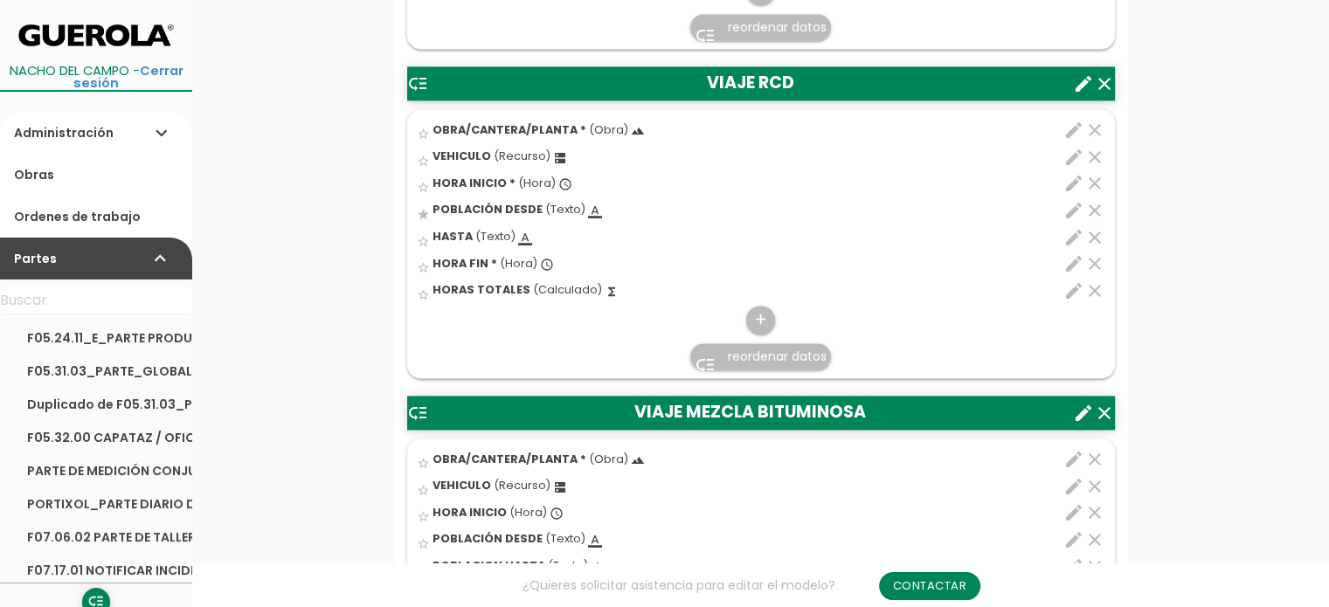
scroll to position [2620, 0]
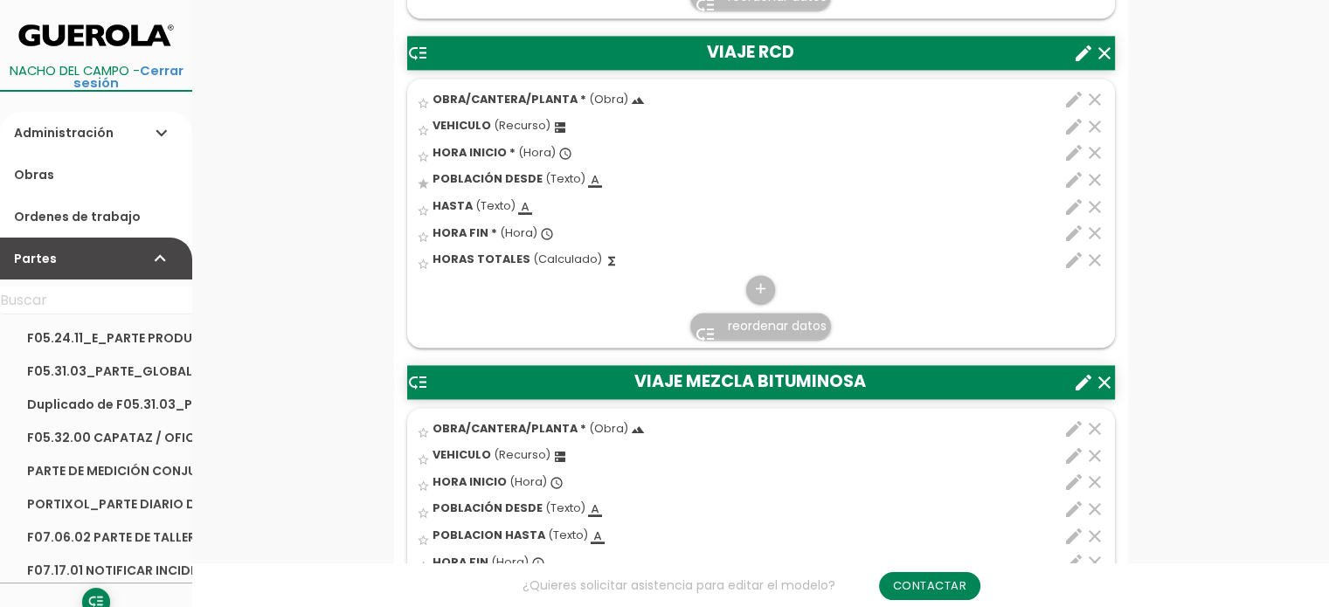
click at [1081, 375] on icon "create" at bounding box center [1083, 382] width 21 height 21
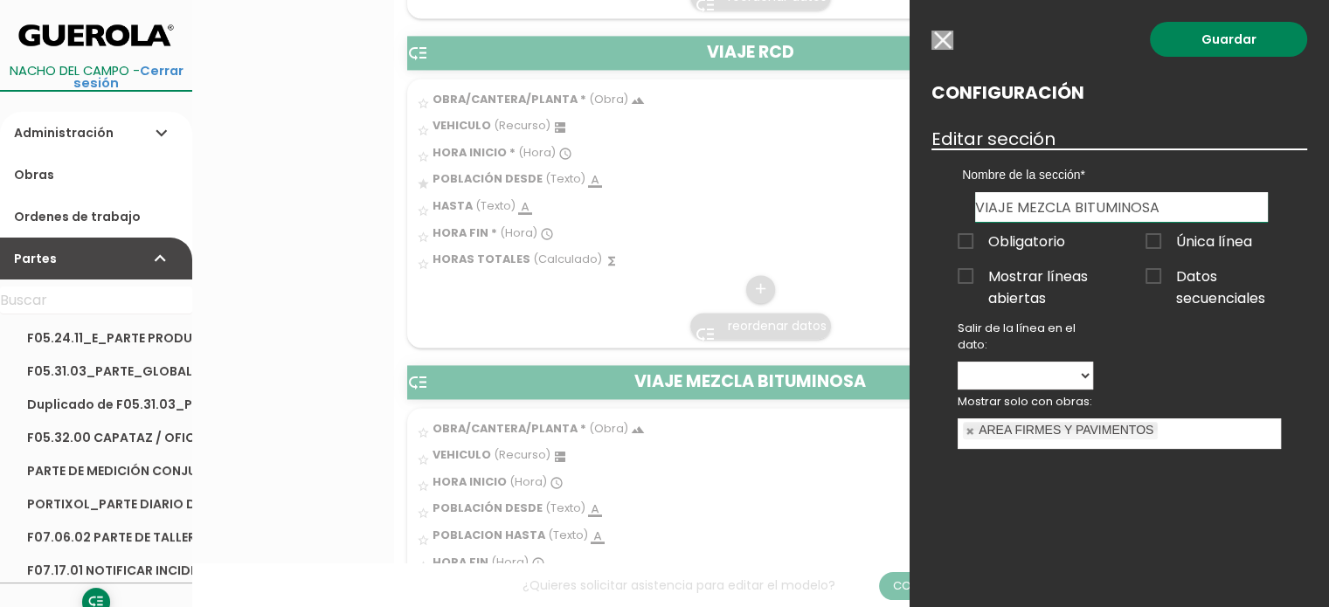
click at [942, 35] on input "button" at bounding box center [942, 40] width 22 height 19
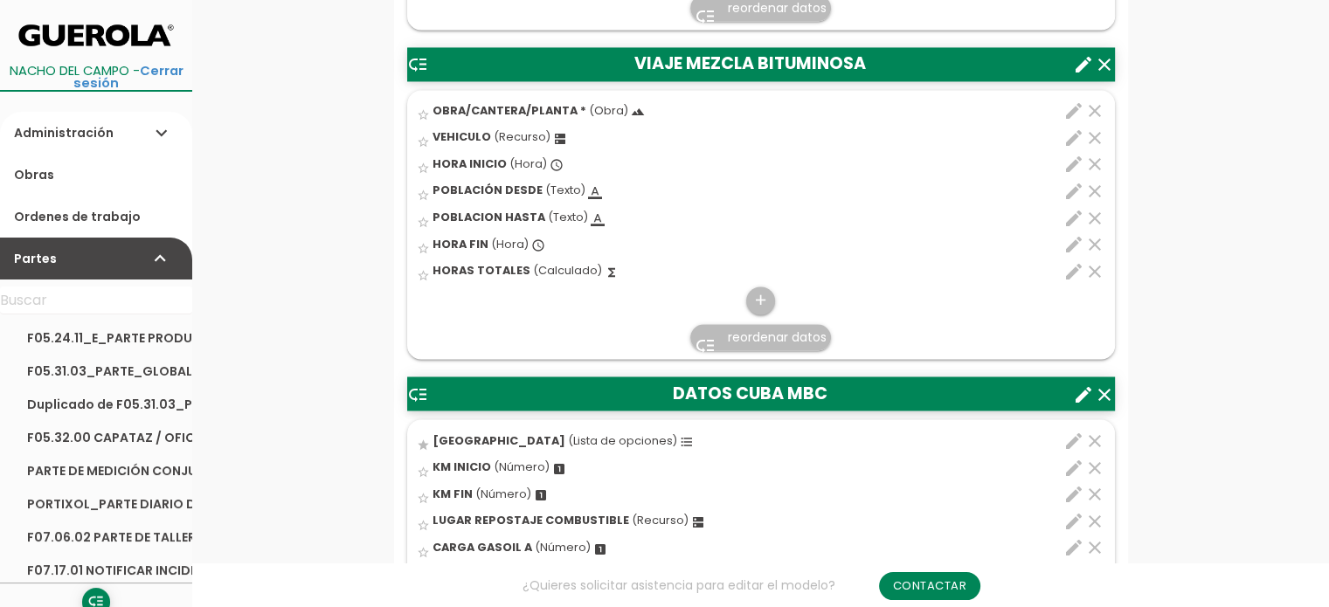
scroll to position [2970, 0]
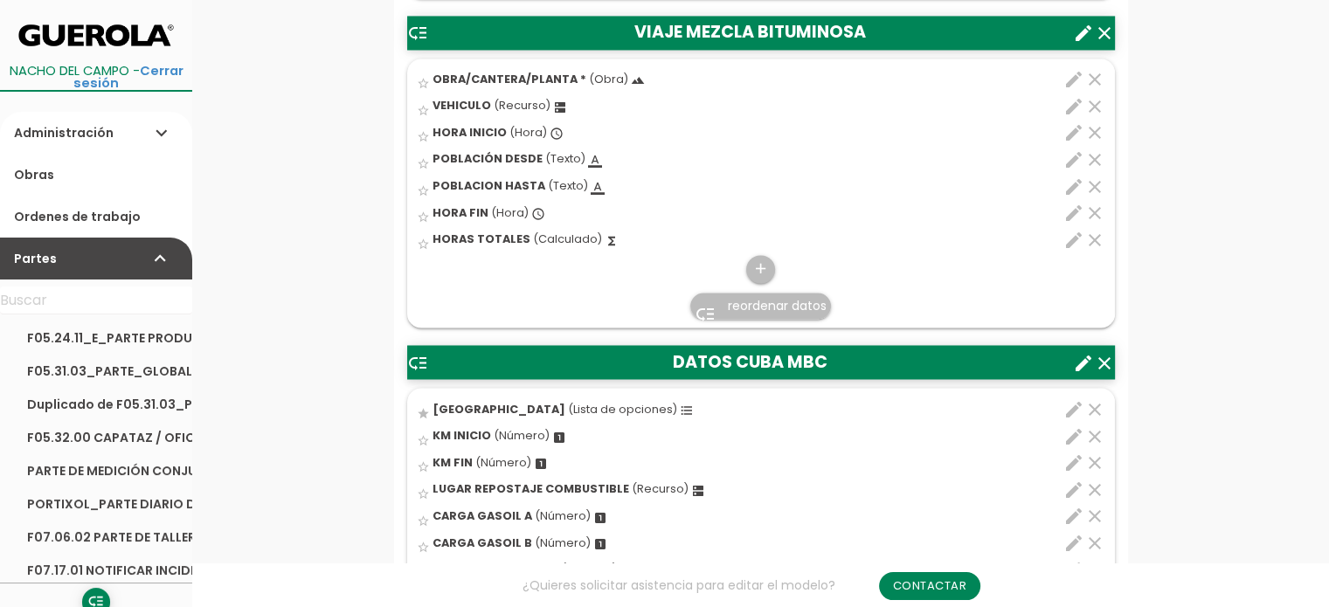
click at [1081, 359] on icon "create" at bounding box center [1083, 362] width 21 height 21
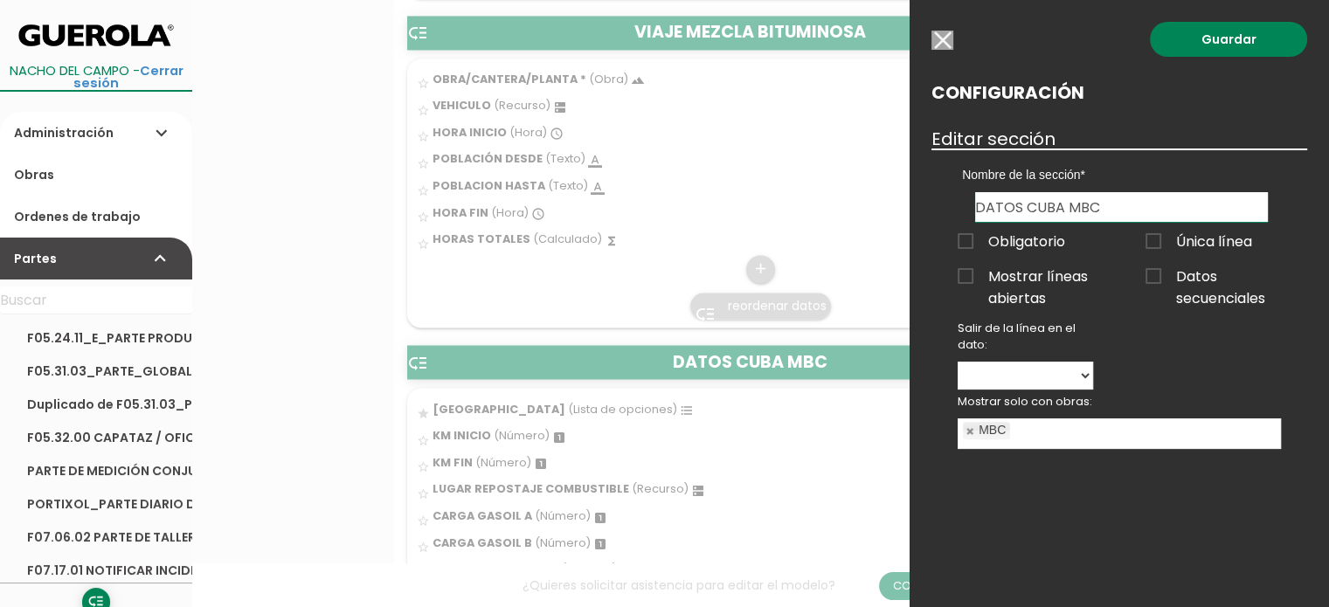
click at [929, 38] on div "Guardar Configuración Editar sección Nombre de la sección DATOS NOMINA DESPLAZA…" at bounding box center [1118, 303] width 419 height 607
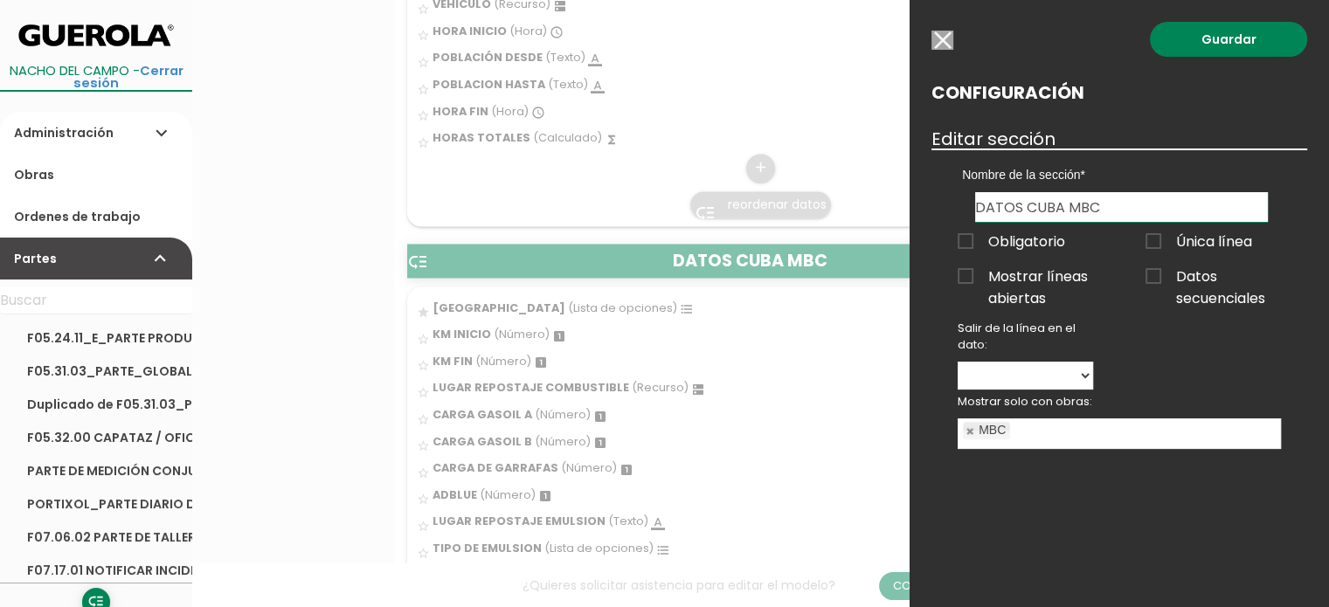
scroll to position [3144, 0]
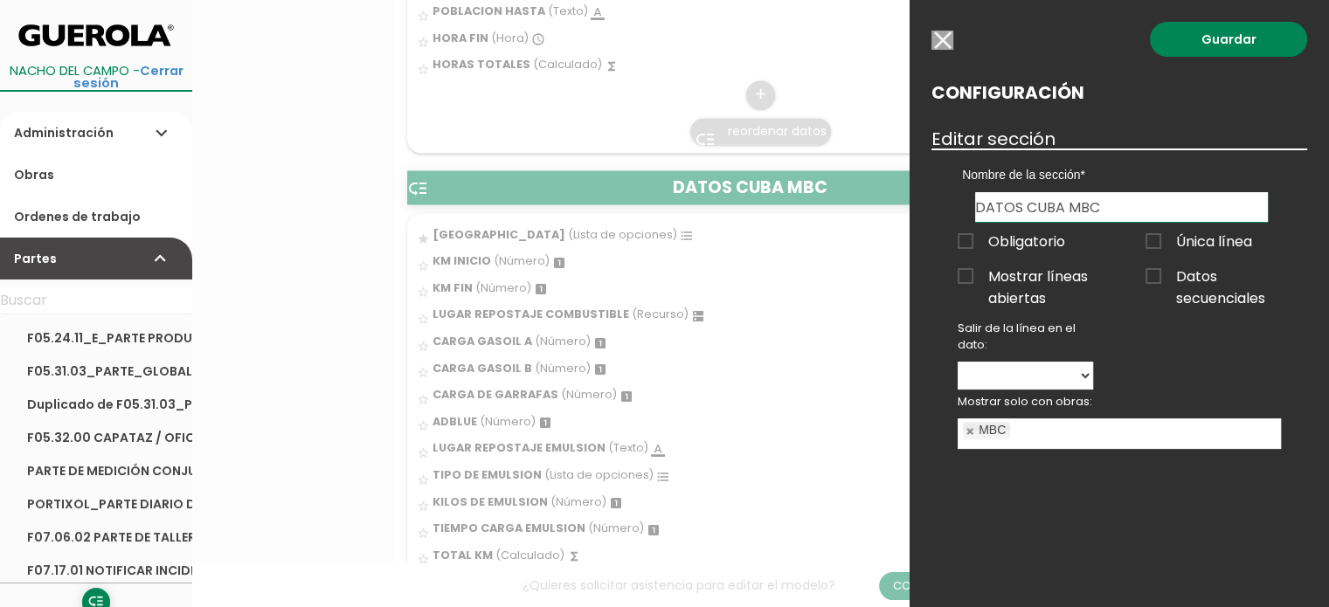
click at [947, 51] on div "Guardar Configuración Editar sección Nombre de la sección DATOS NOMINA DESPLAZA…" at bounding box center [1118, 303] width 419 height 607
click at [944, 43] on input "button" at bounding box center [942, 40] width 22 height 19
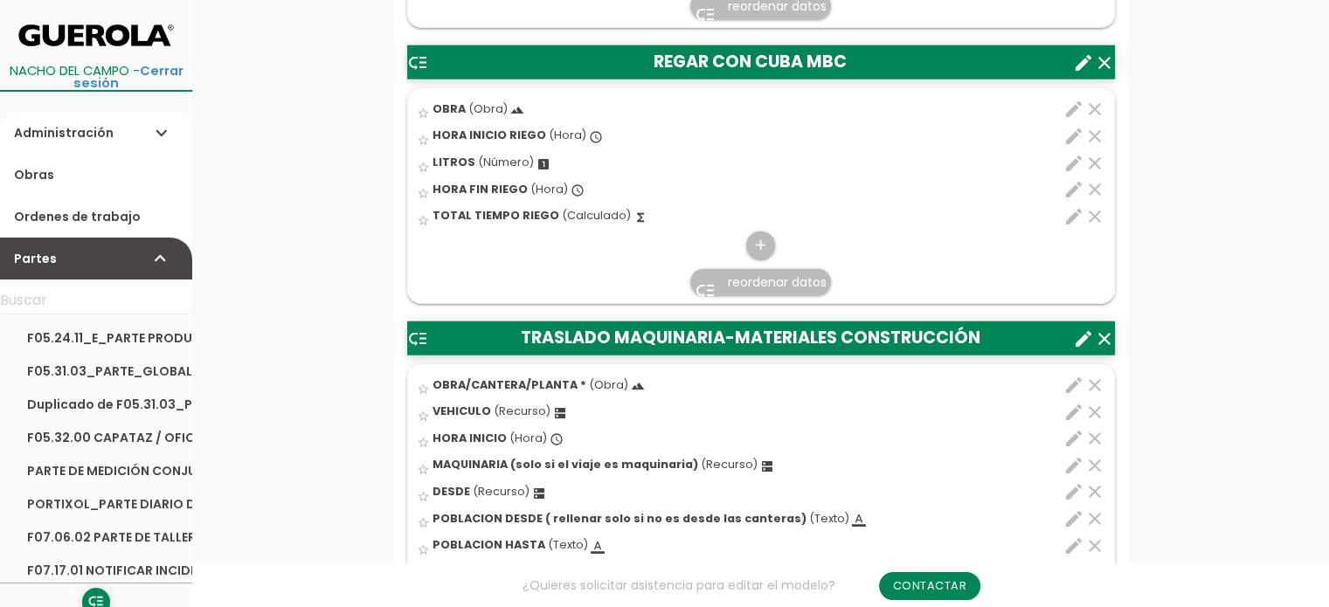
scroll to position [4367, 0]
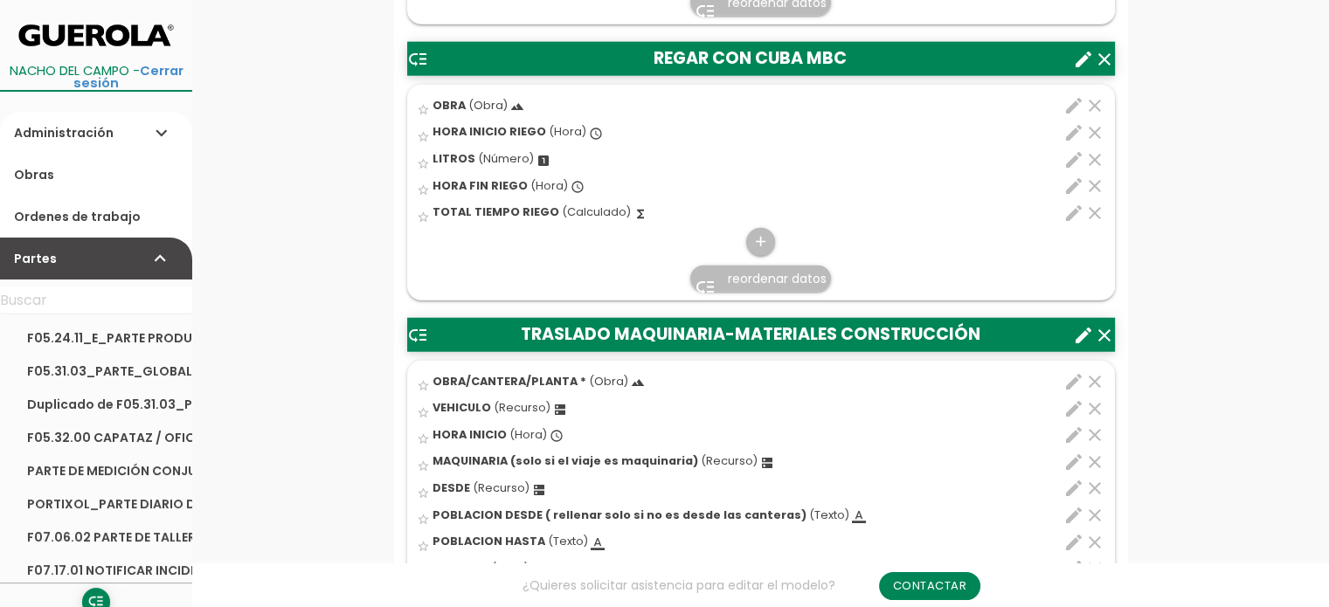
click at [1087, 325] on icon "create" at bounding box center [1083, 335] width 21 height 21
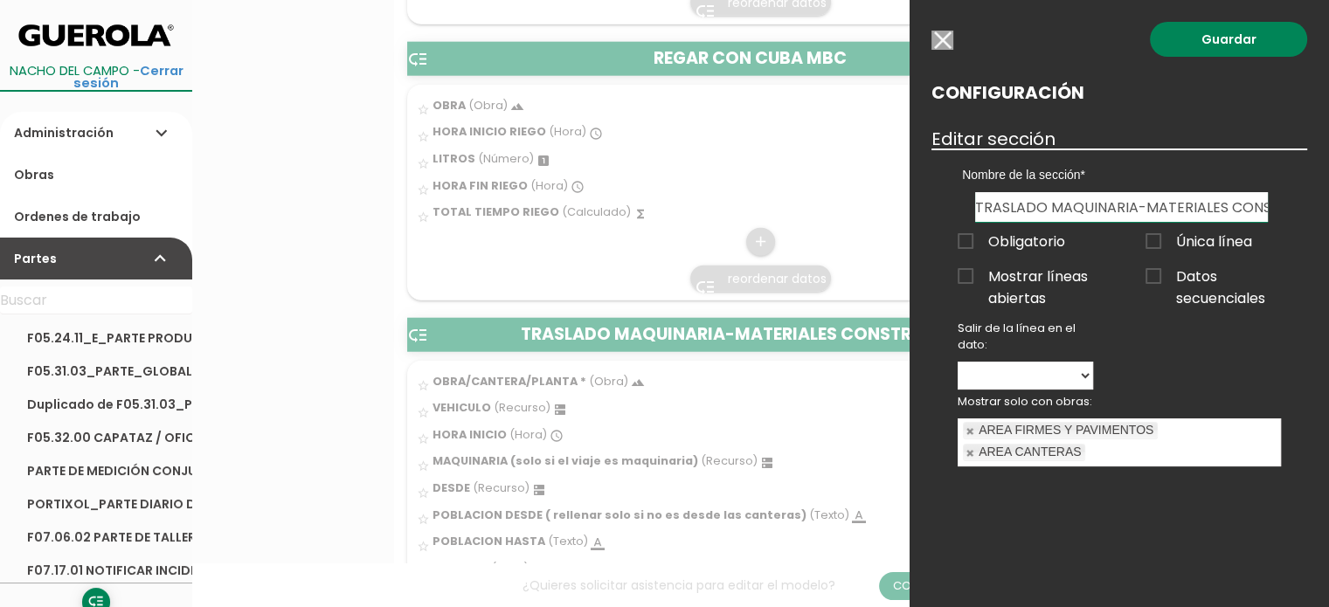
click at [946, 44] on input "button" at bounding box center [942, 40] width 22 height 19
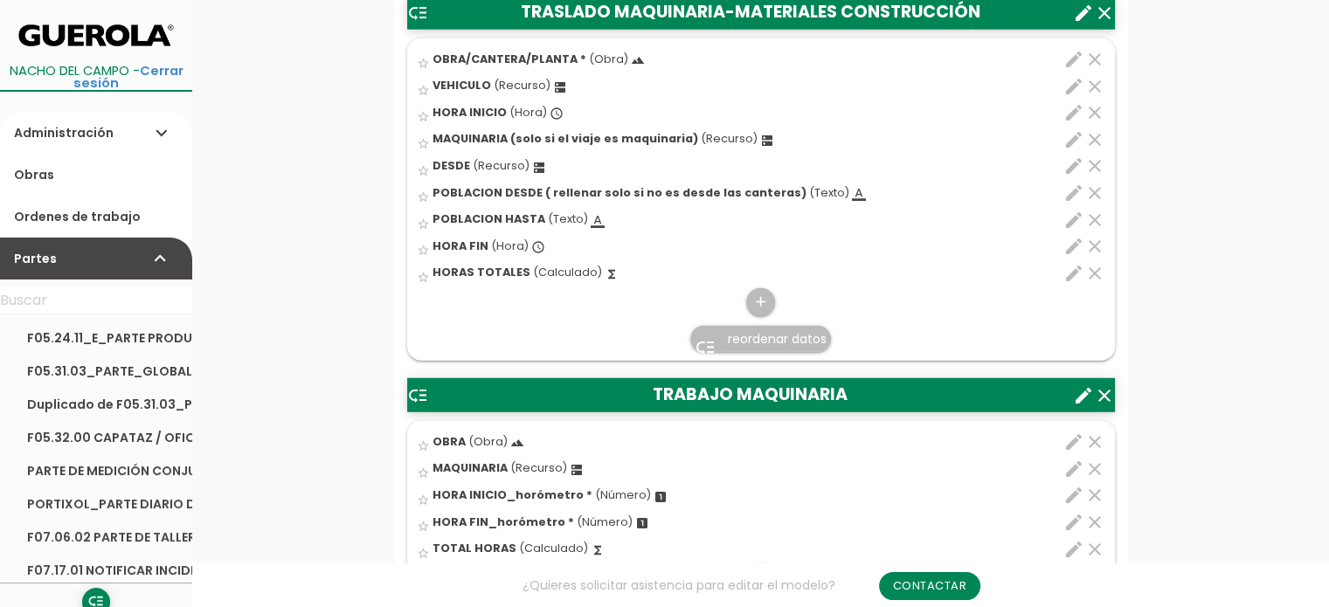
scroll to position [4717, 0]
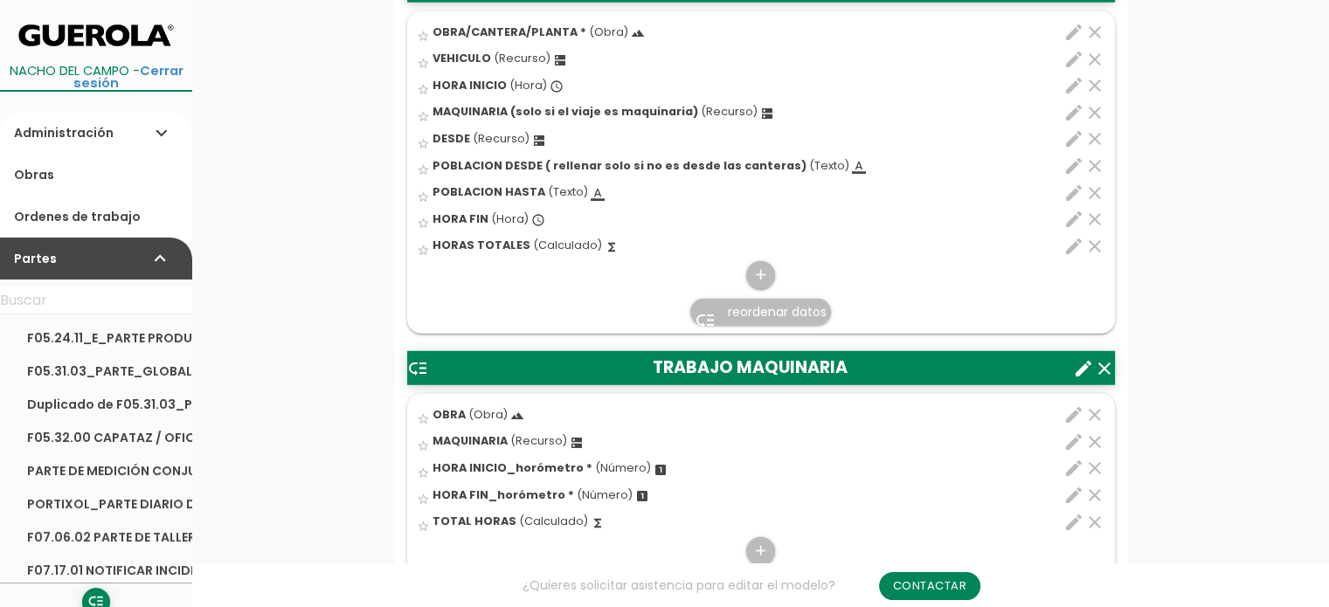
click at [1087, 359] on icon "create" at bounding box center [1083, 368] width 21 height 21
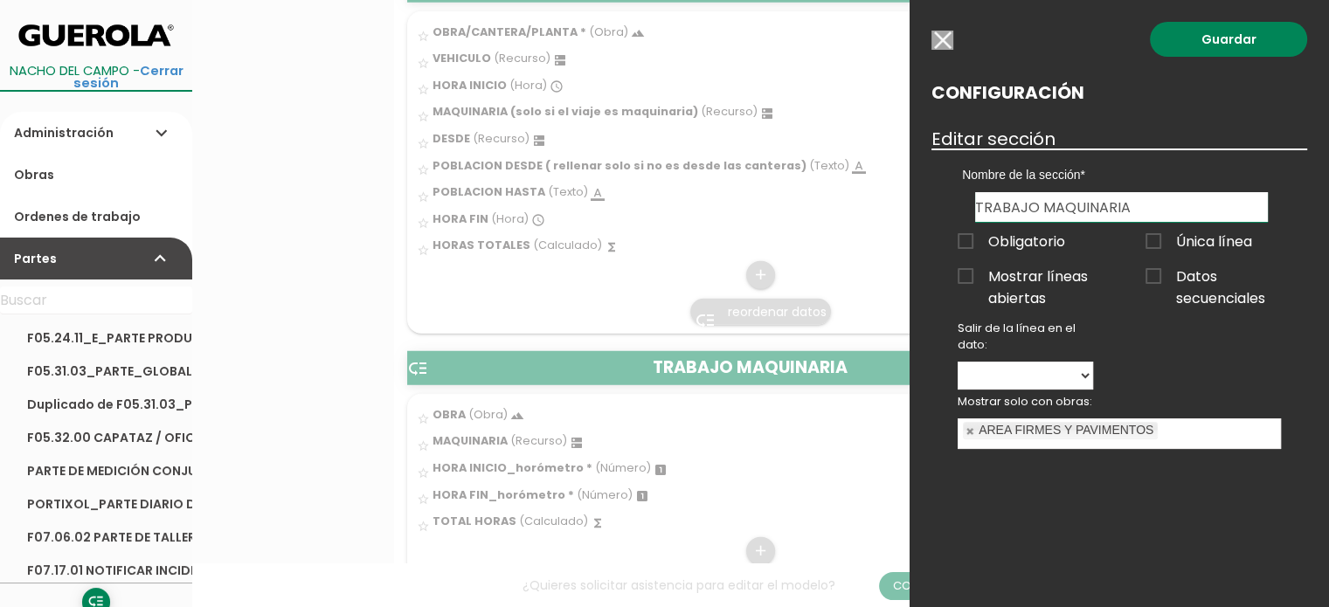
click at [931, 38] on input "button" at bounding box center [942, 40] width 22 height 19
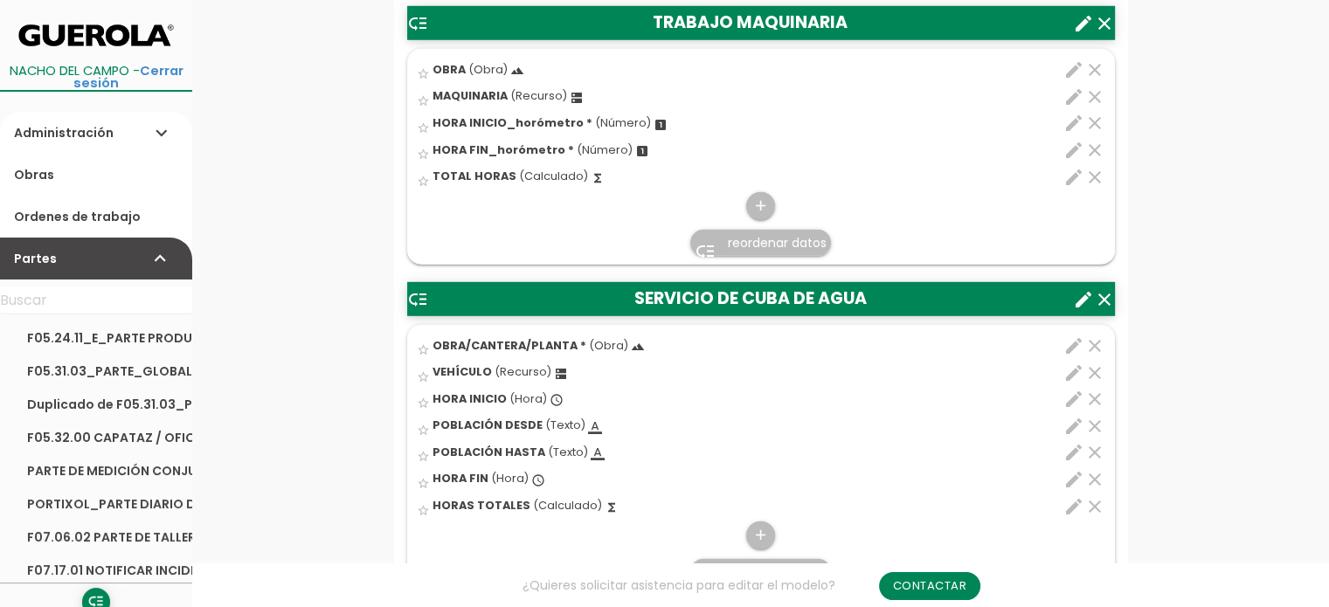
scroll to position [5066, 0]
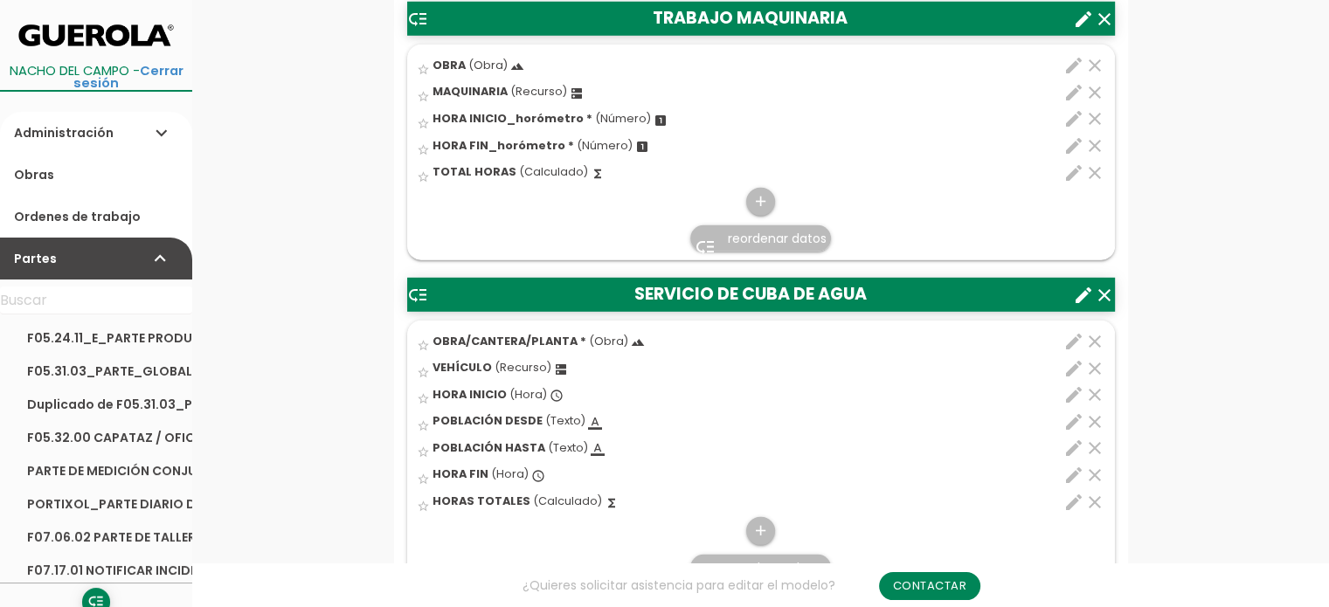
click at [1080, 285] on icon "create" at bounding box center [1083, 295] width 21 height 21
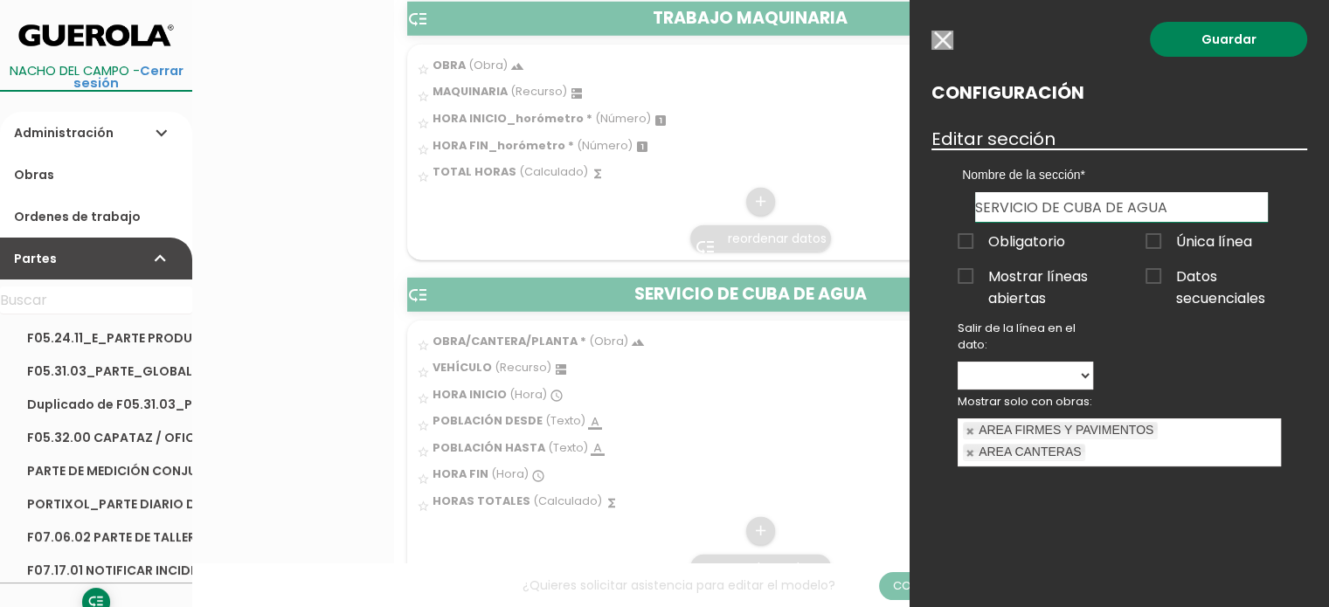
click at [943, 39] on input "button" at bounding box center [942, 40] width 22 height 19
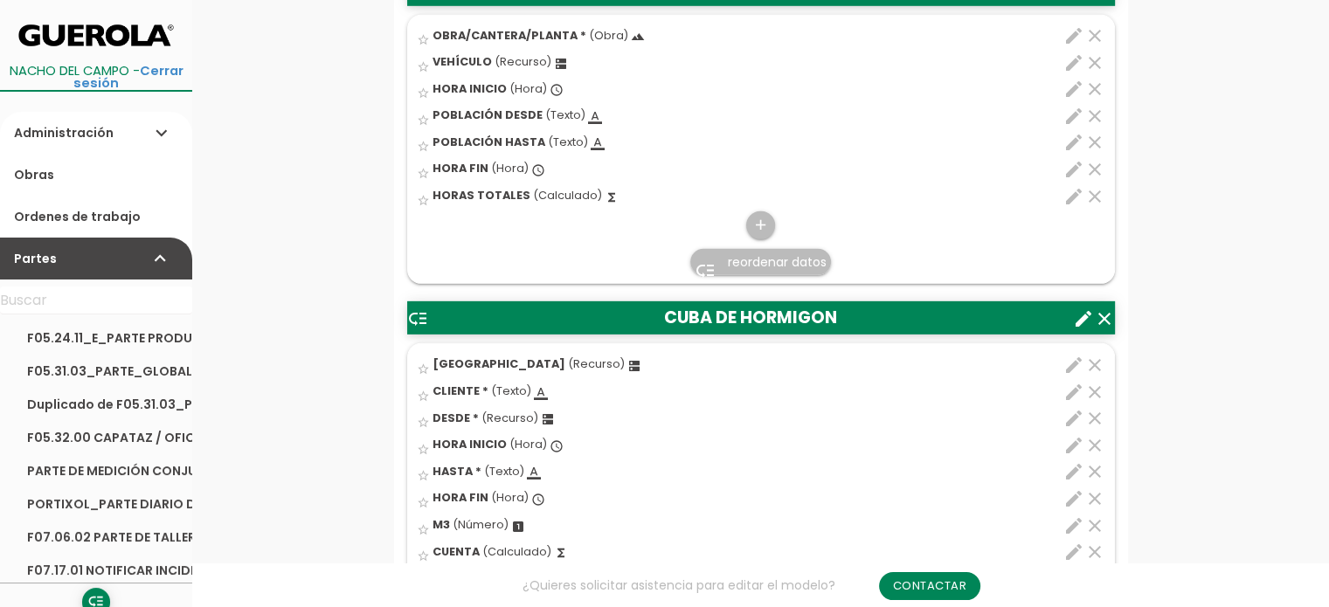
scroll to position [5415, 0]
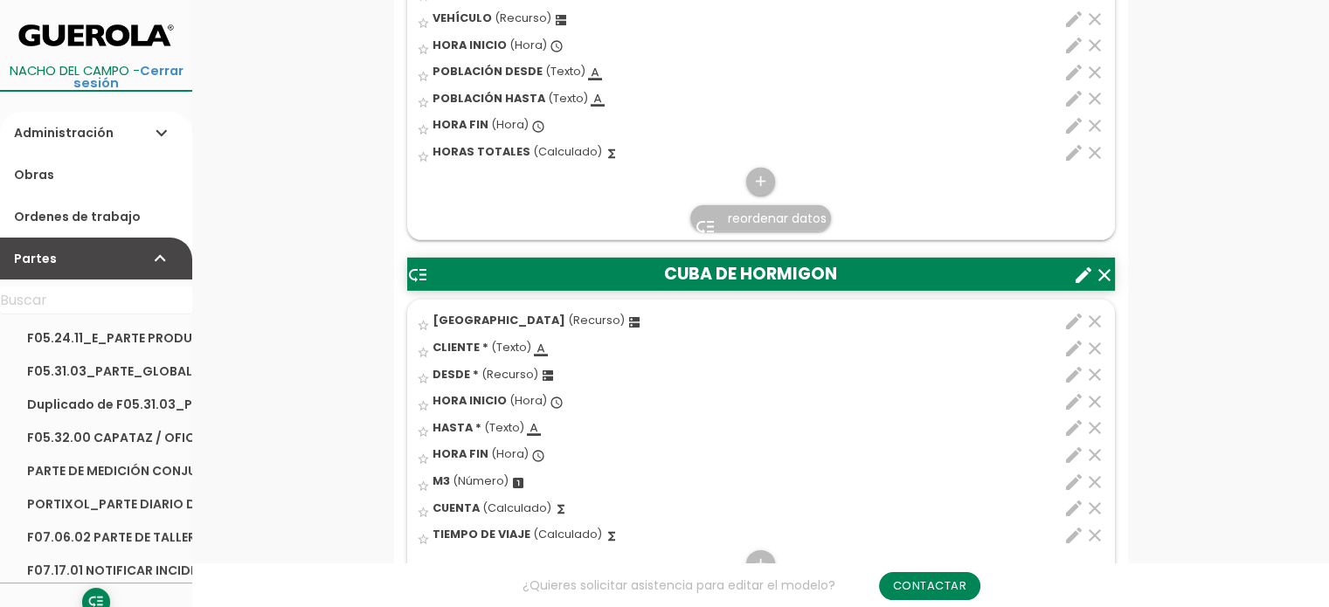
click at [1086, 271] on icon "create" at bounding box center [1083, 275] width 21 height 21
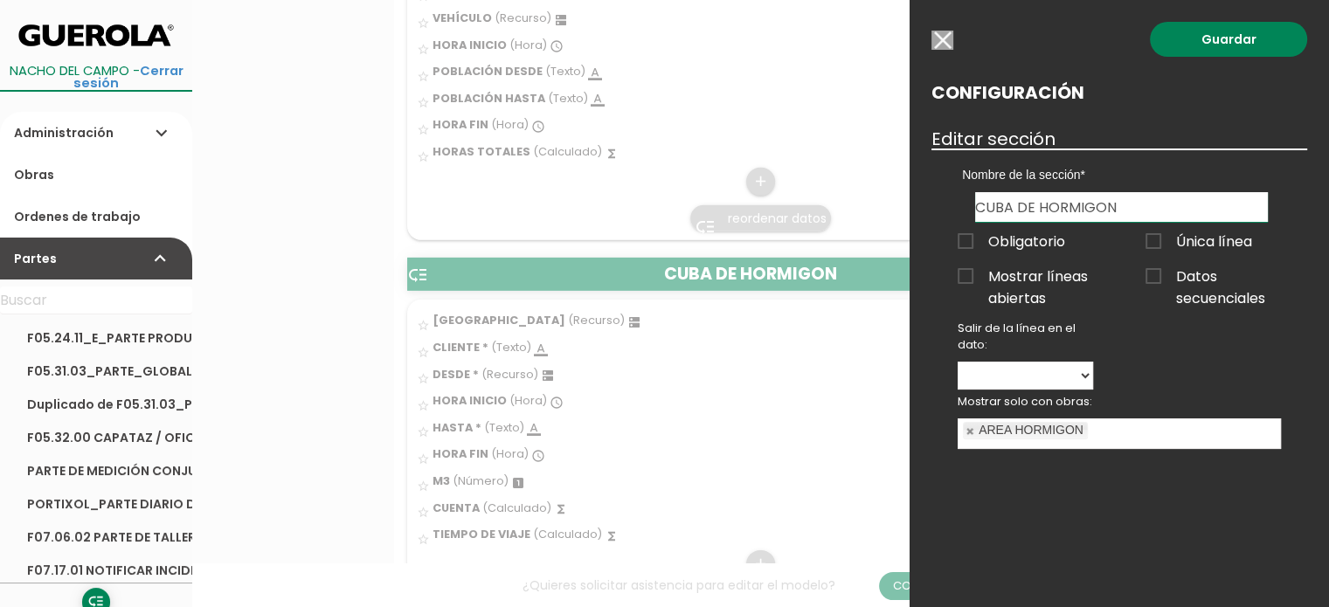
click at [940, 42] on input "button" at bounding box center [942, 40] width 22 height 19
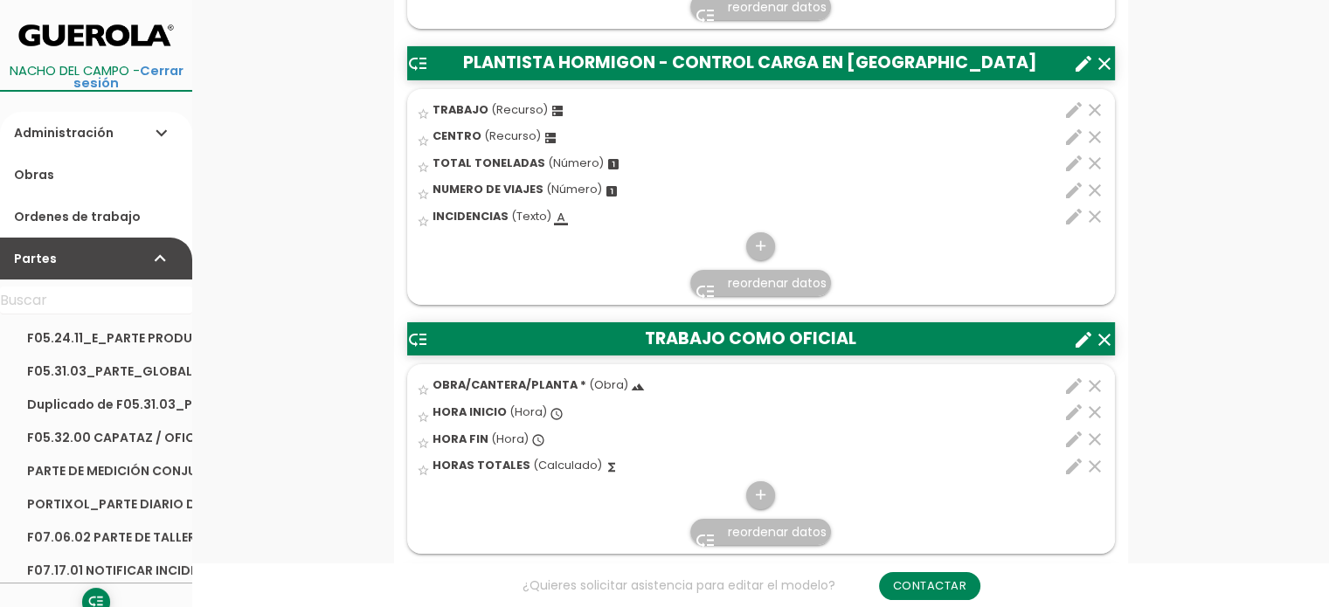
scroll to position [6114, 0]
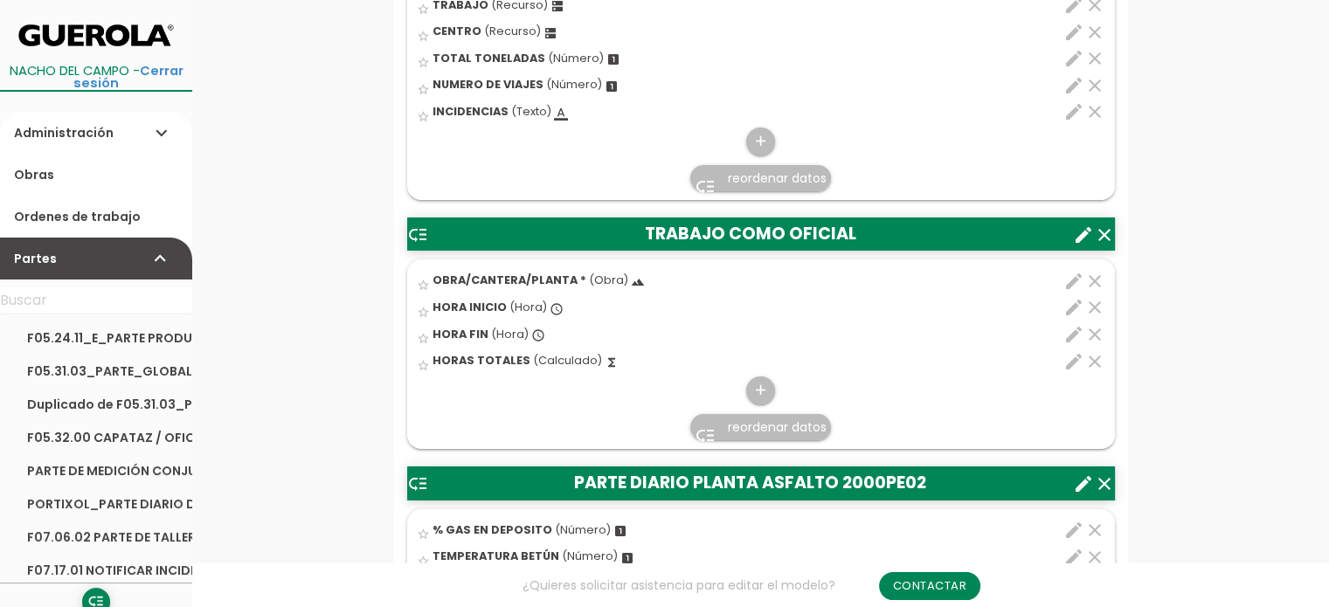
click at [1086, 224] on icon "create" at bounding box center [1083, 234] width 21 height 21
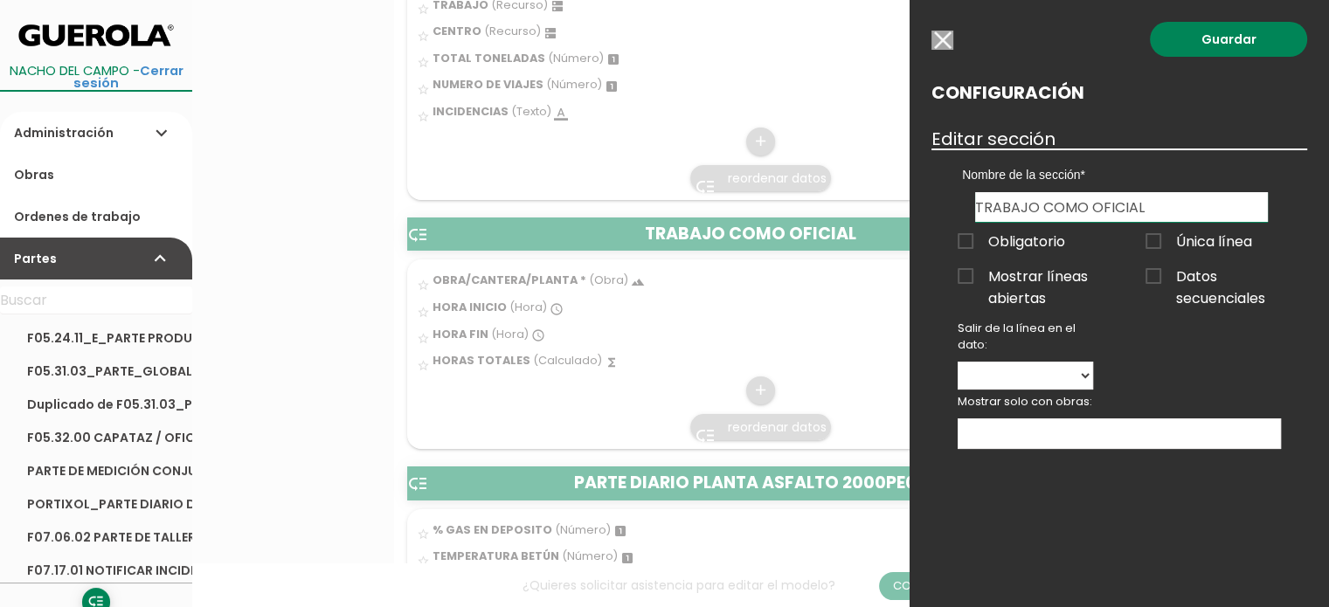
click at [946, 38] on input "button" at bounding box center [942, 40] width 22 height 19
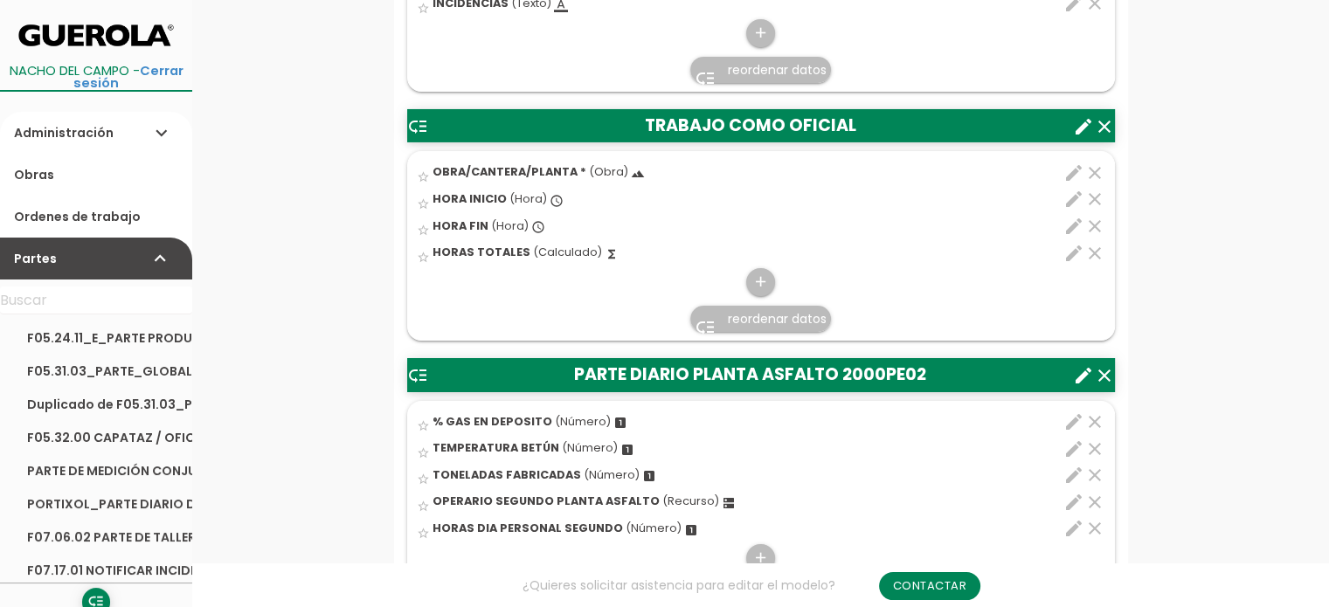
scroll to position [6289, 0]
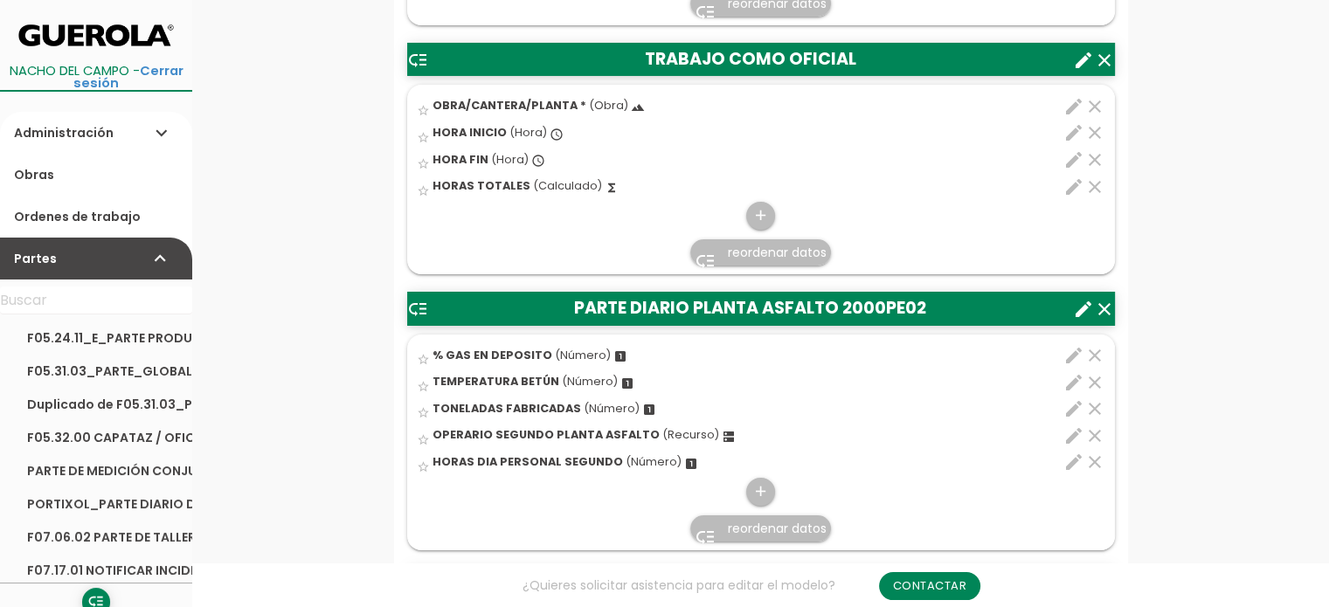
drag, startPoint x: 1083, startPoint y: 297, endPoint x: 1062, endPoint y: 389, distance: 94.1
click at [1083, 299] on icon "create" at bounding box center [1083, 309] width 21 height 21
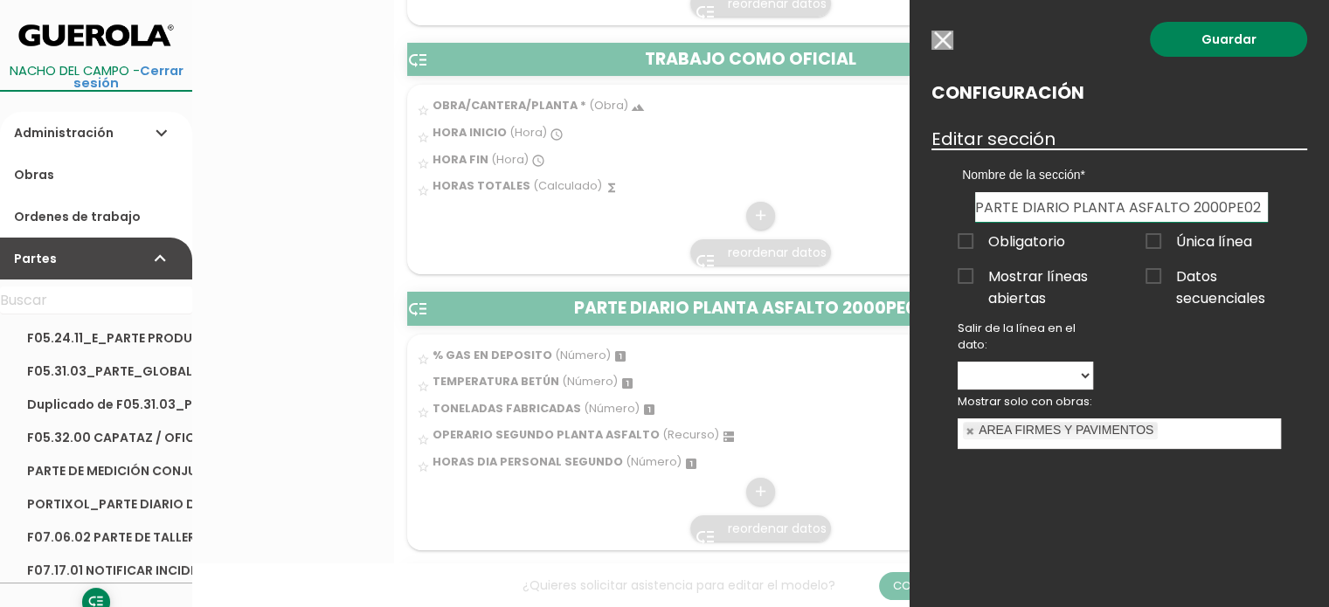
click at [940, 31] on input "button" at bounding box center [942, 40] width 22 height 19
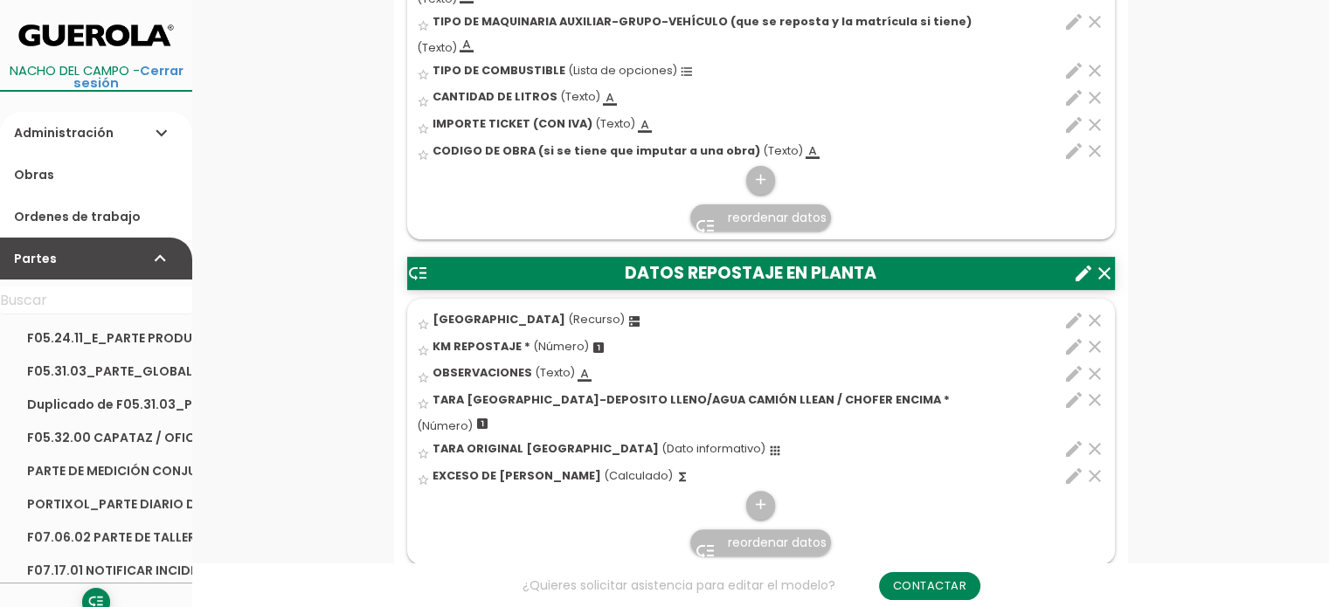
scroll to position [7250, 0]
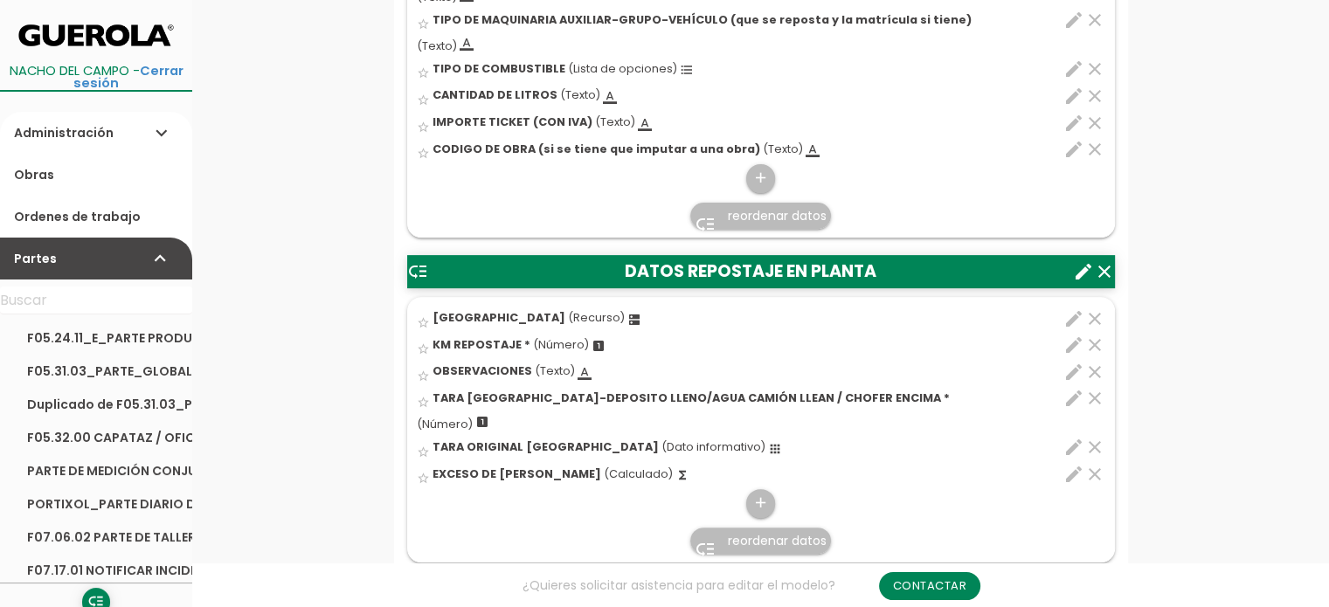
click at [1073, 264] on icon "create" at bounding box center [1083, 271] width 21 height 21
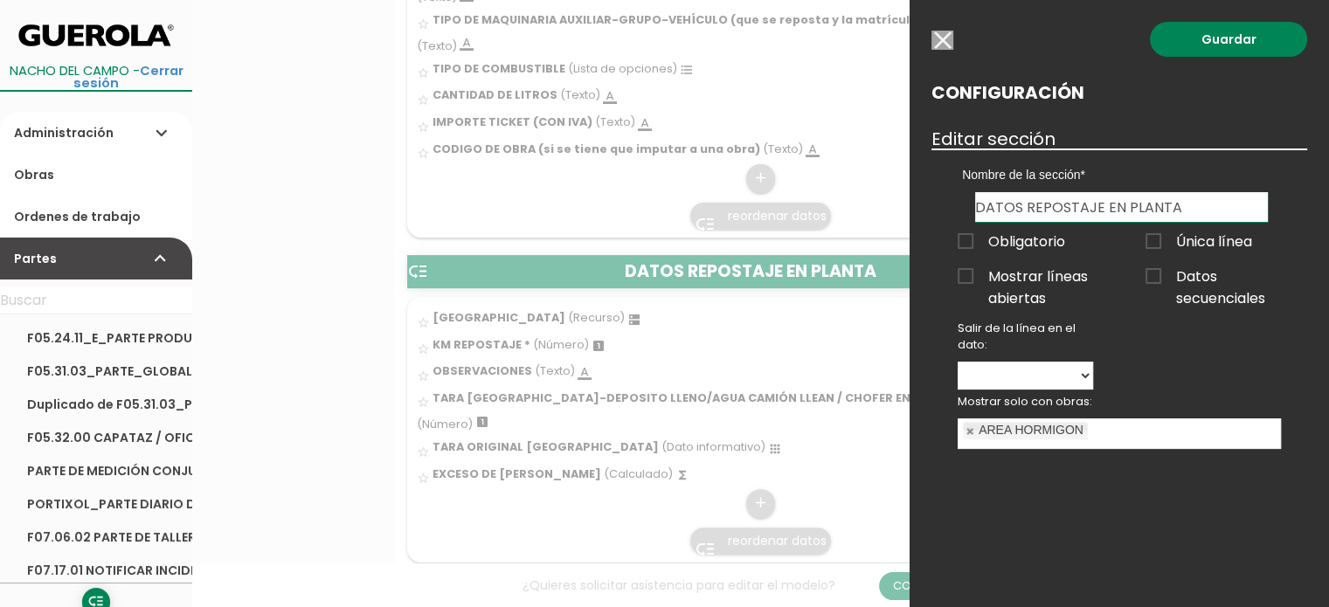
click at [940, 38] on input "button" at bounding box center [942, 40] width 22 height 19
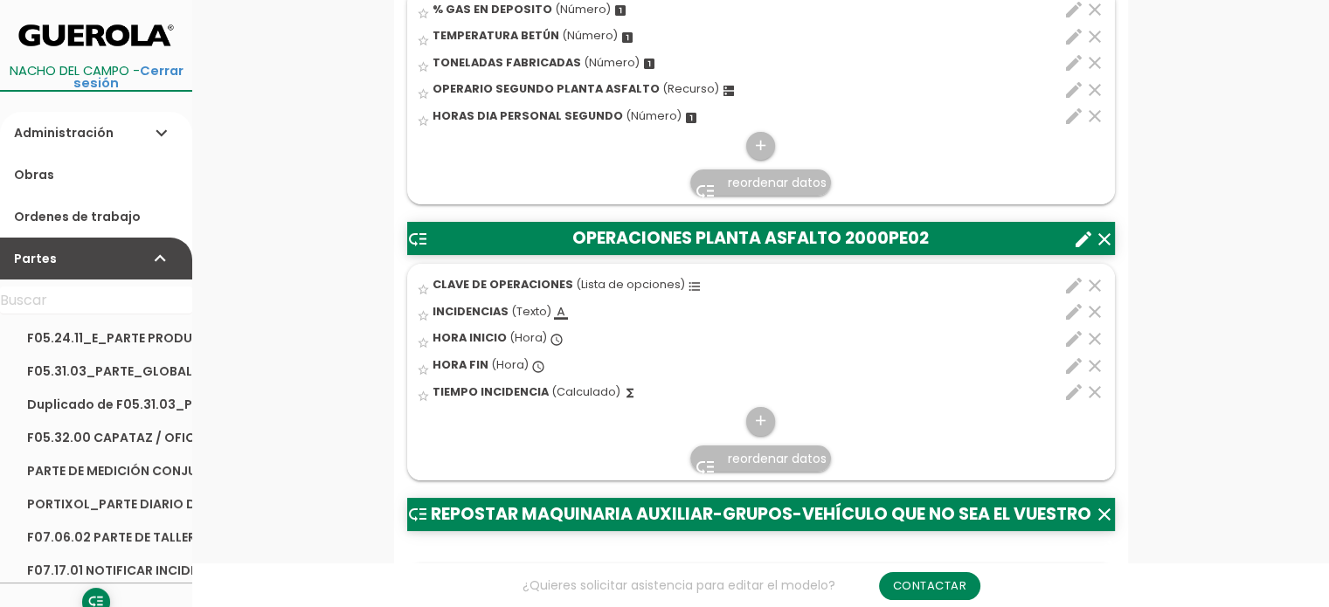
scroll to position [6638, 0]
